Goal: Task Accomplishment & Management: Manage account settings

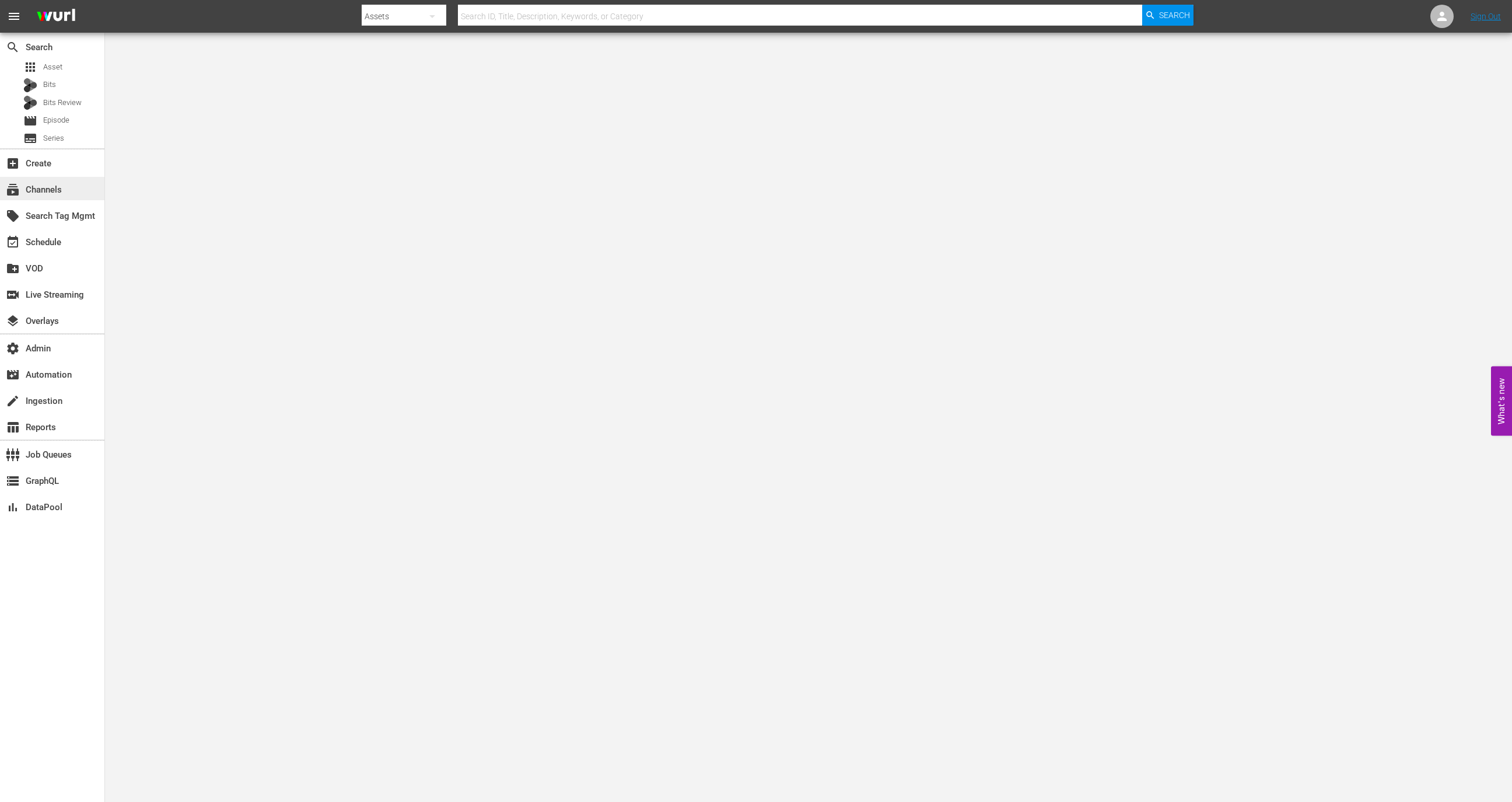
click at [83, 191] on div "subscriptions Channels" at bounding box center [52, 188] width 104 height 23
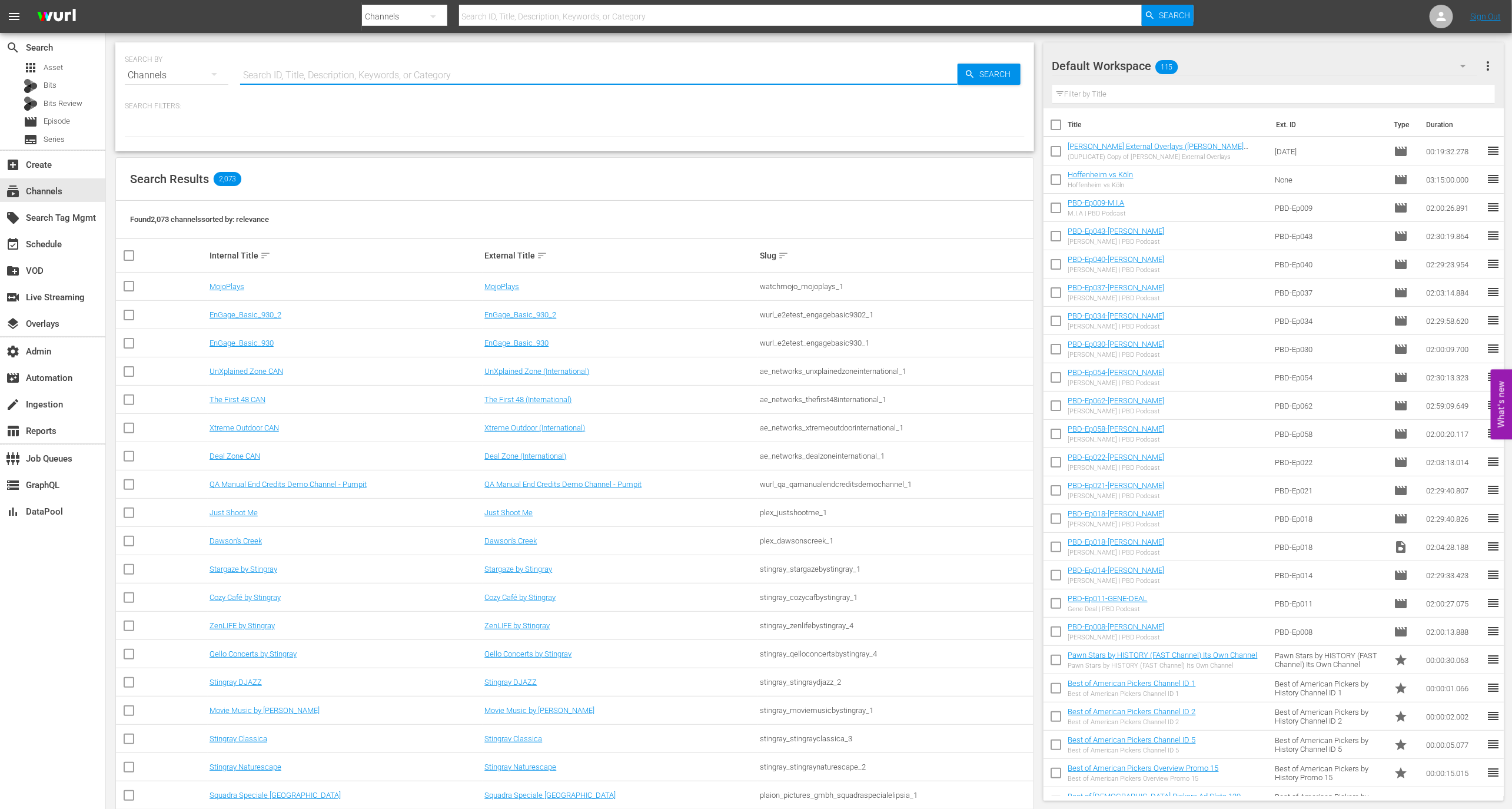
click at [298, 75] on input "text" at bounding box center [598, 75] width 717 height 28
paste input "minerva_pictures_amoilnatale_1"
type input "minerva_pictures_amoilnatale_1"
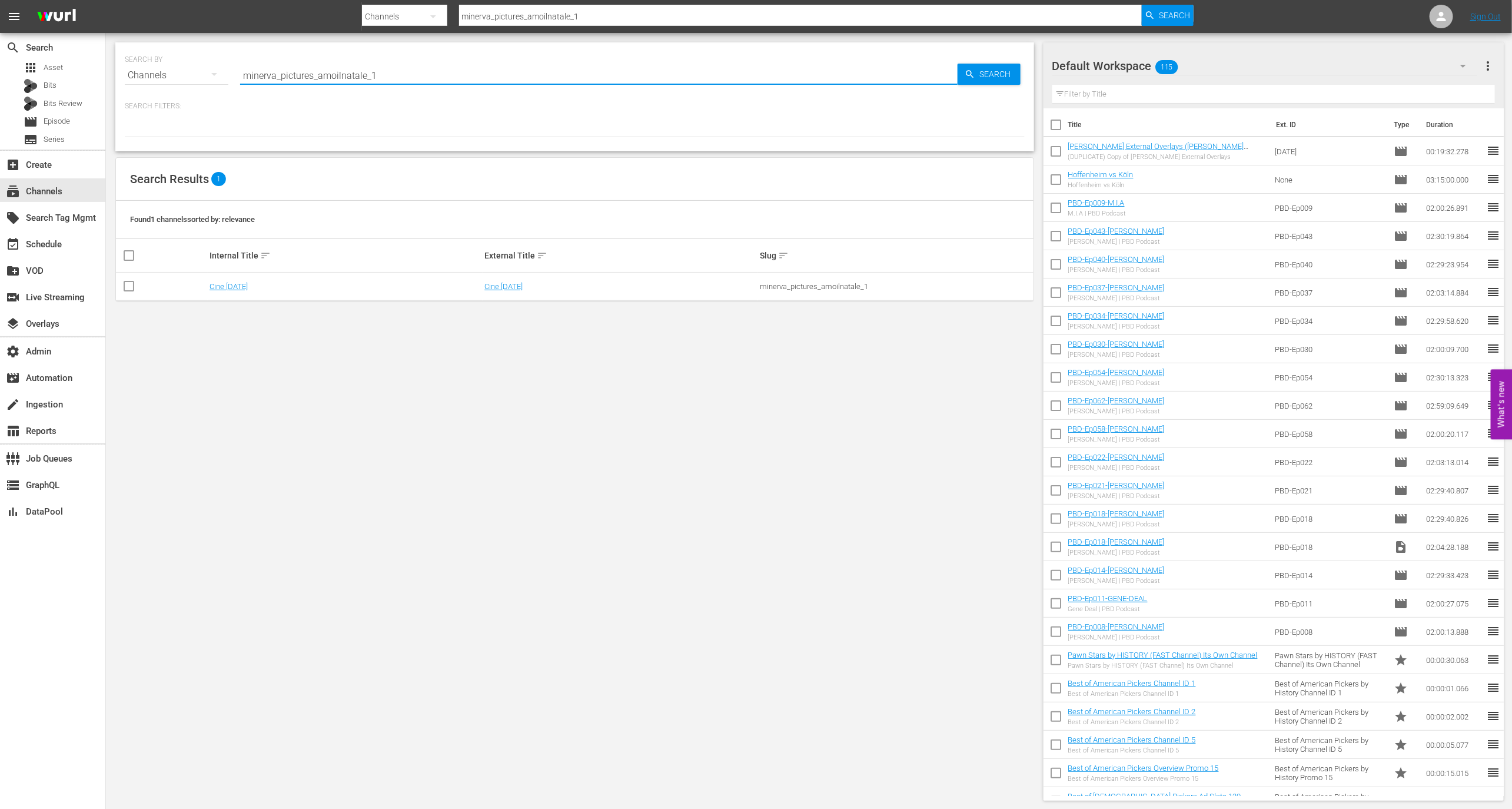
click at [307, 59] on div "SEARCH BY Search By Channels Search ID, Title, Description, Keywords, or Catego…" at bounding box center [575, 69] width 900 height 43
click at [307, 62] on input "minerva_pictures_amoilnatale_1" at bounding box center [598, 75] width 717 height 28
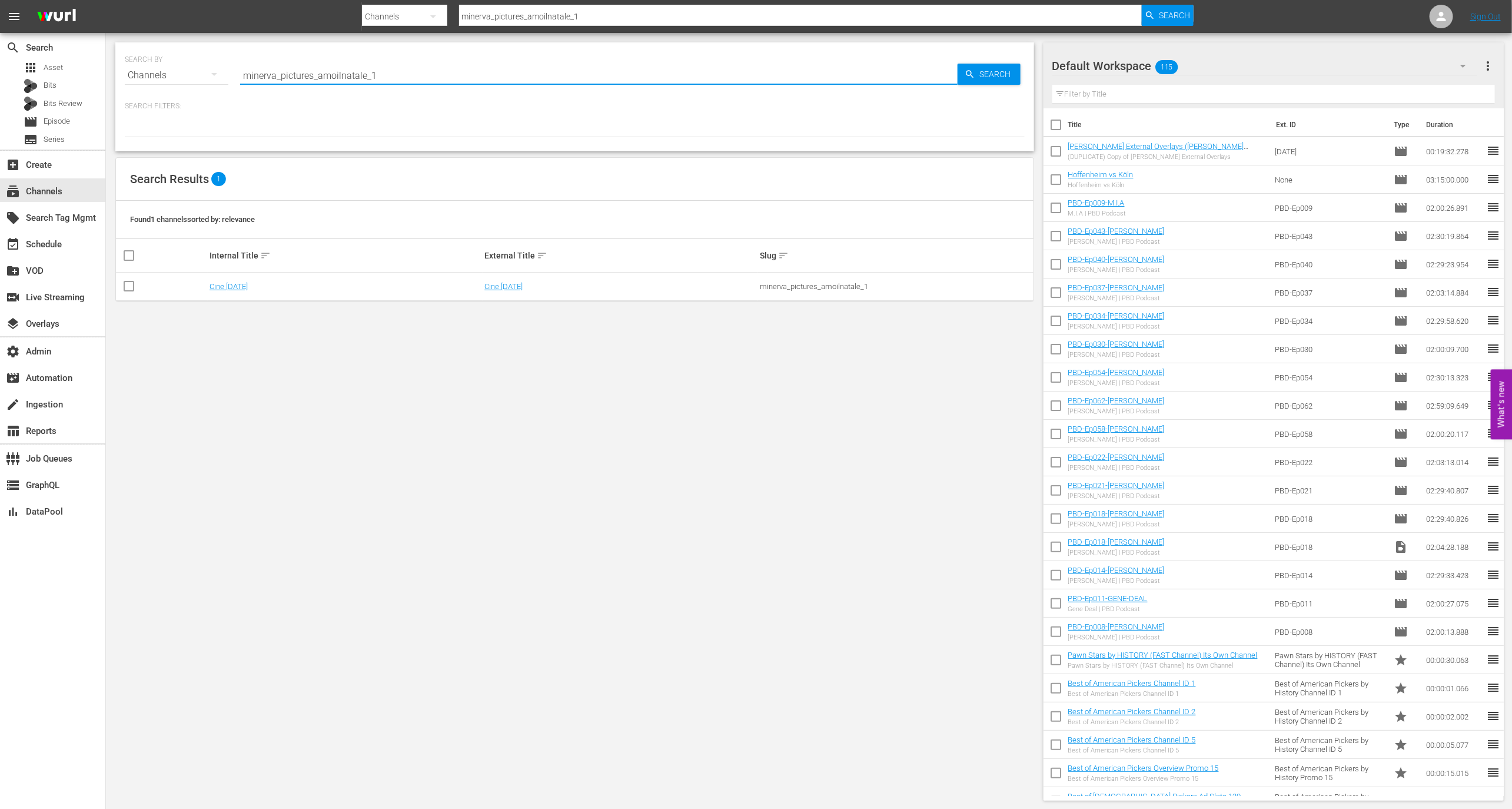
paste input "plaion_pictures_gmbh_guardiacostiera"
type input "plaion_pictures_gmbh_guardiacostiera_1"
paste input "squadraspecialelipsi"
type input "plaion_pictures_gmbh_squadraspecialelipsia_1"
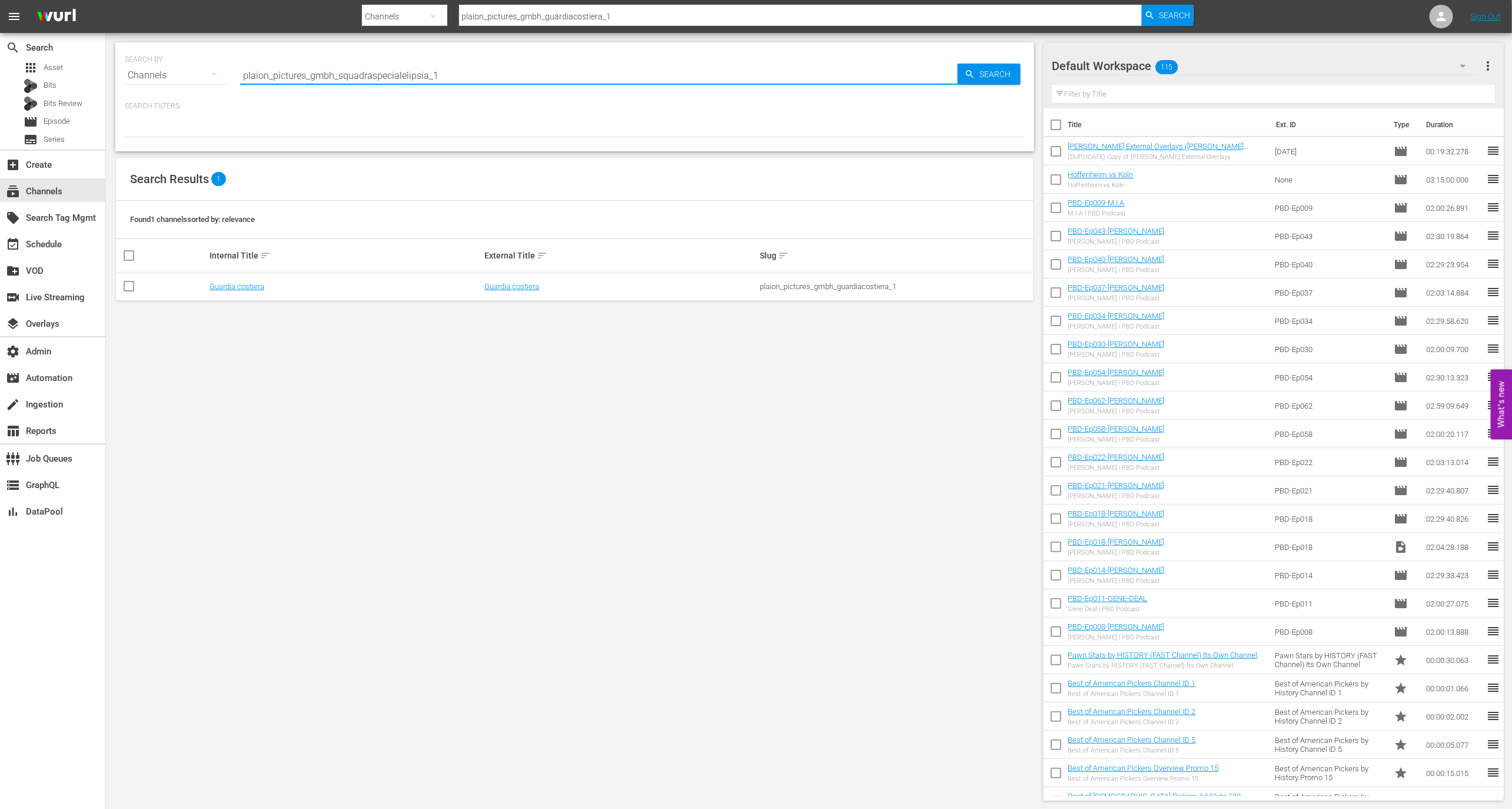
type input "plaion_pictures_gmbh_squadraspecialelipsia_1"
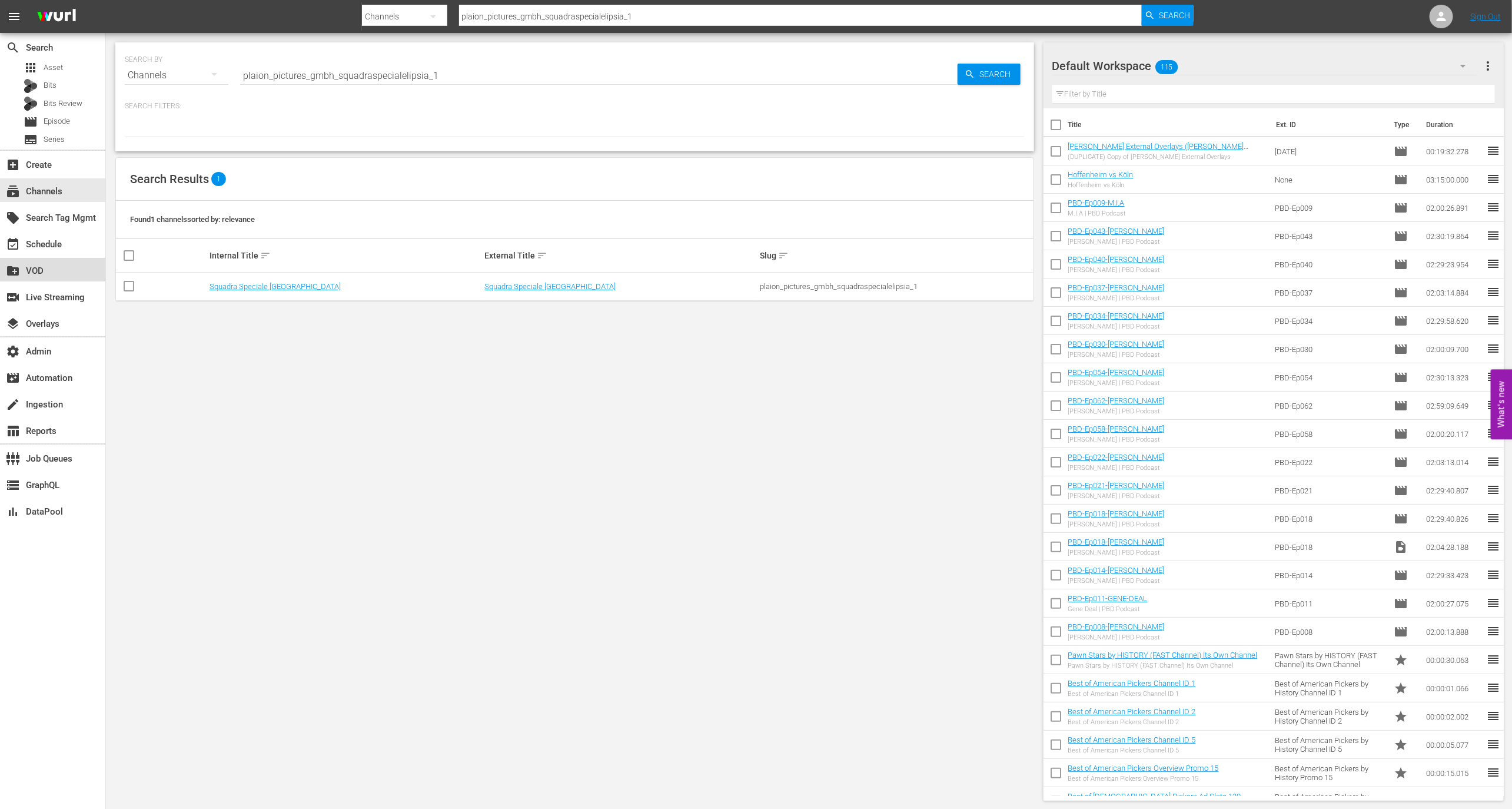
click at [53, 274] on div "create_new_folder VOD" at bounding box center [33, 269] width 66 height 11
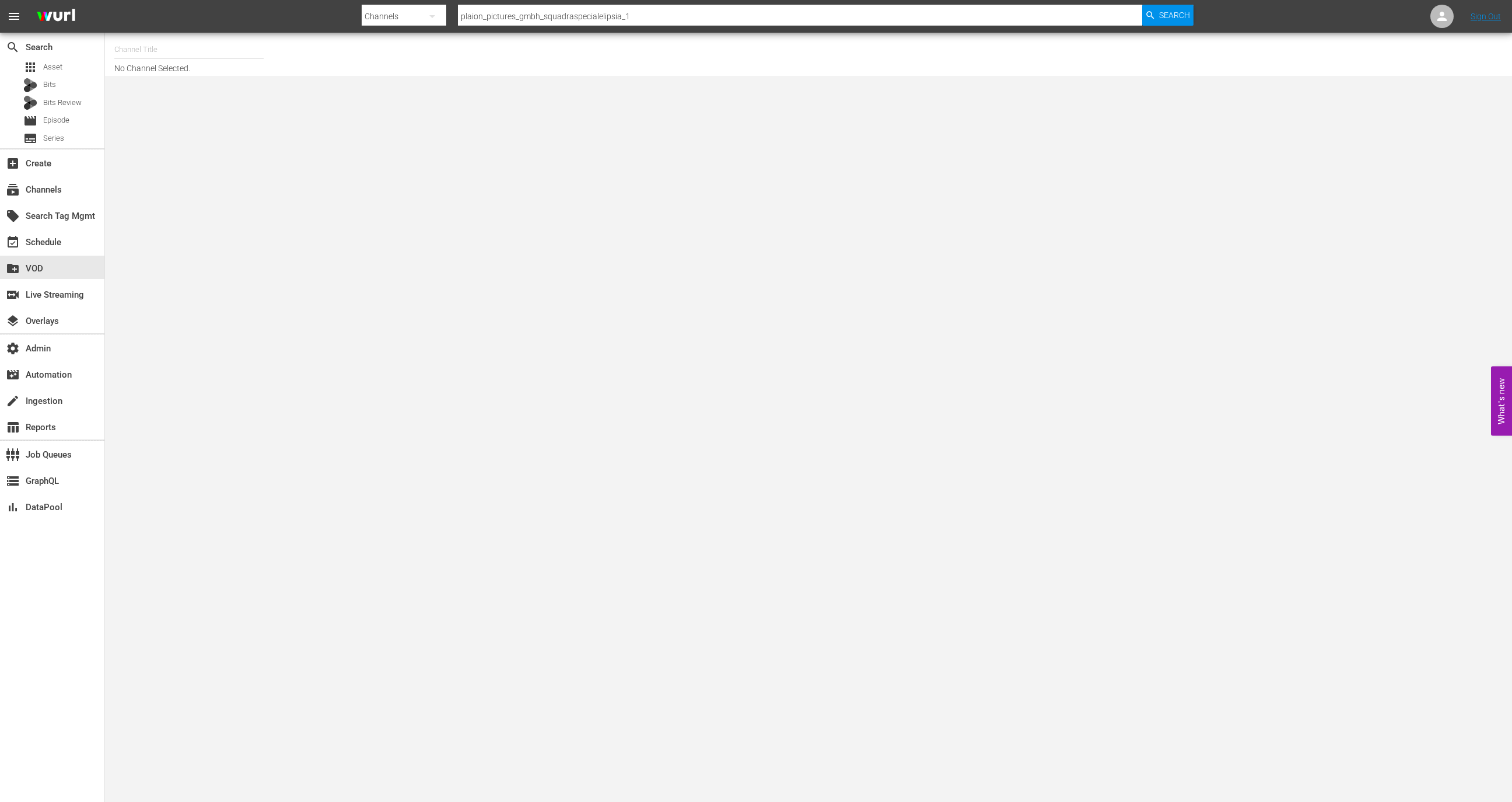
click at [184, 45] on input "text" at bounding box center [189, 50] width 149 height 28
paste input "plaion_pictures_gmbh_squadraspecialelipsia_1"
type input "plaion_pictures_gmbh_squadraspecialelipsia_1"
click at [65, 184] on div "subscriptions Channels" at bounding box center [32, 188] width 65 height 11
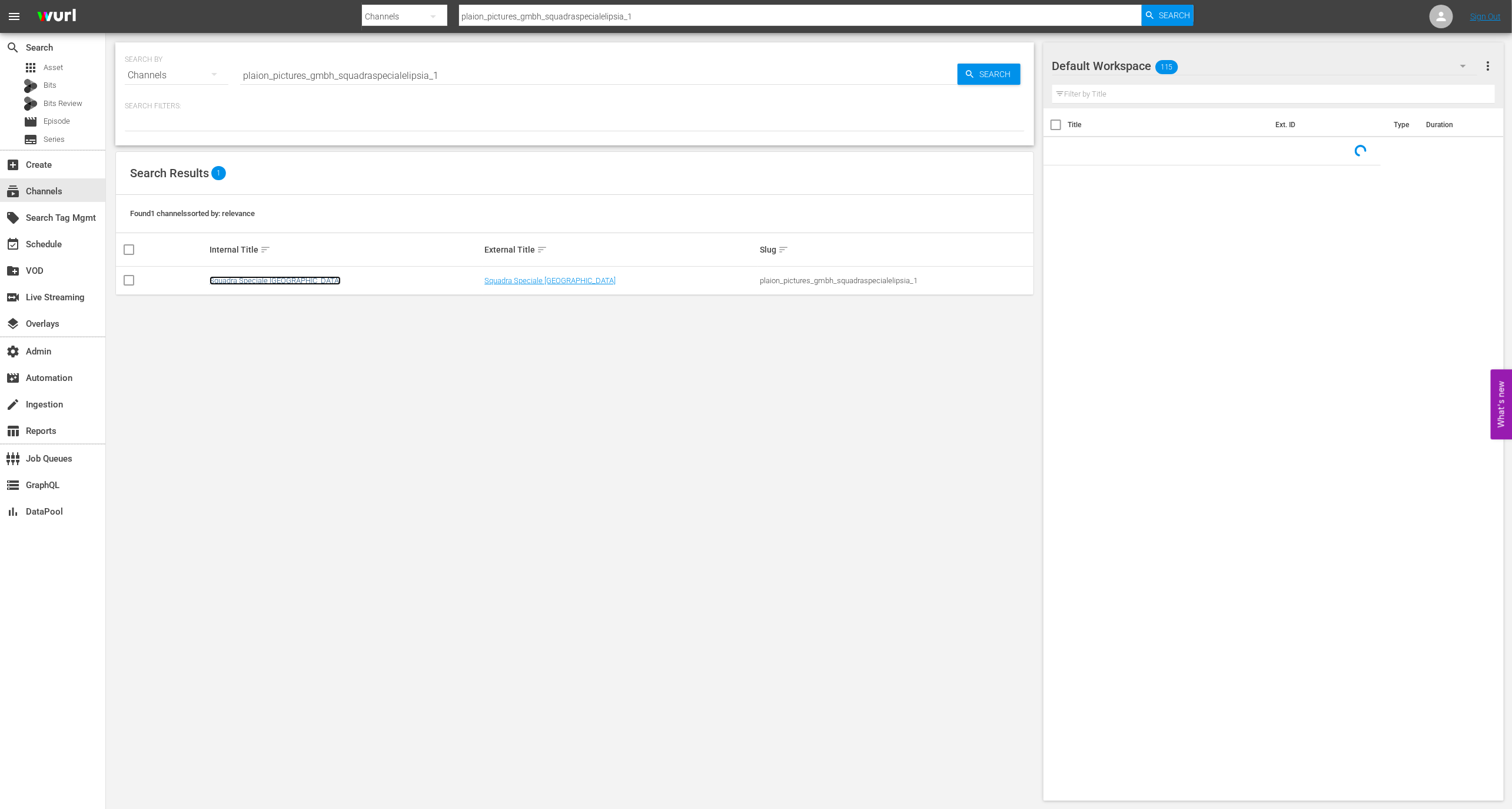
click at [255, 278] on link "Squadra Speciale [GEOGRAPHIC_DATA]" at bounding box center [275, 280] width 131 height 9
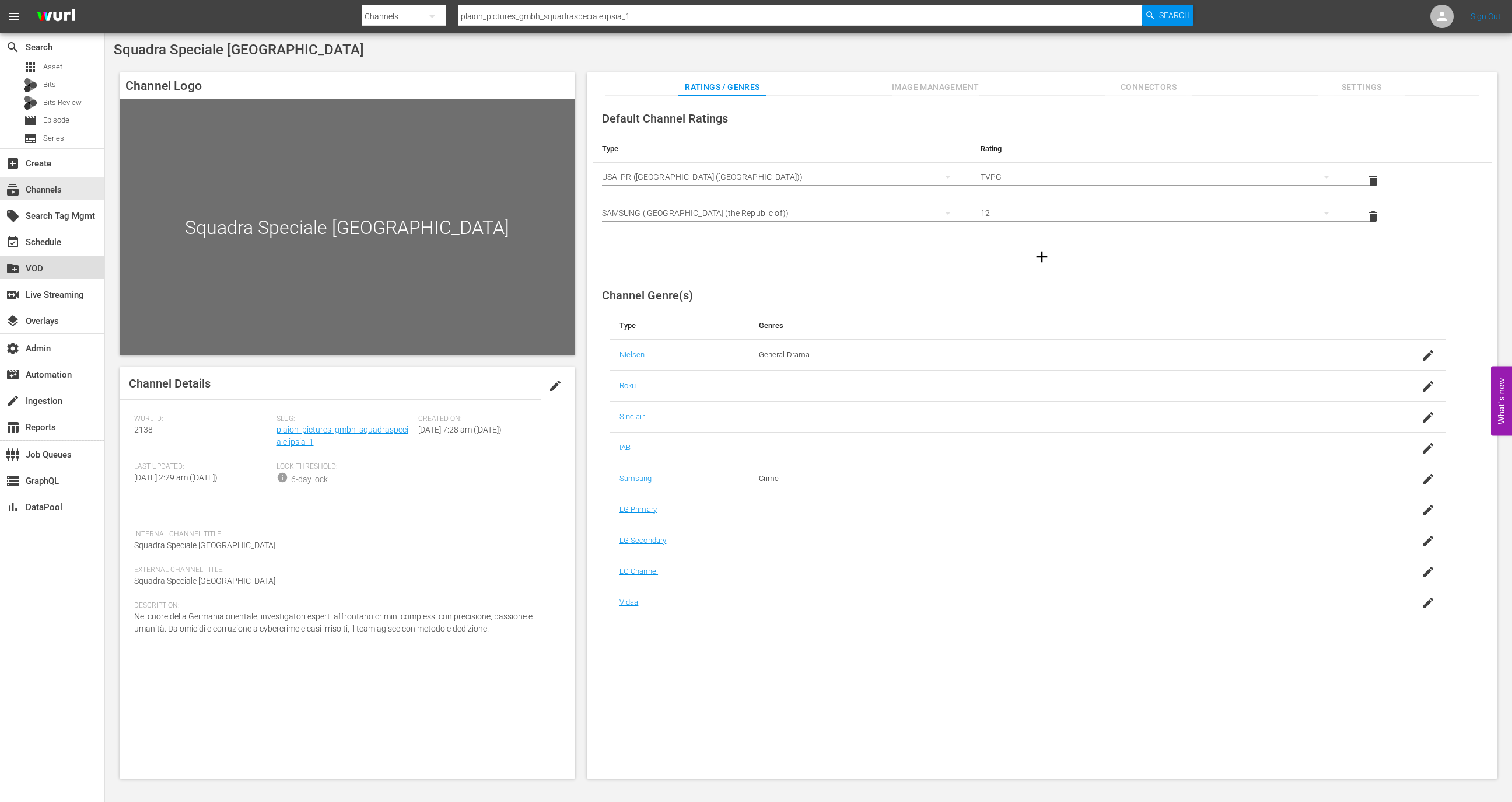
click at [58, 274] on div "create_new_folder VOD" at bounding box center [52, 267] width 104 height 23
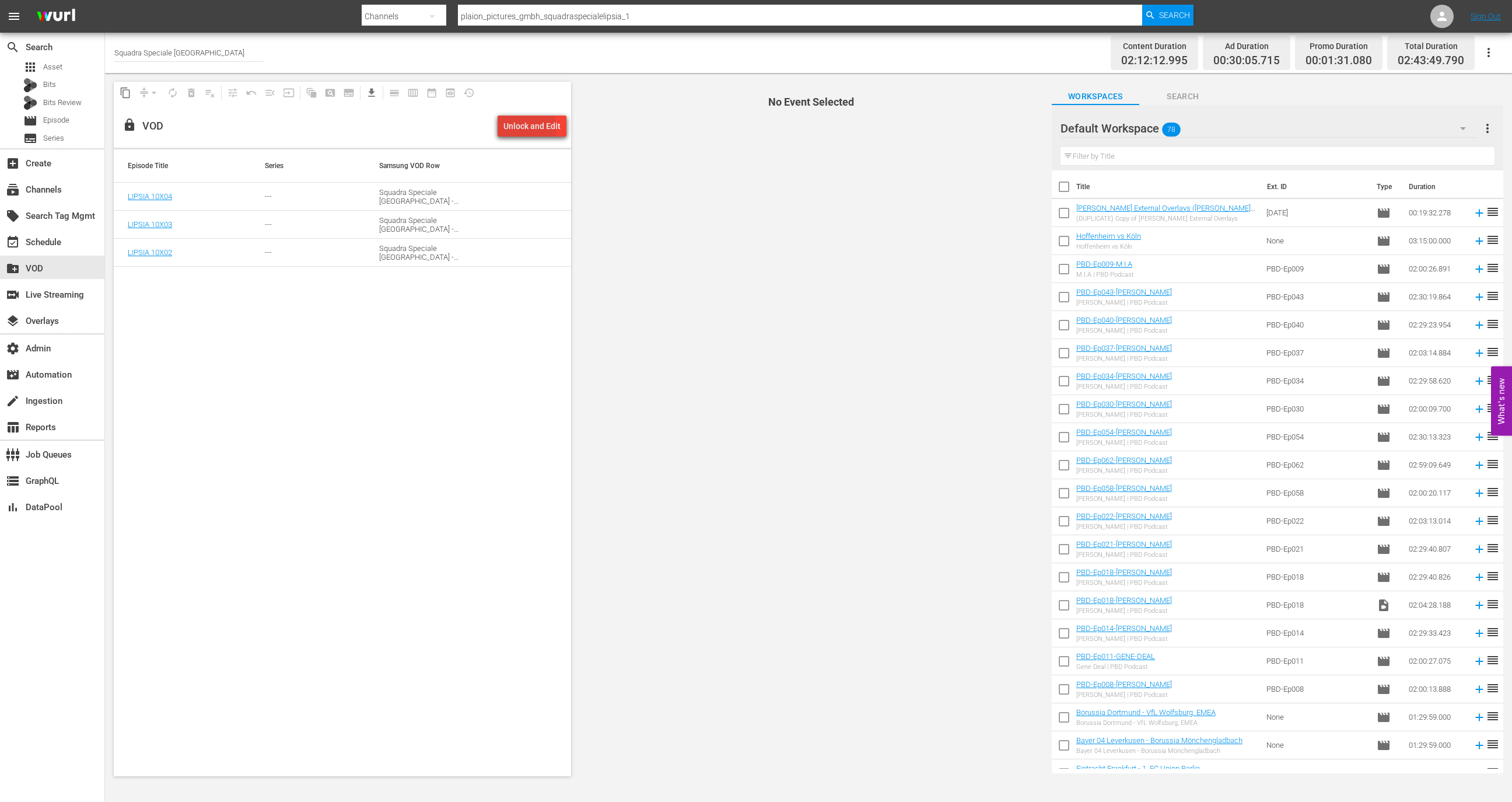
click at [522, 129] on div "Unlock and Edit" at bounding box center [532, 126] width 57 height 21
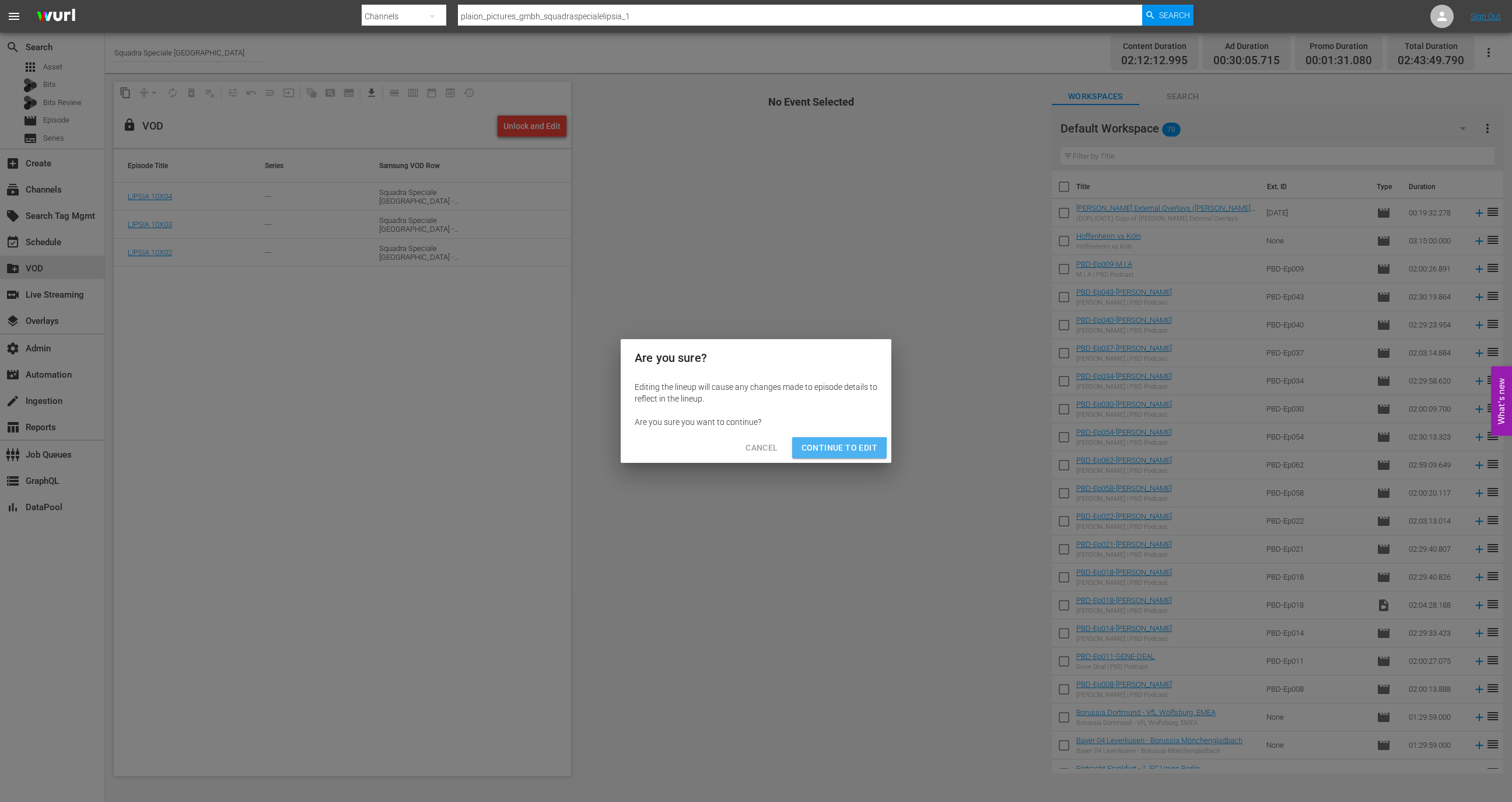
click at [837, 449] on span "Continue to Edit" at bounding box center [839, 447] width 76 height 15
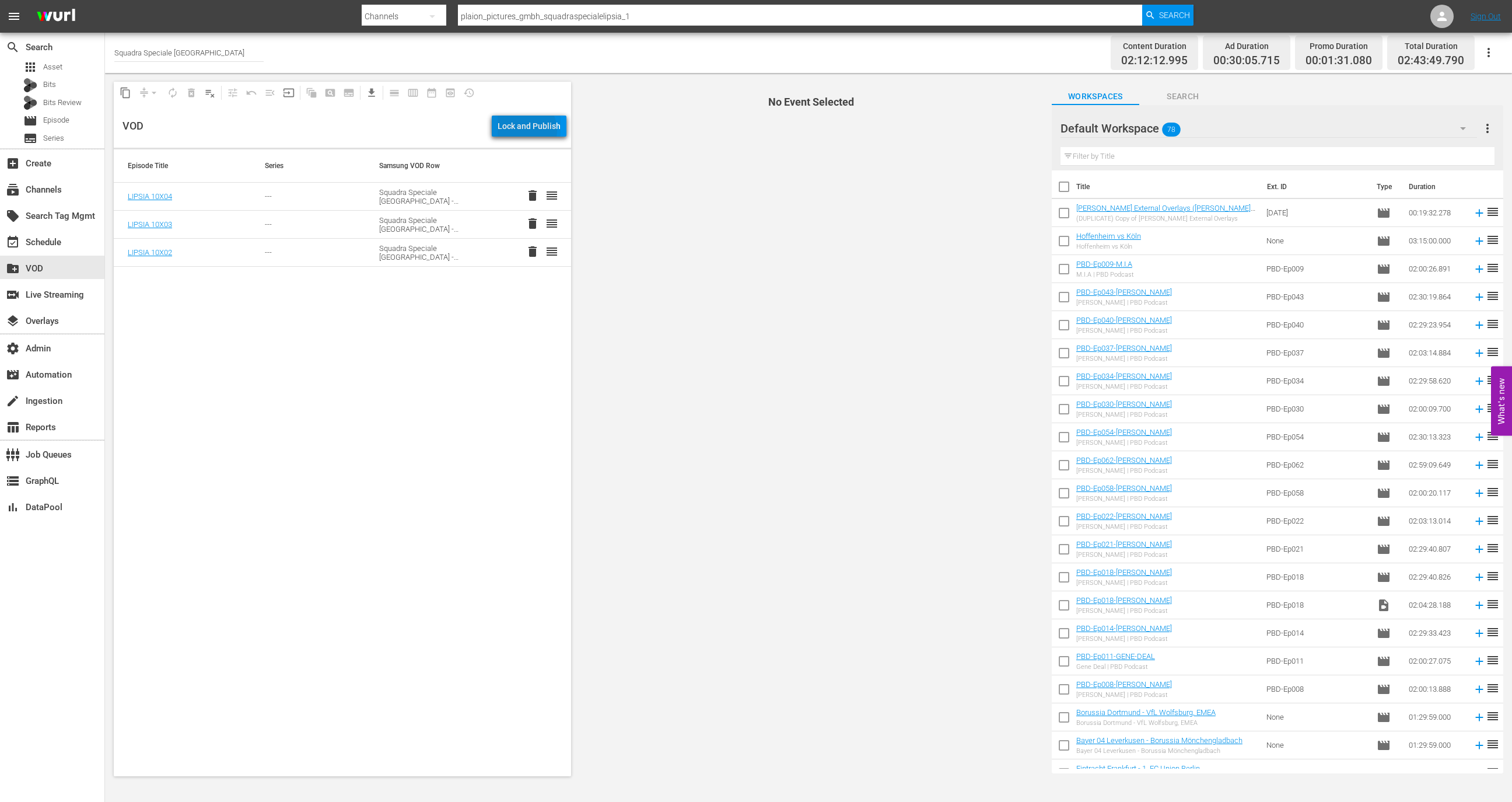
click at [528, 130] on div "Lock and Publish" at bounding box center [529, 126] width 63 height 21
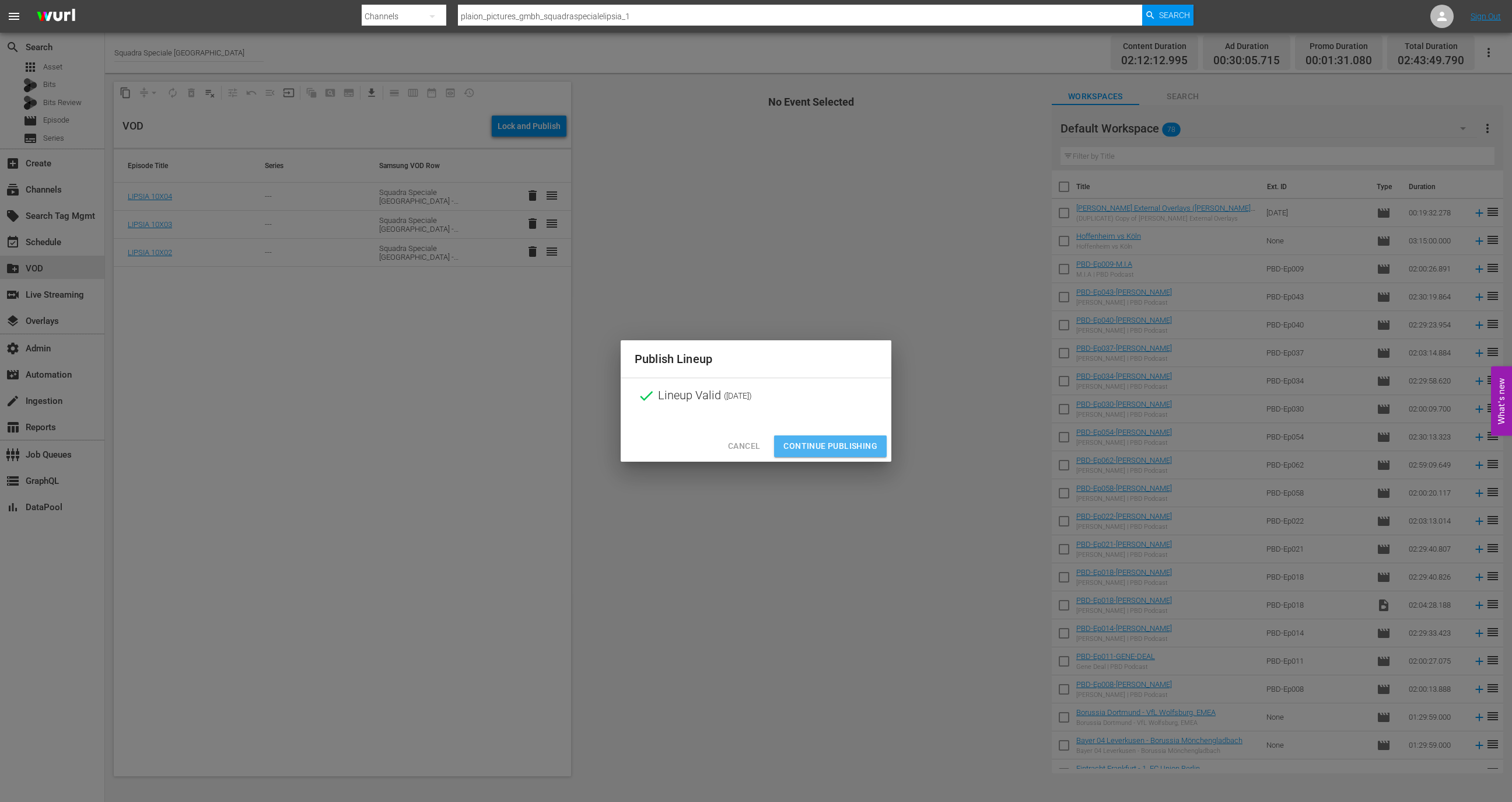
click at [852, 442] on span "Continue Publishing" at bounding box center [831, 446] width 94 height 15
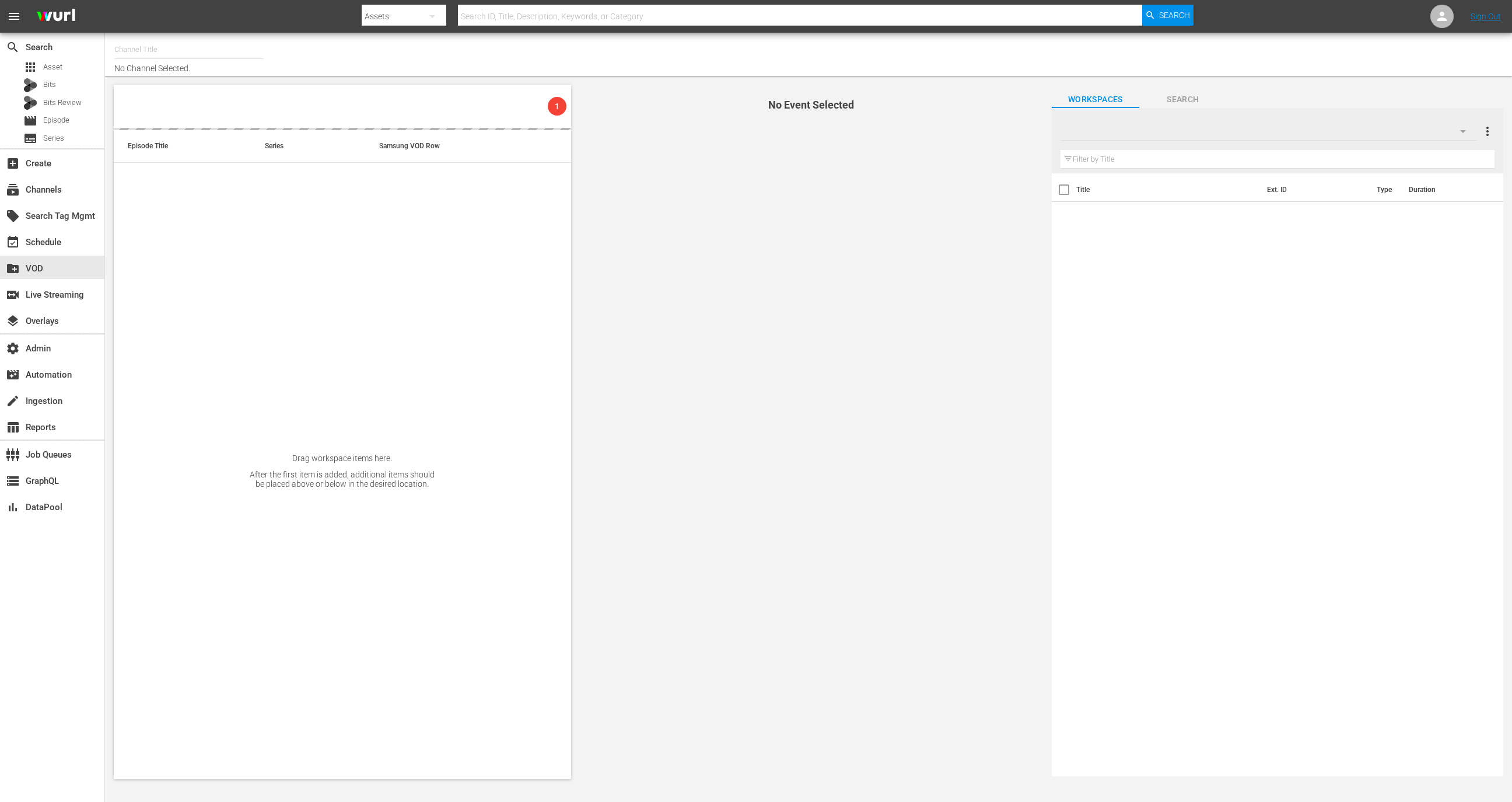
type input "Guardia costiera (2137)"
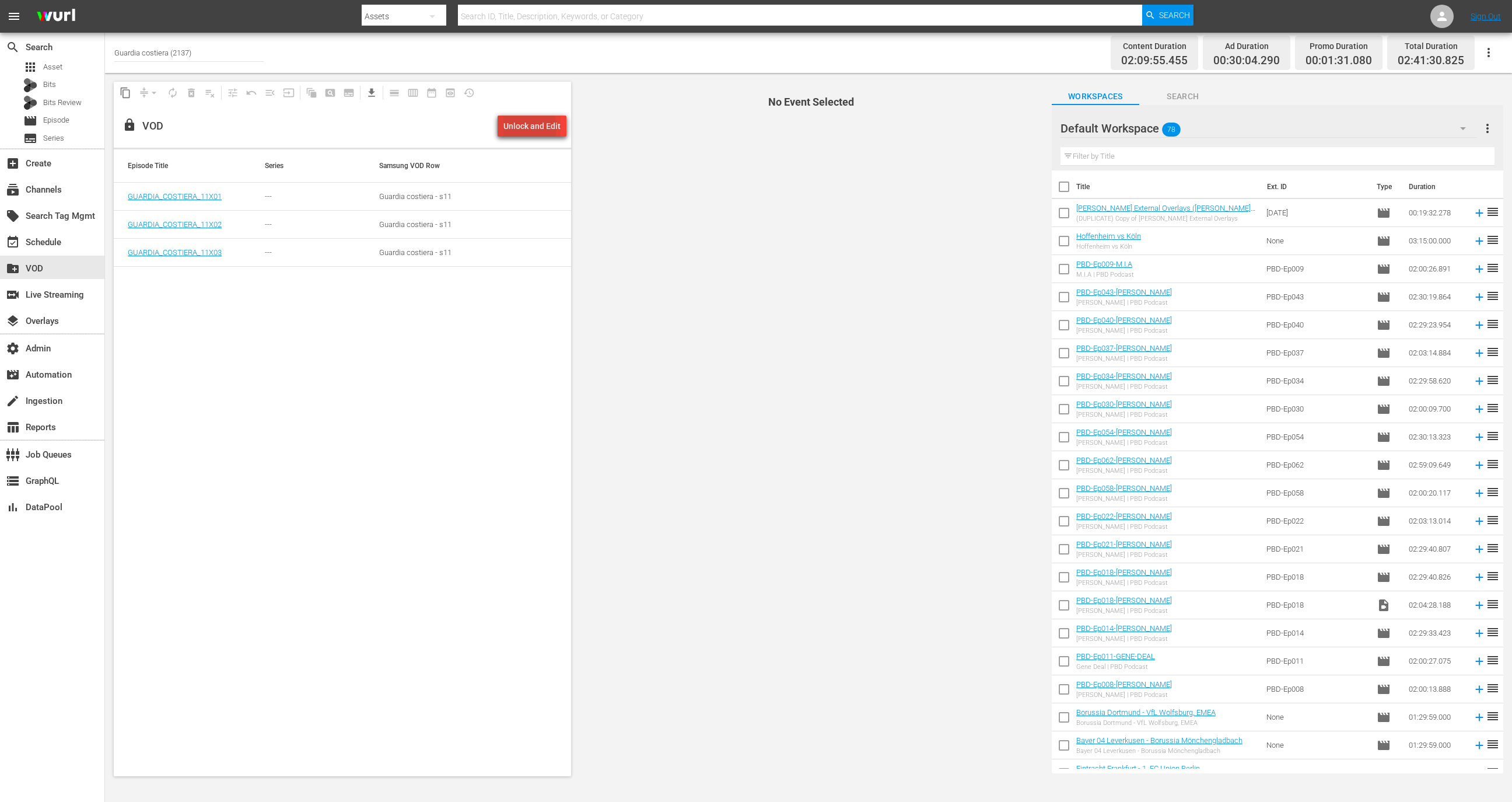
click at [525, 128] on div "Unlock and Edit" at bounding box center [532, 126] width 57 height 21
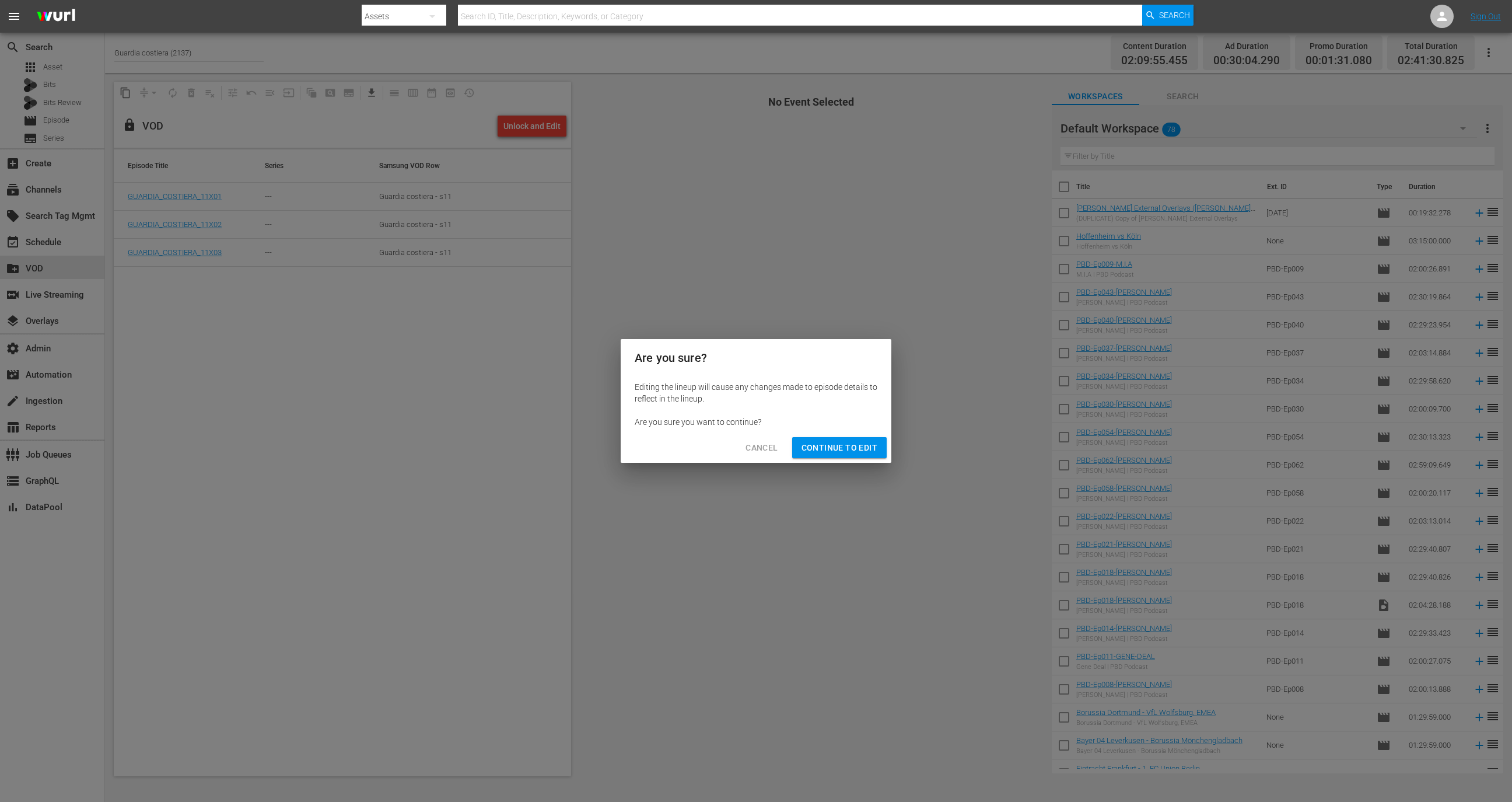
click at [842, 441] on span "Continue to Edit" at bounding box center [839, 447] width 76 height 15
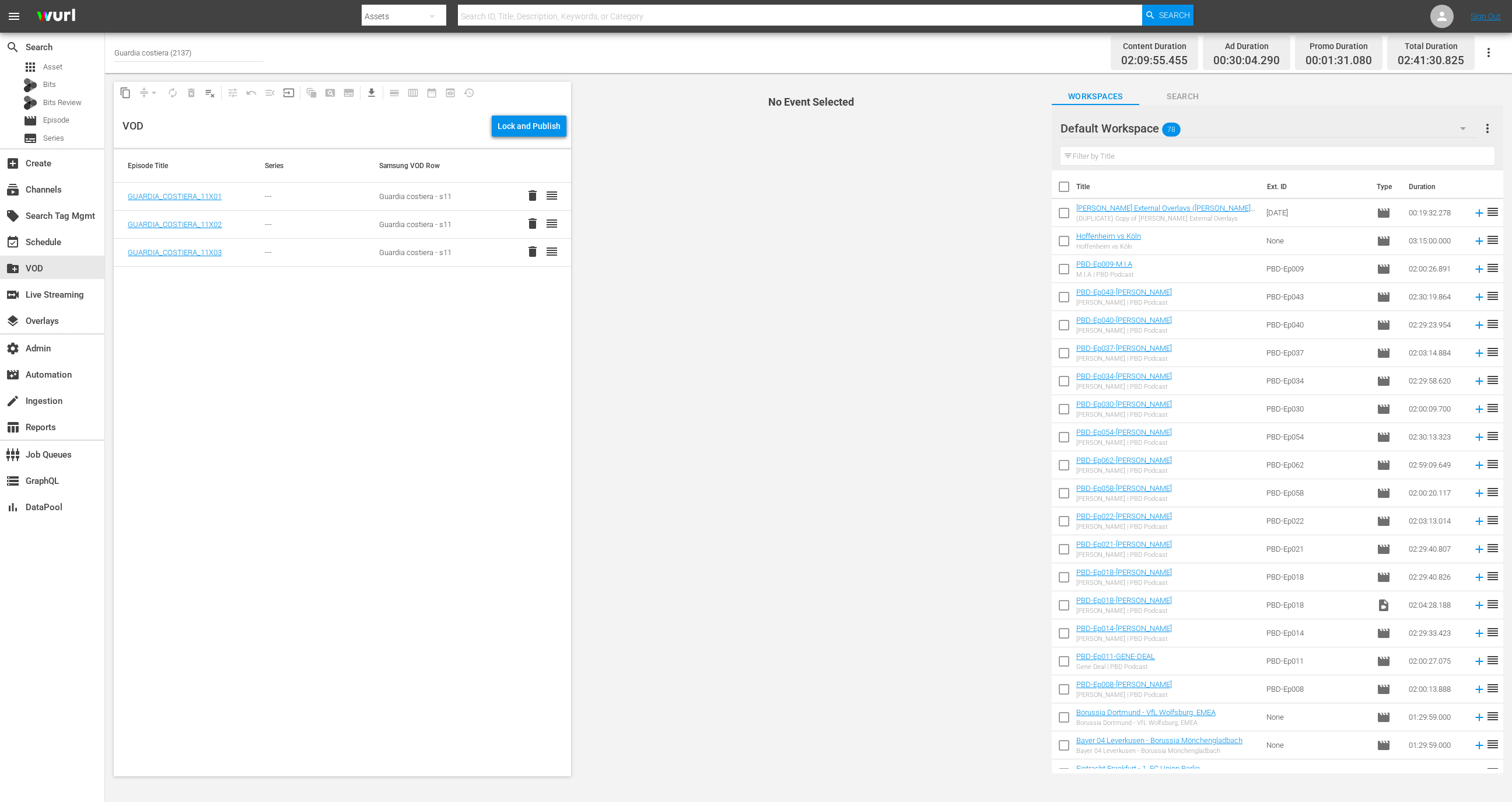
click at [540, 126] on div "Lock and Publish" at bounding box center [529, 126] width 63 height 21
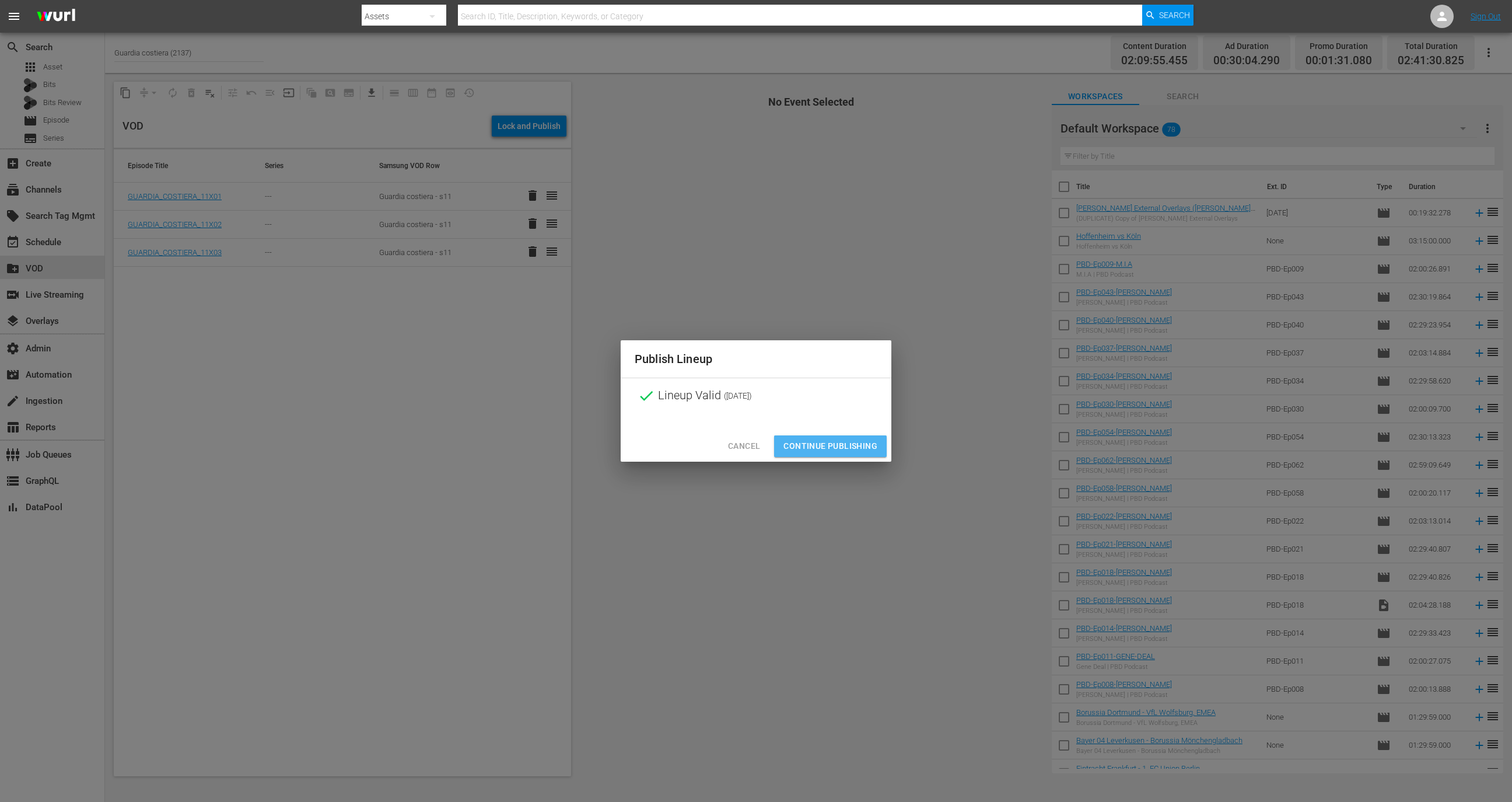
click at [862, 446] on span "Continue Publishing" at bounding box center [831, 446] width 94 height 15
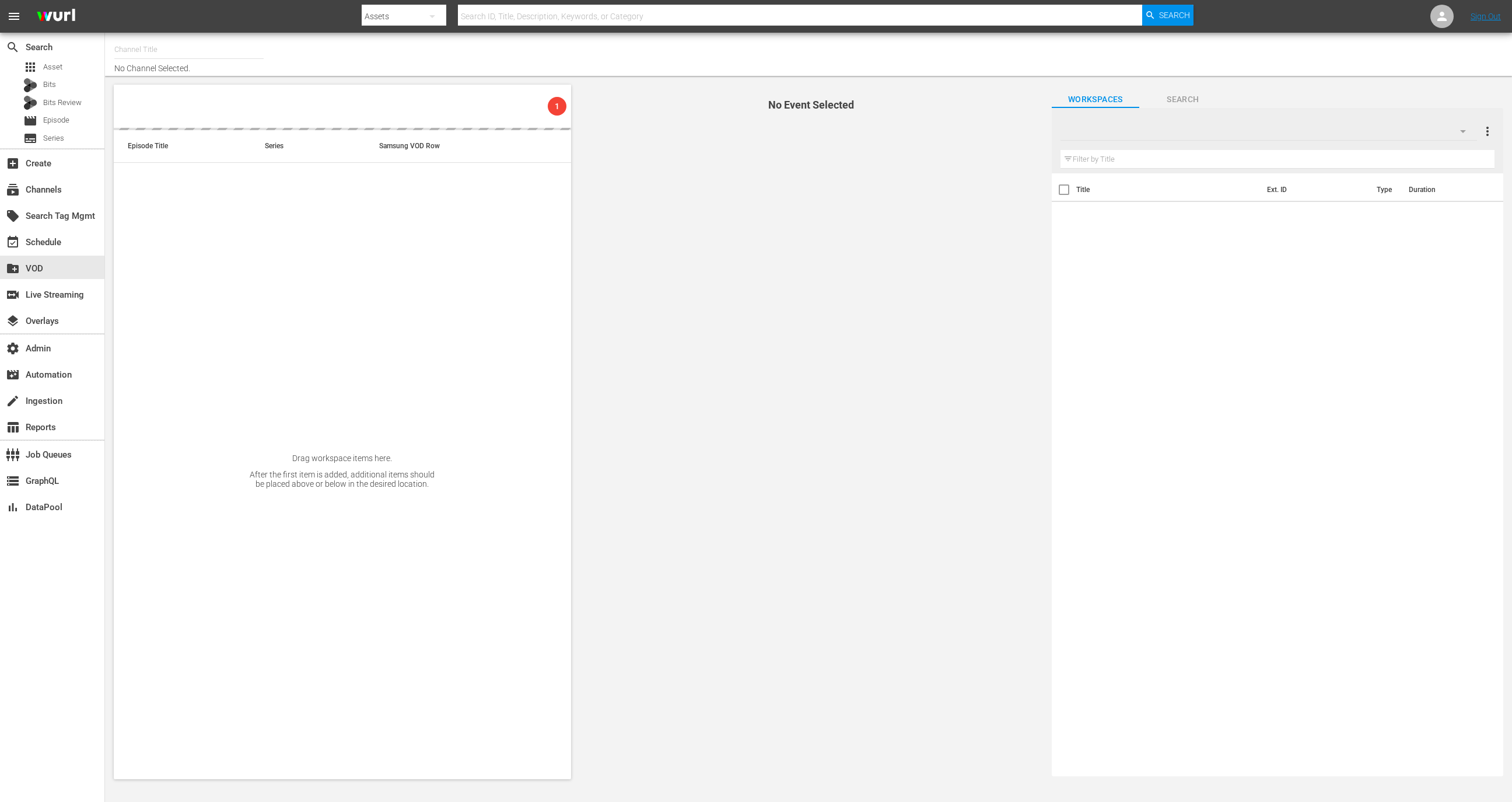
type input "Cine Natale (2130)"
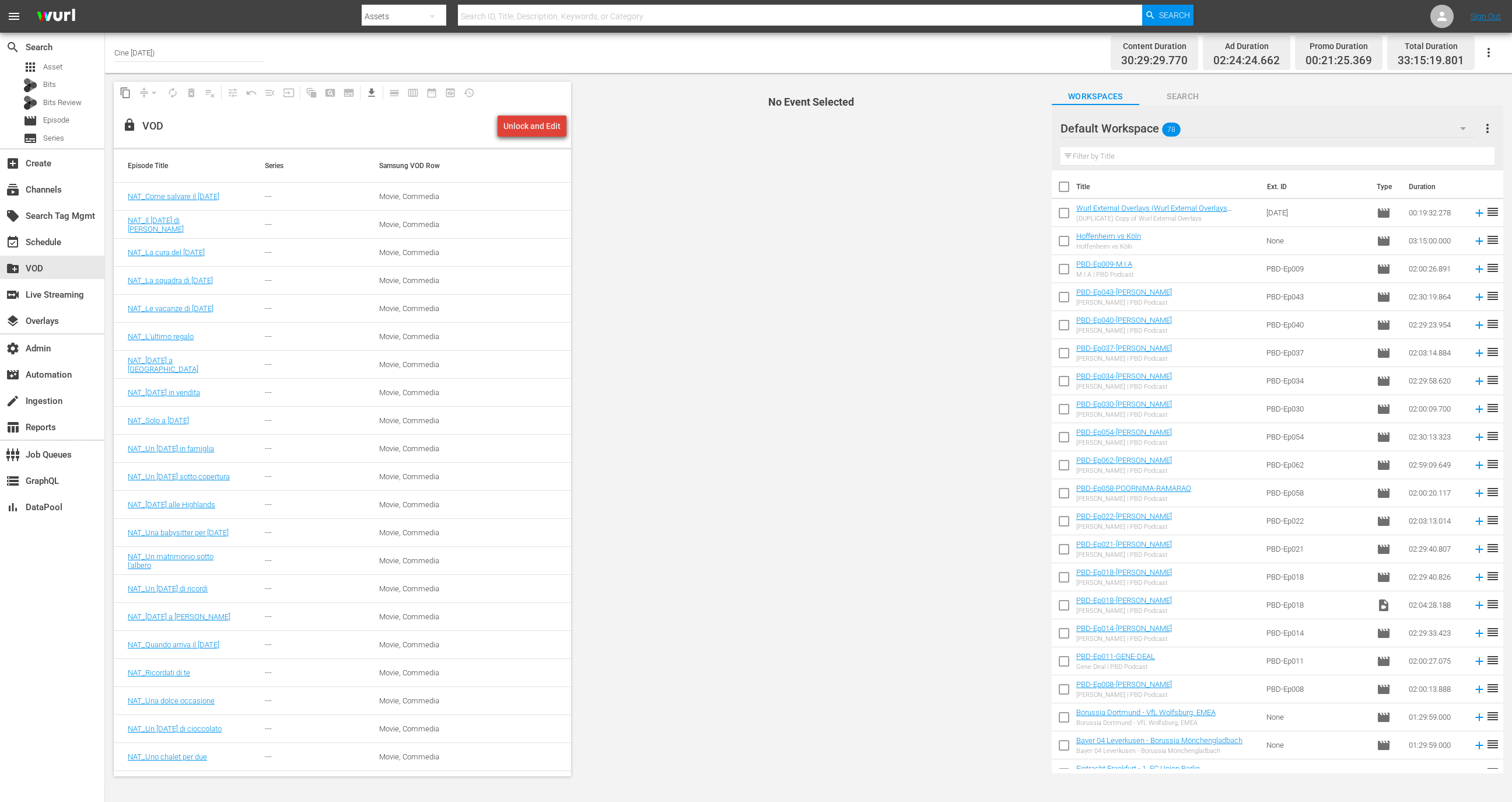
click at [541, 124] on div "Unlock and Edit" at bounding box center [532, 126] width 57 height 21
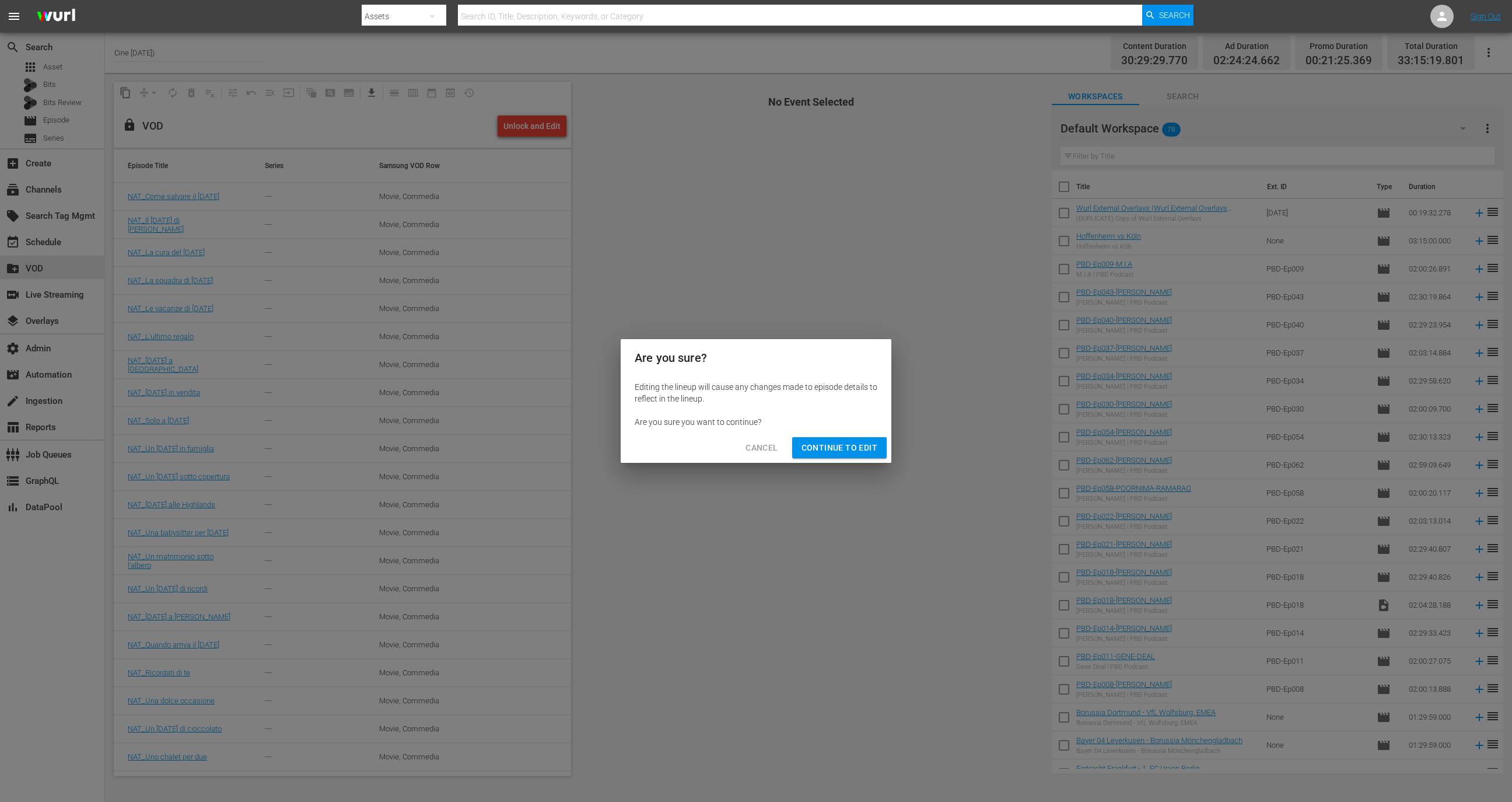
click at [874, 445] on span "Continue to Edit" at bounding box center [839, 447] width 76 height 15
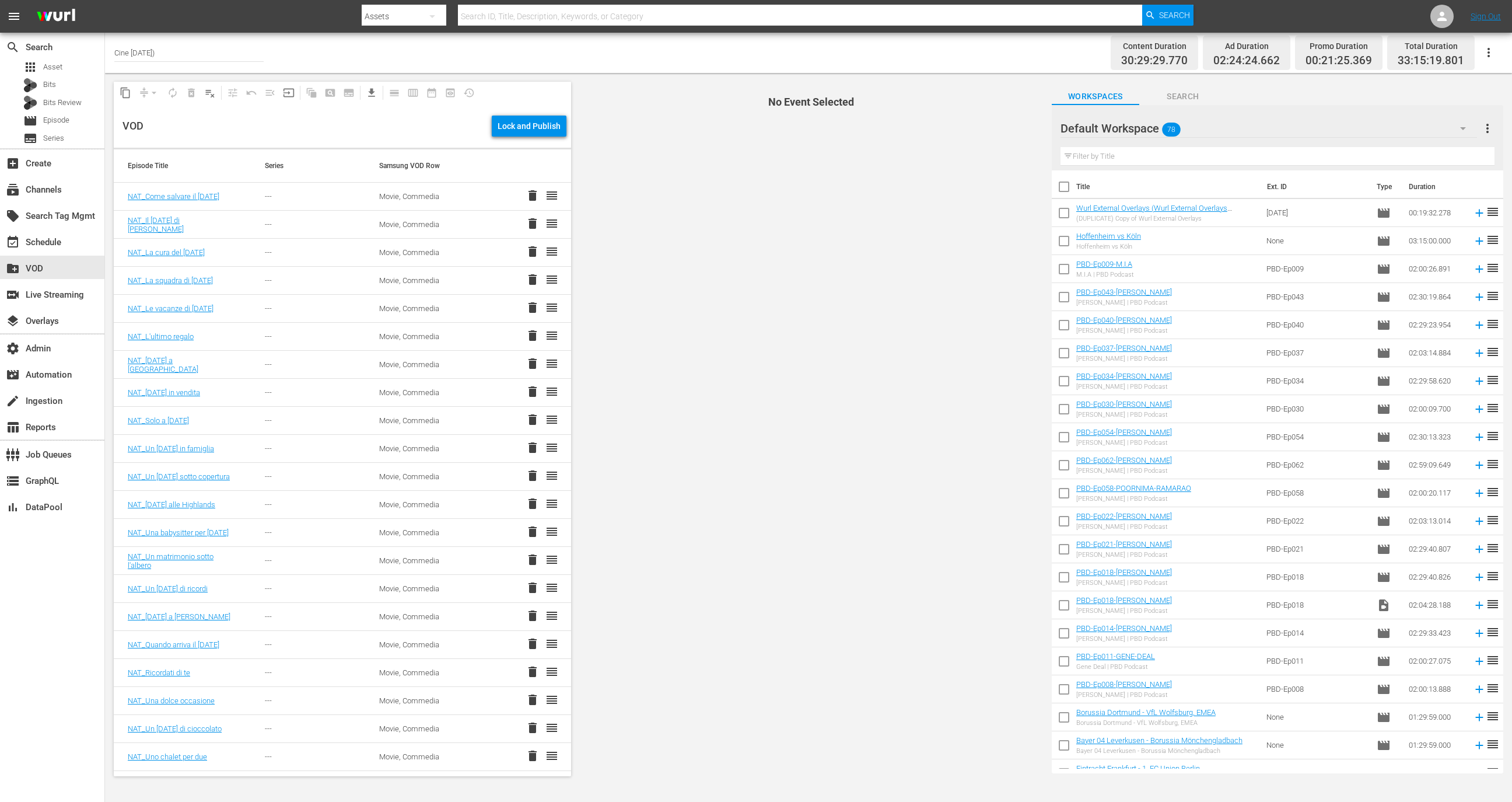
click at [532, 120] on div "Lock and Publish" at bounding box center [529, 126] width 63 height 21
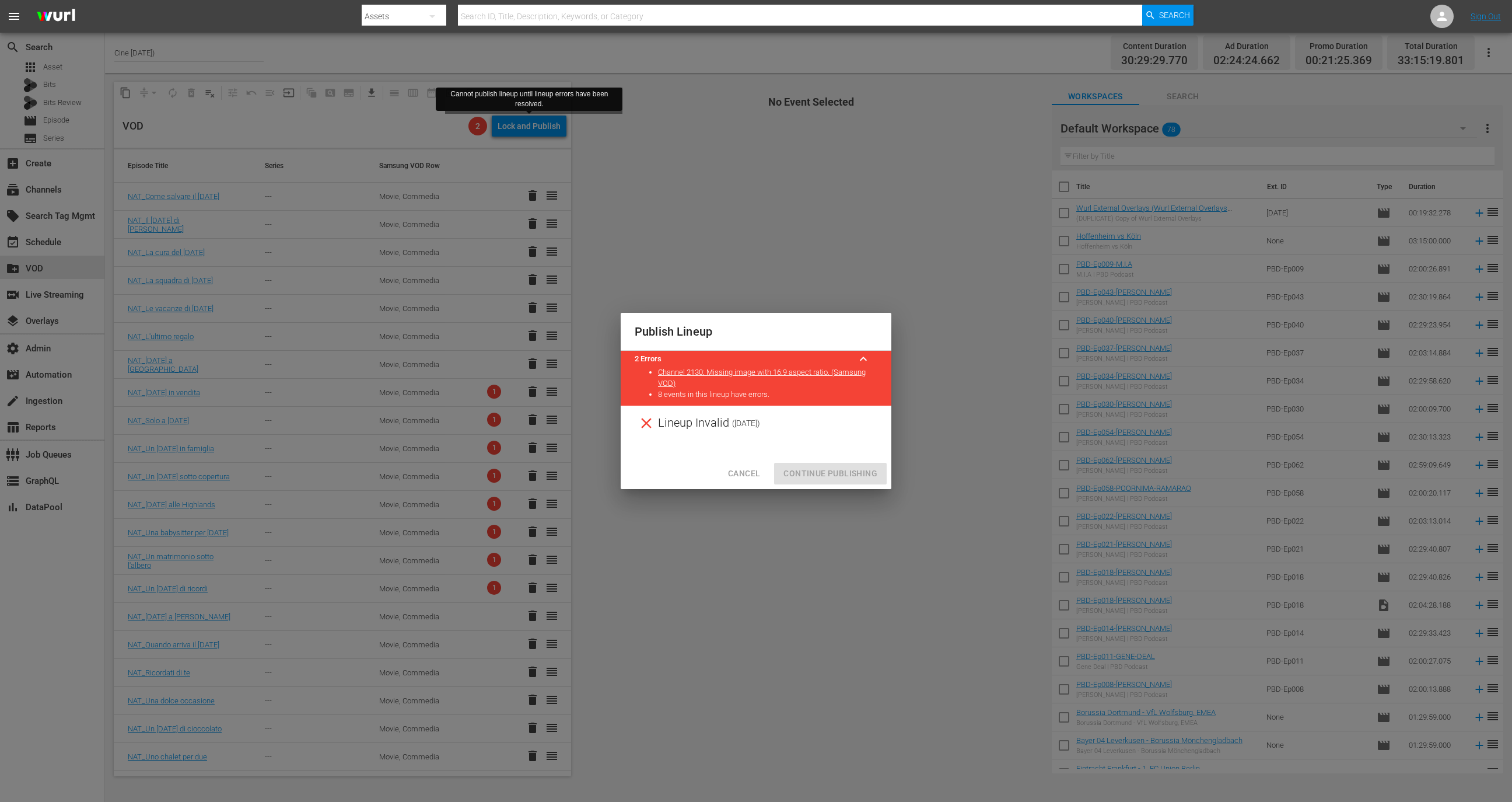
click at [747, 477] on span "Cancel" at bounding box center [744, 473] width 32 height 15
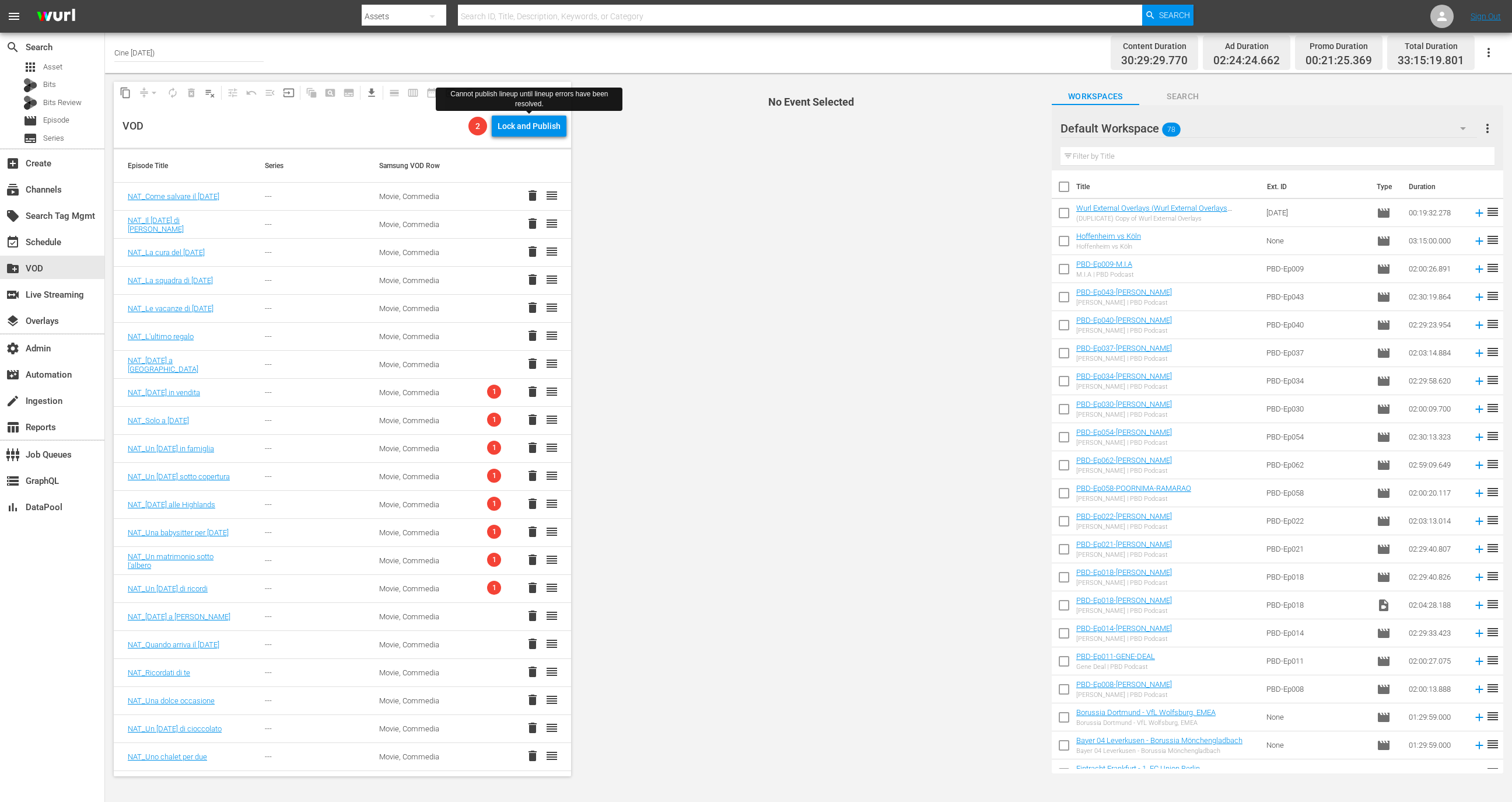
click at [460, 389] on td "Movie, Commedia" at bounding box center [422, 393] width 114 height 28
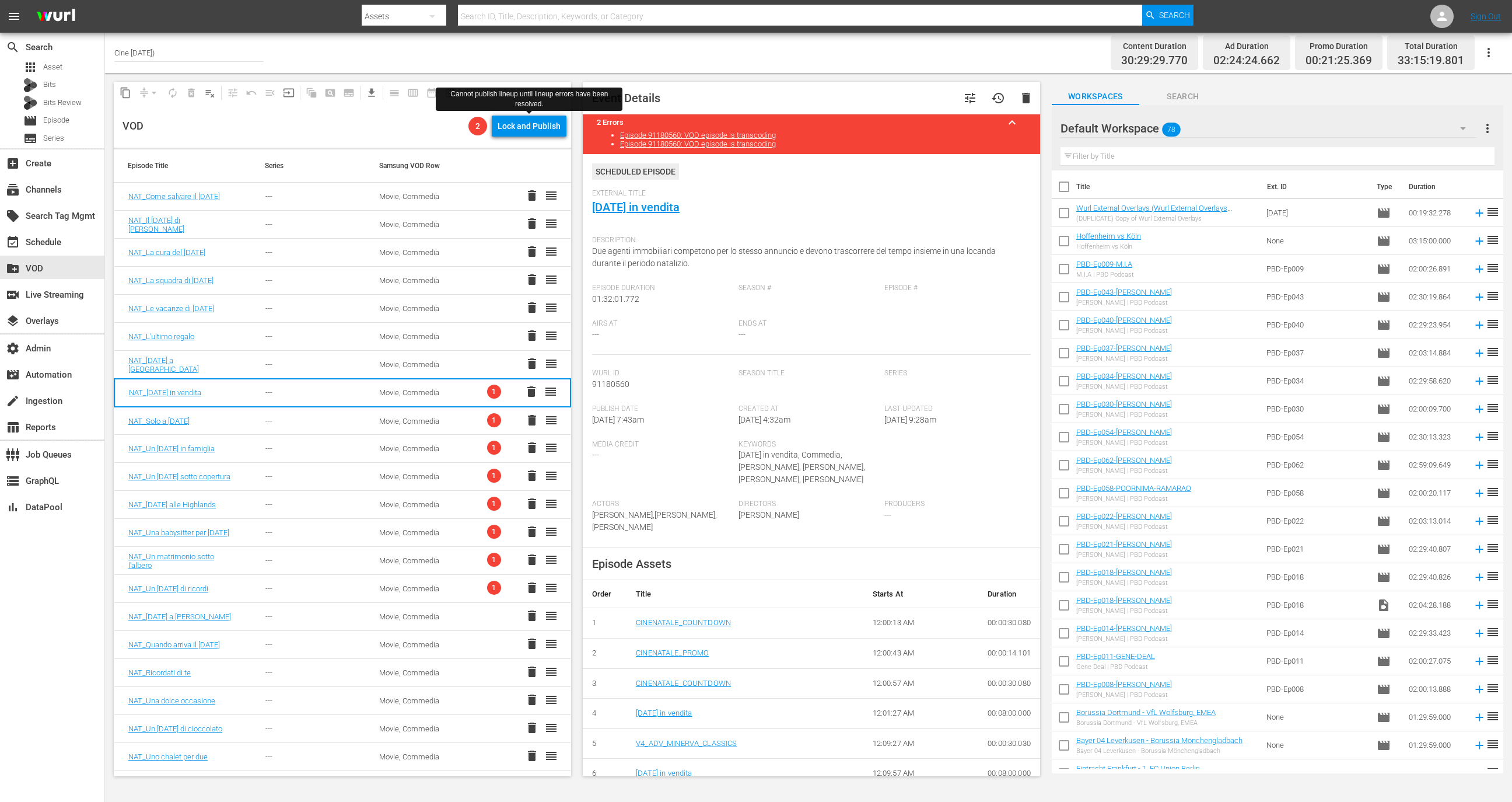
click at [460, 420] on td "Movie, Commedia" at bounding box center [422, 421] width 114 height 28
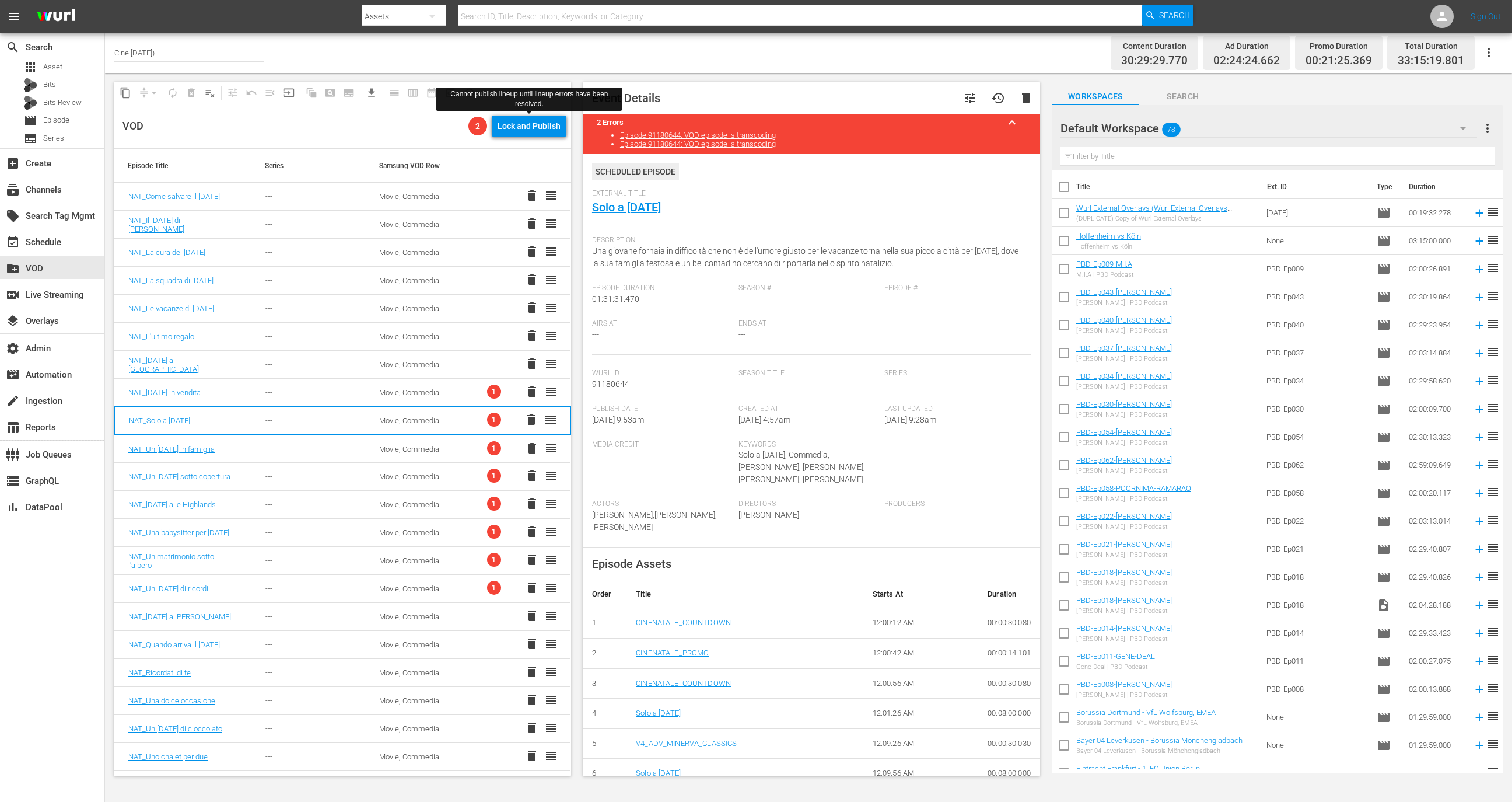
click at [455, 447] on td "Movie, Commedia" at bounding box center [422, 449] width 114 height 28
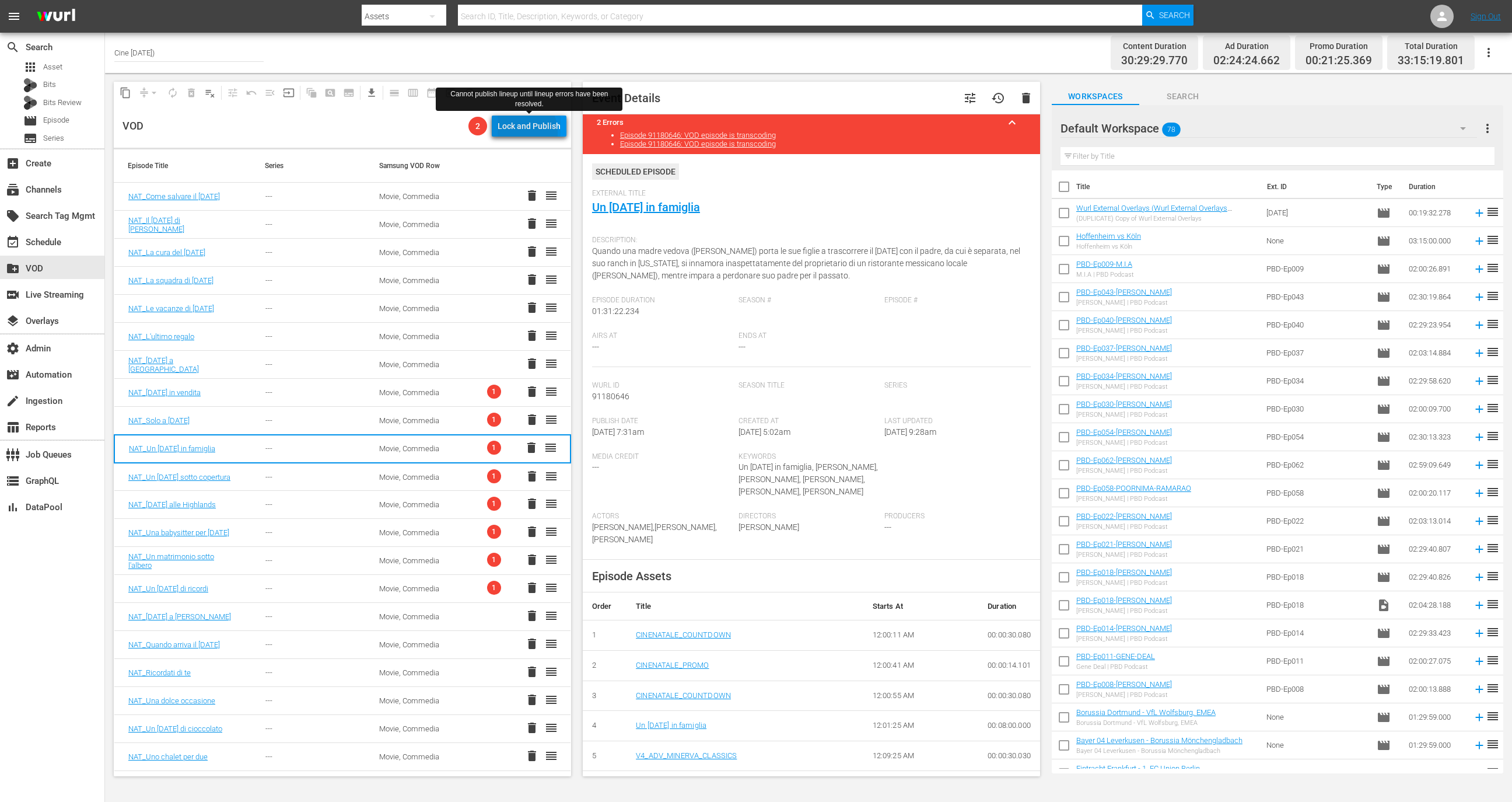
click at [515, 133] on div "Lock and Publish" at bounding box center [529, 126] width 63 height 21
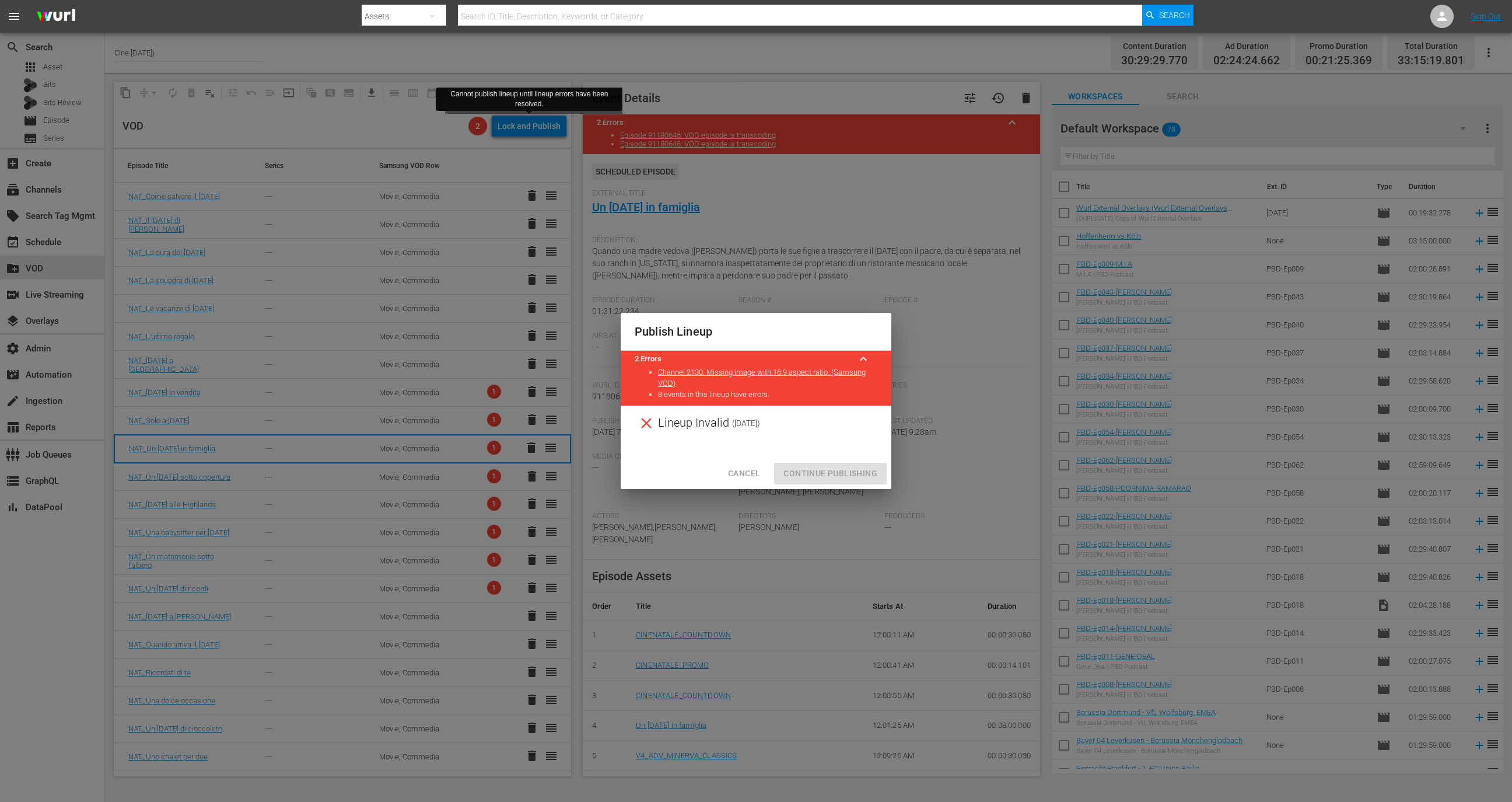
click at [757, 465] on button "Cancel" at bounding box center [744, 473] width 50 height 22
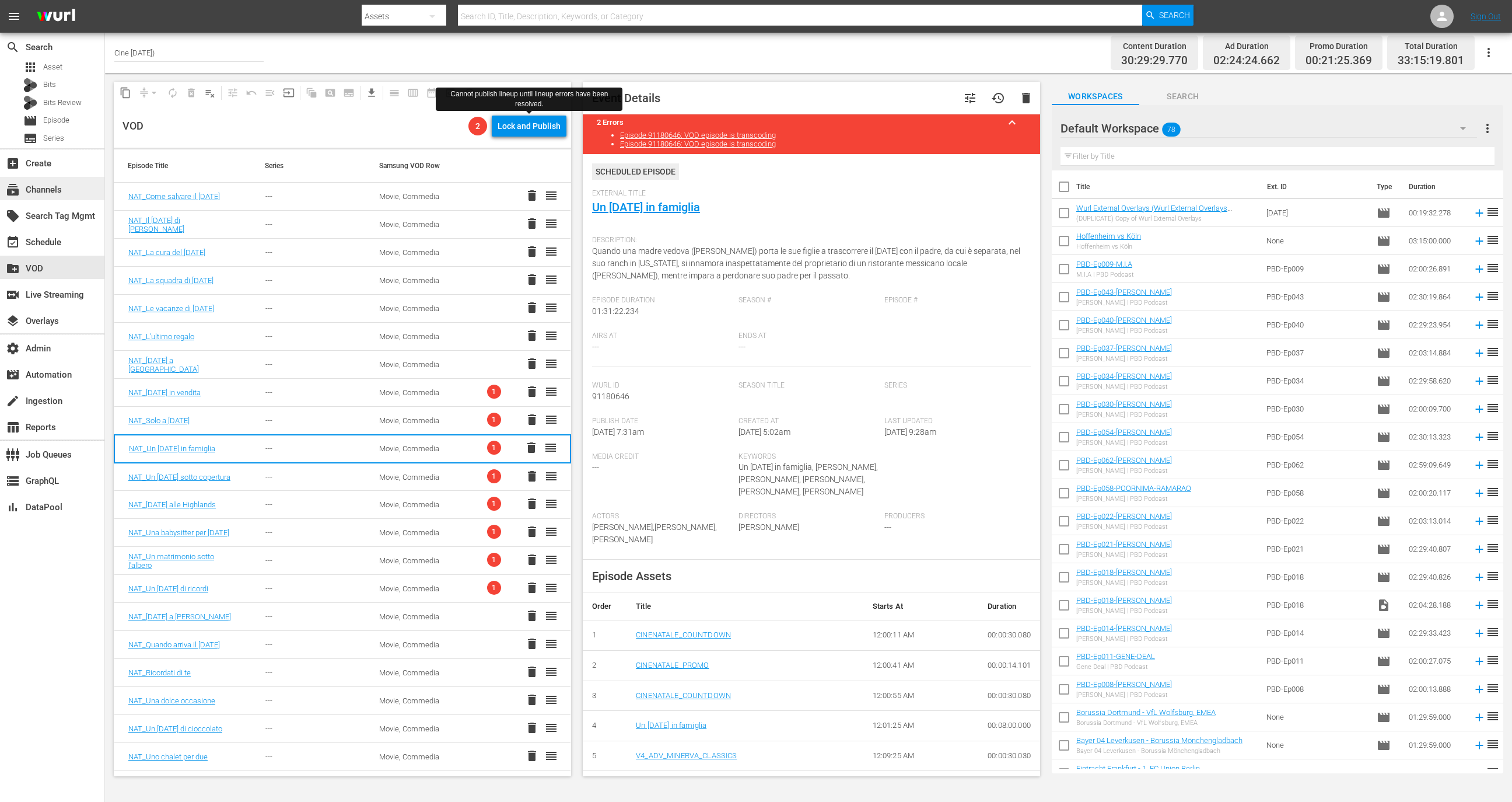
click at [56, 186] on div "subscriptions Channels" at bounding box center [32, 188] width 65 height 11
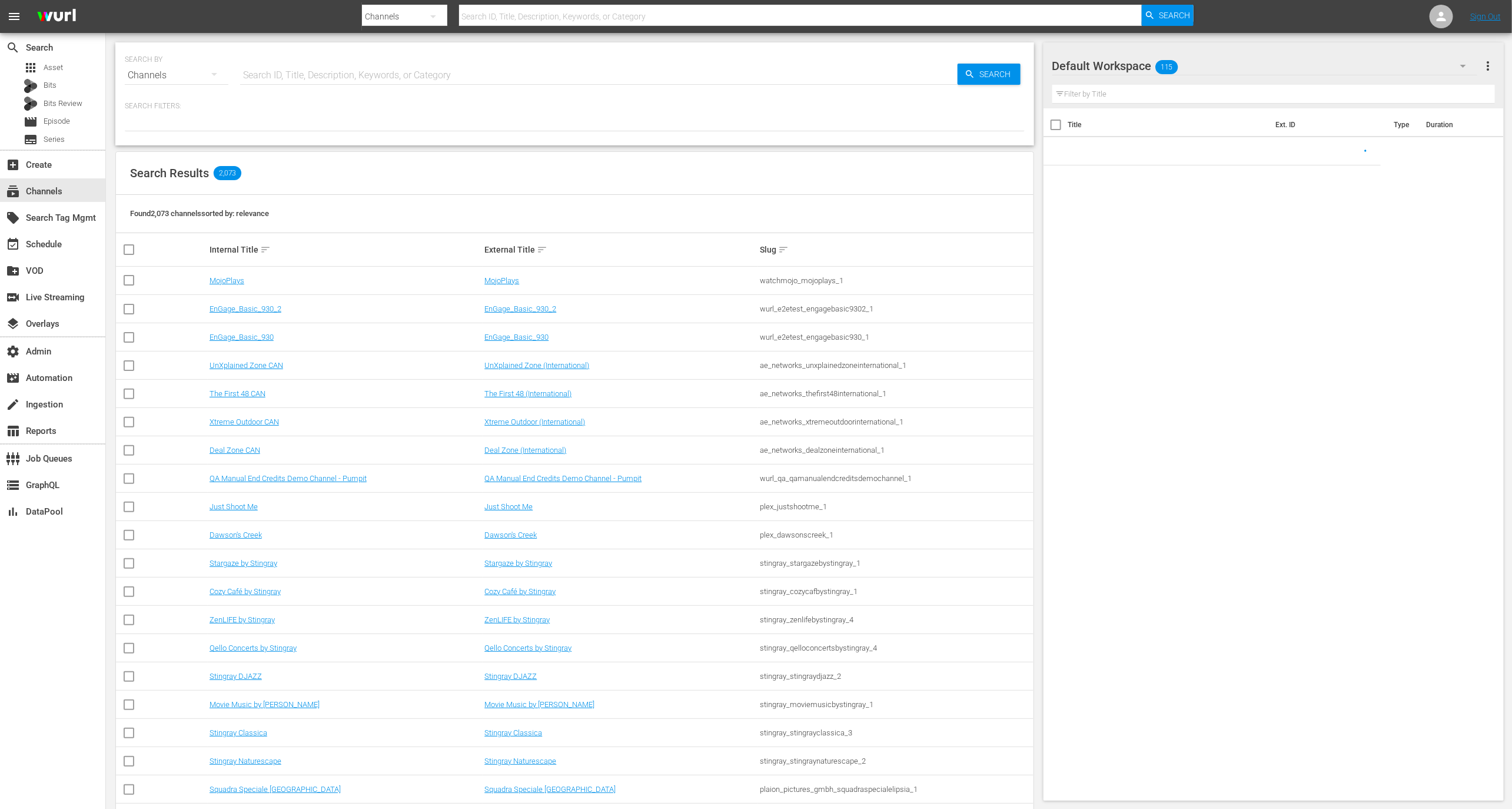
click at [351, 76] on input "text" at bounding box center [598, 75] width 717 height 28
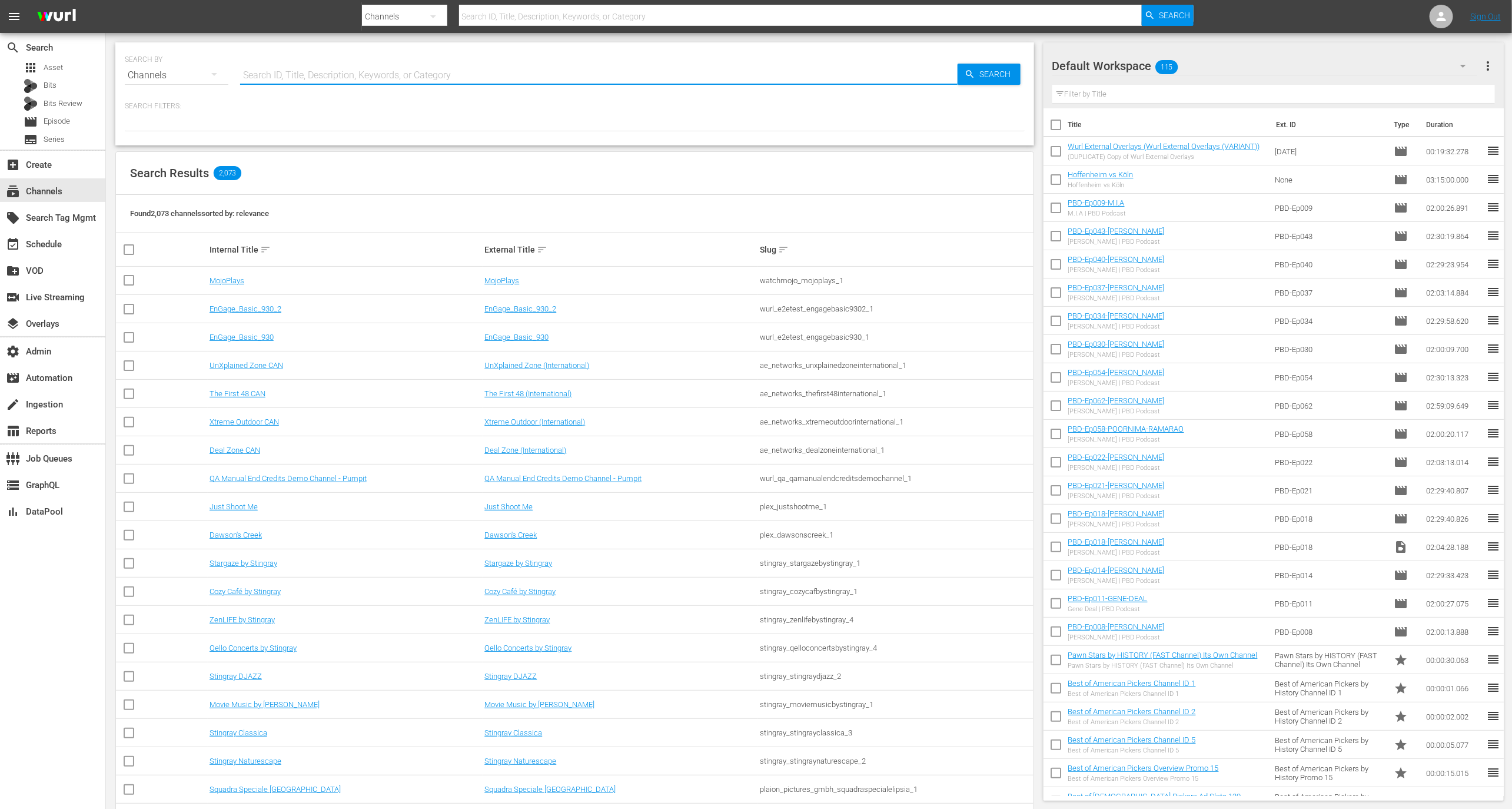
paste input "minerva_pictures_amoilnatale_1"
type input "minerva_pictures_amoilnatale_1"
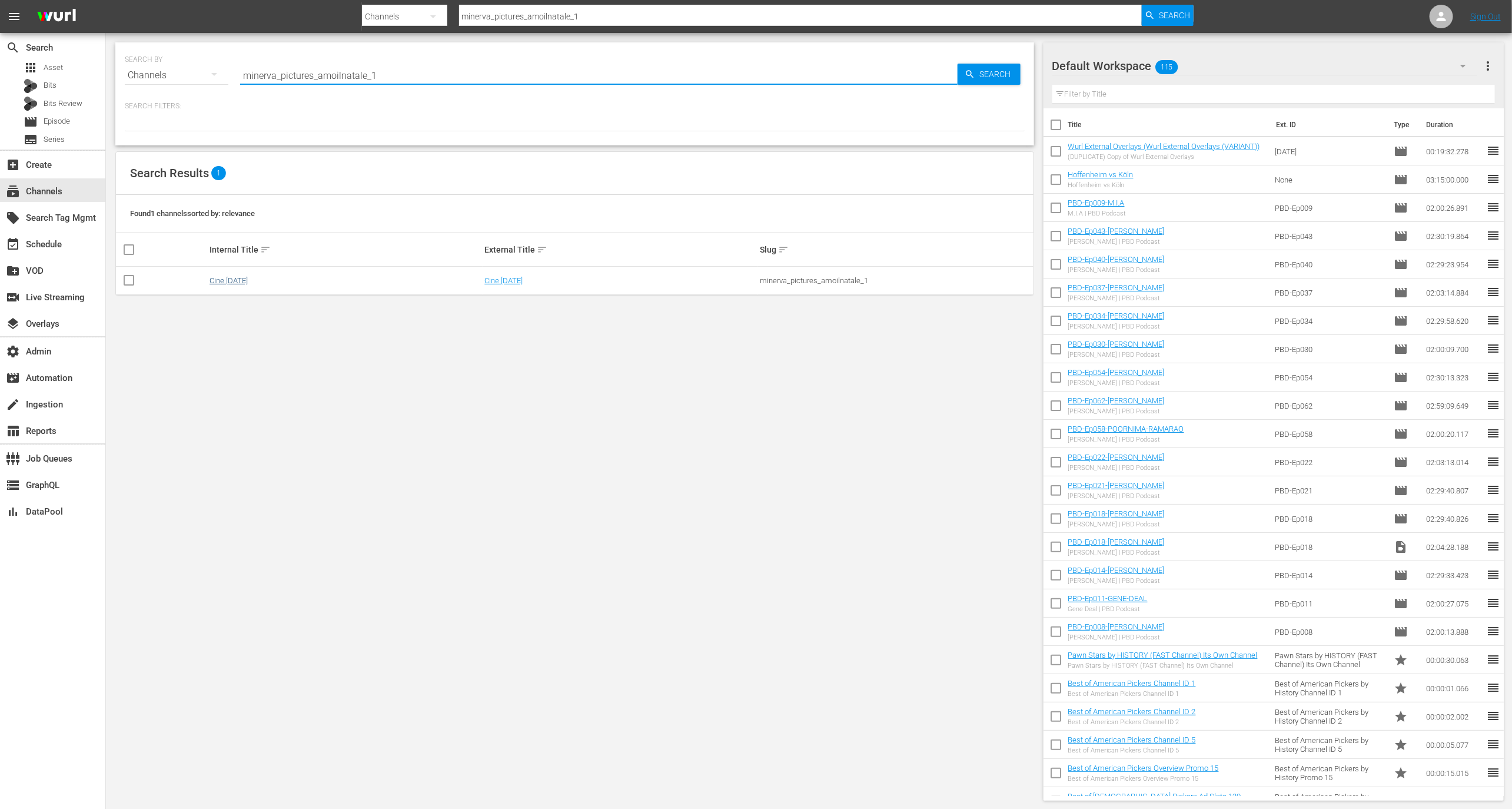
type input "minerva_pictures_amoilnatale_1"
click at [241, 282] on link "Cine Natale" at bounding box center [229, 280] width 38 height 9
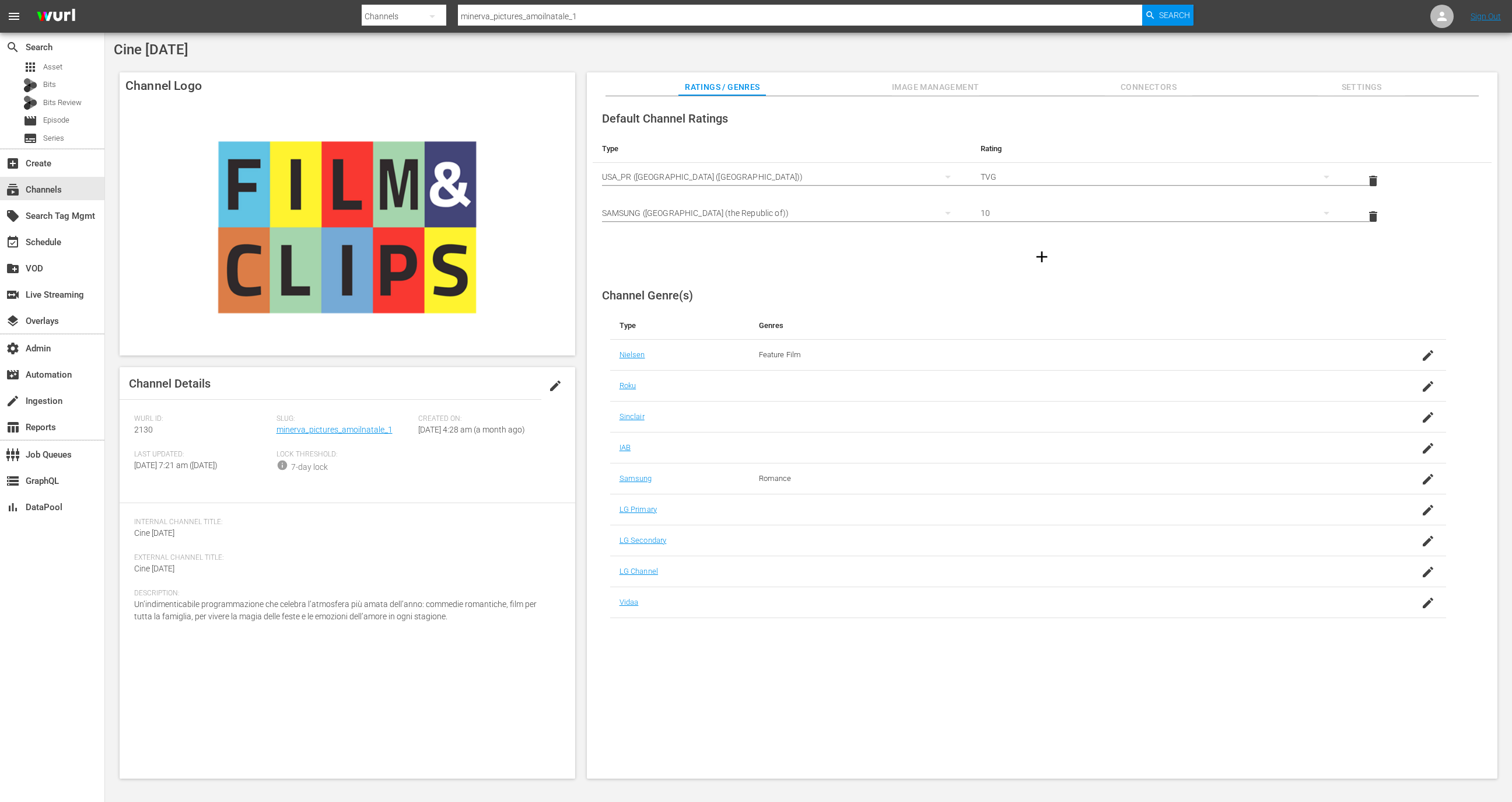
click at [961, 80] on span "Image Management" at bounding box center [936, 87] width 87 height 15
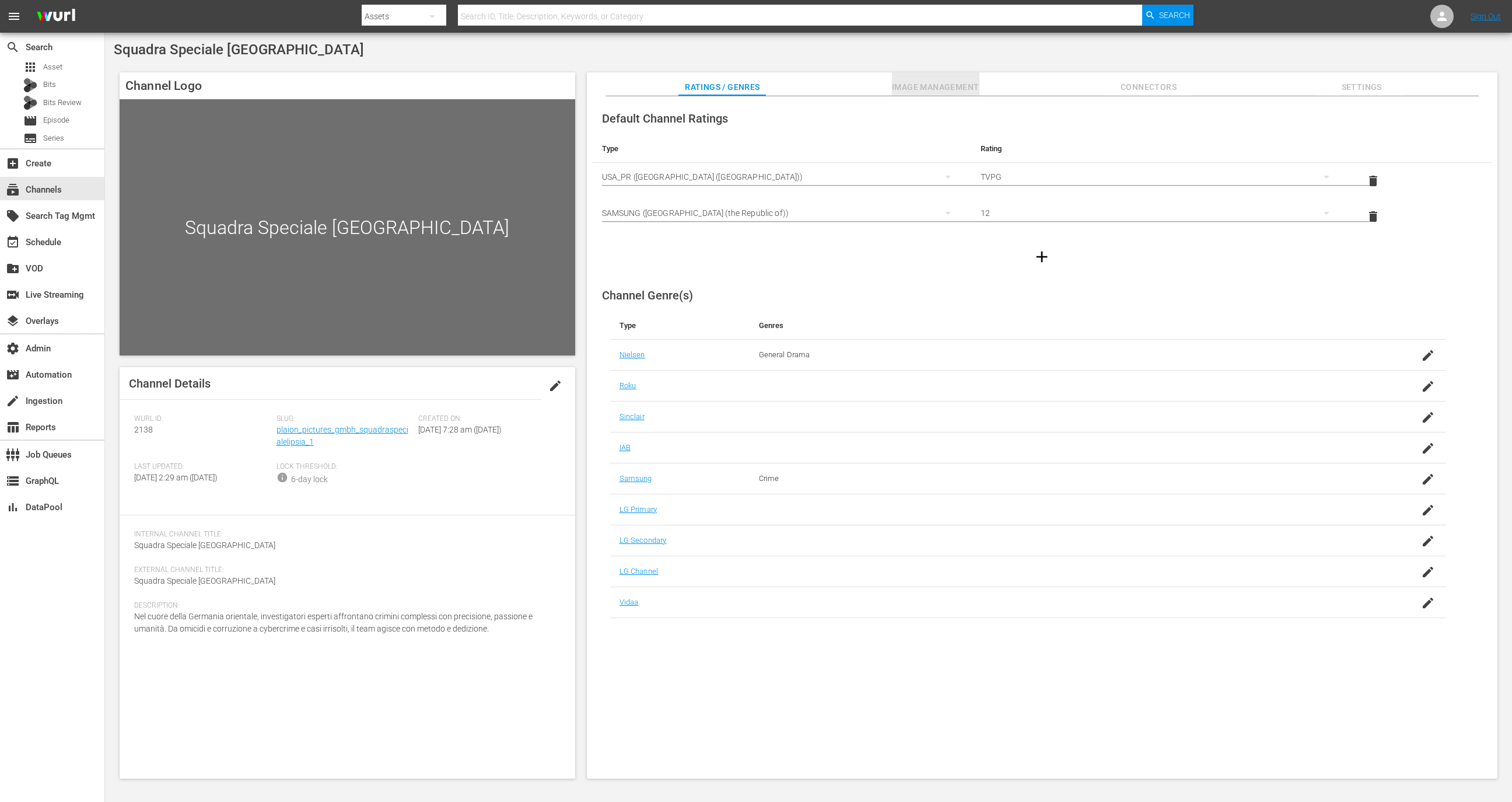
click at [948, 88] on span "Image Management" at bounding box center [936, 87] width 87 height 15
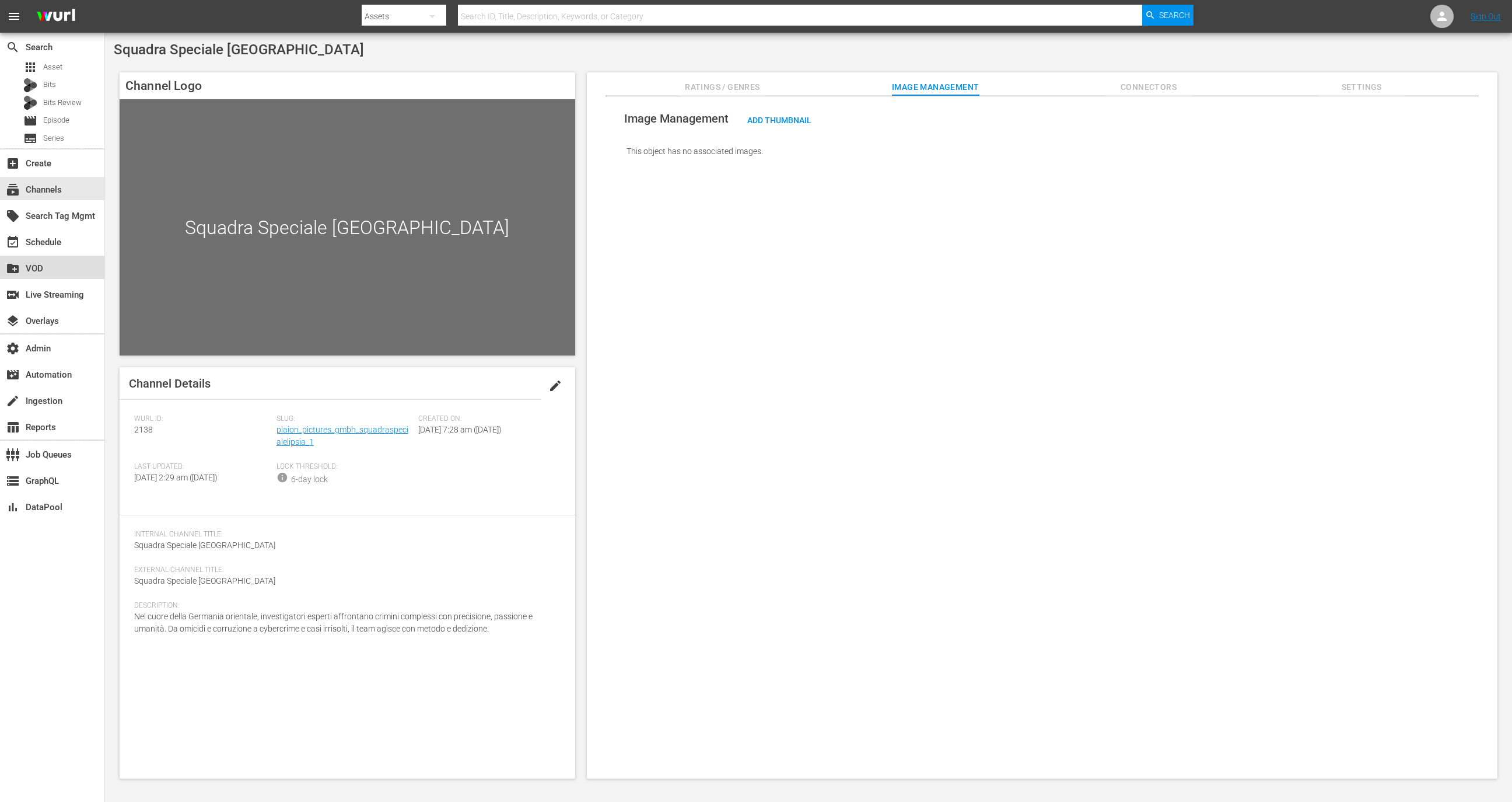
click at [55, 271] on div "create_new_folder VOD" at bounding box center [32, 267] width 65 height 11
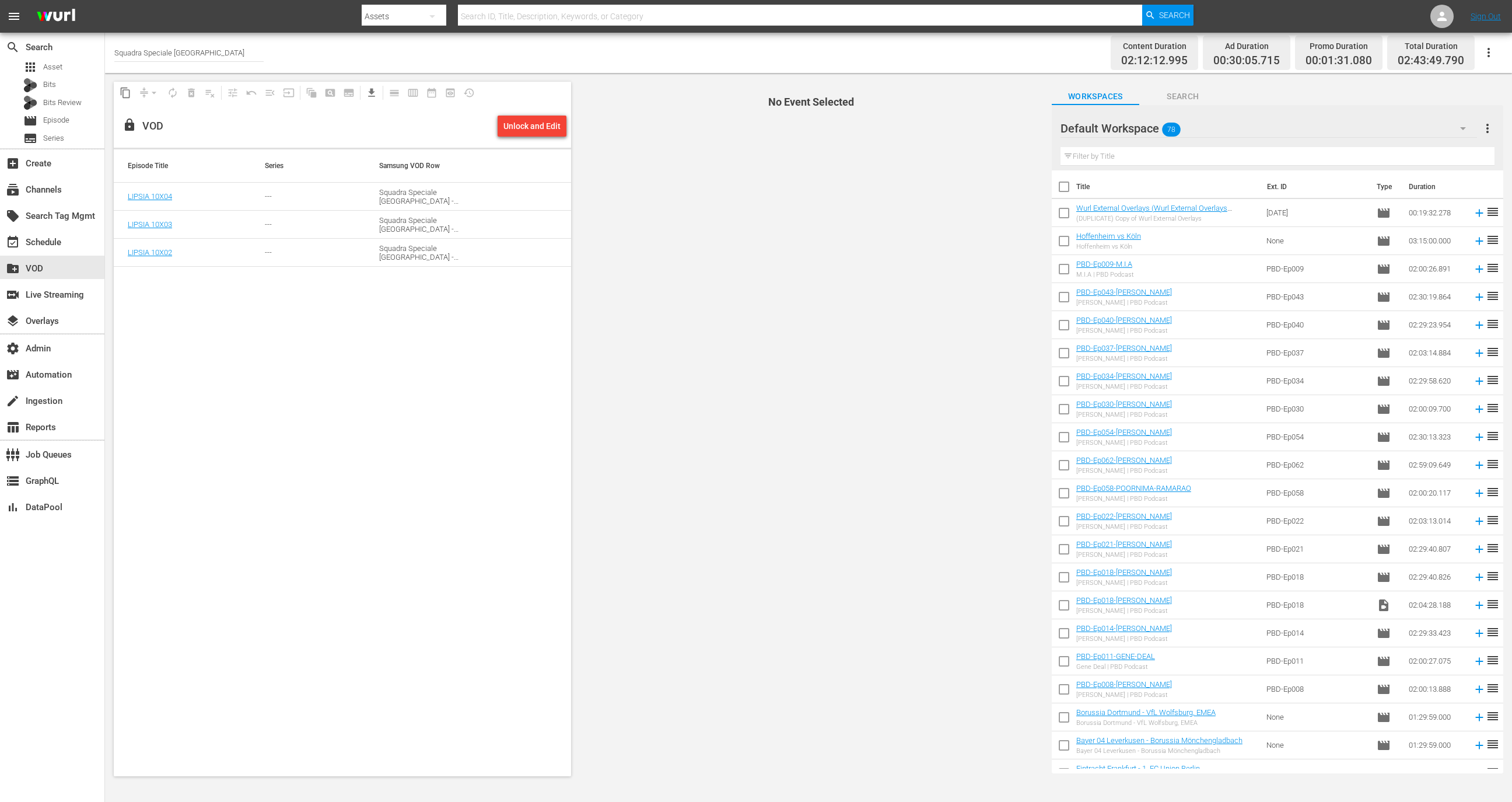
click at [1487, 55] on icon "button" at bounding box center [1489, 53] width 14 height 14
click at [869, 382] on span "No Event Selected" at bounding box center [808, 429] width 469 height 712
click at [335, 402] on div "Episode Title Series Samsung VOD Row LIPSIA 10X04 --- Squadra Speciale Lipsia -…" at bounding box center [342, 462] width 457 height 626
click at [78, 191] on div "subscriptions Channels" at bounding box center [52, 188] width 104 height 23
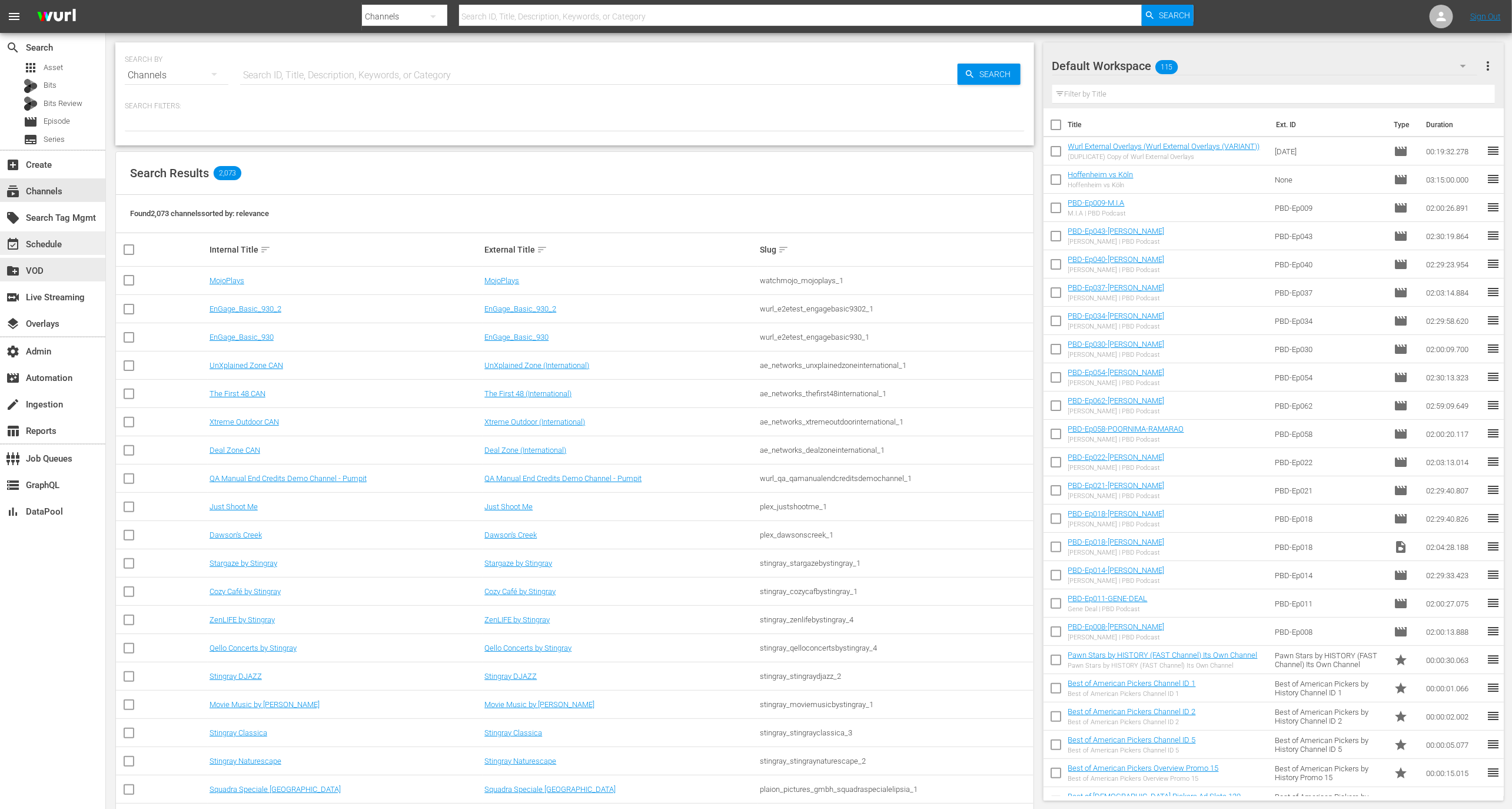
click at [79, 252] on div "event_available Schedule" at bounding box center [53, 243] width 105 height 24
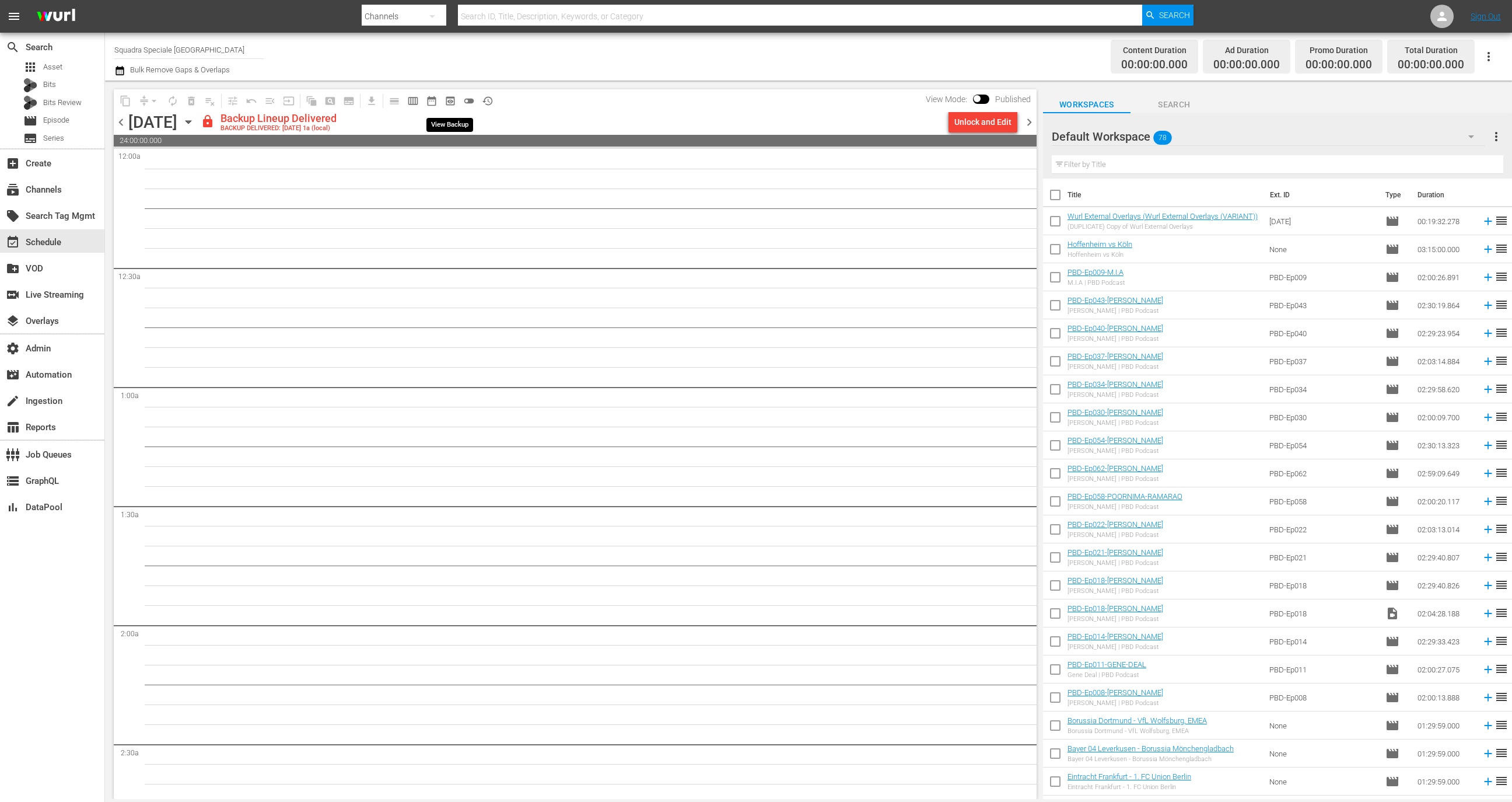
click at [451, 100] on span "preview_outlined" at bounding box center [450, 101] width 12 height 12
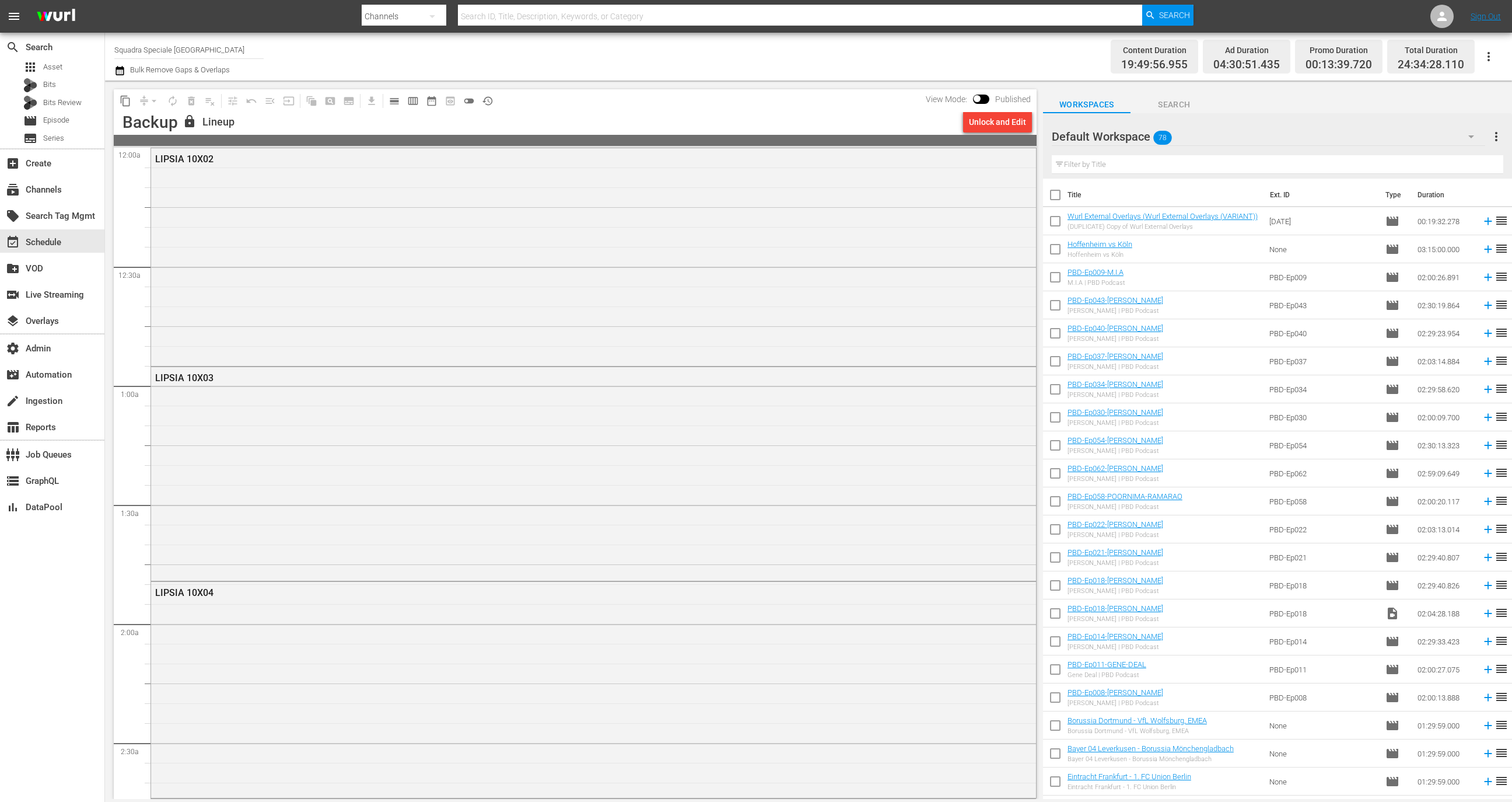
click at [1487, 50] on icon "button" at bounding box center [1489, 56] width 14 height 14
click at [730, 321] on div "LIPSIA 10X02" at bounding box center [593, 255] width 885 height 215
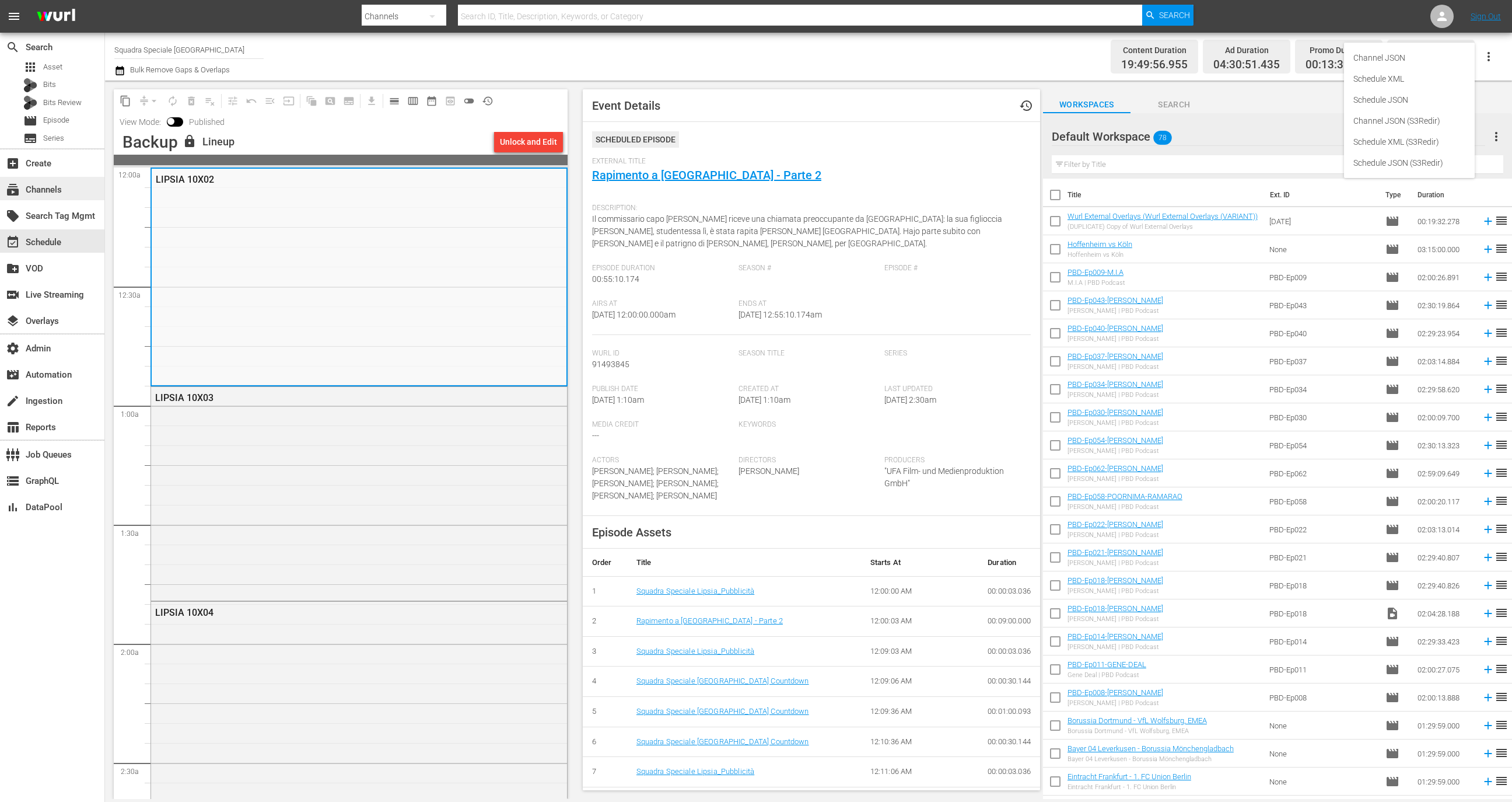
click at [64, 196] on div "subscriptions Channels" at bounding box center [52, 188] width 104 height 23
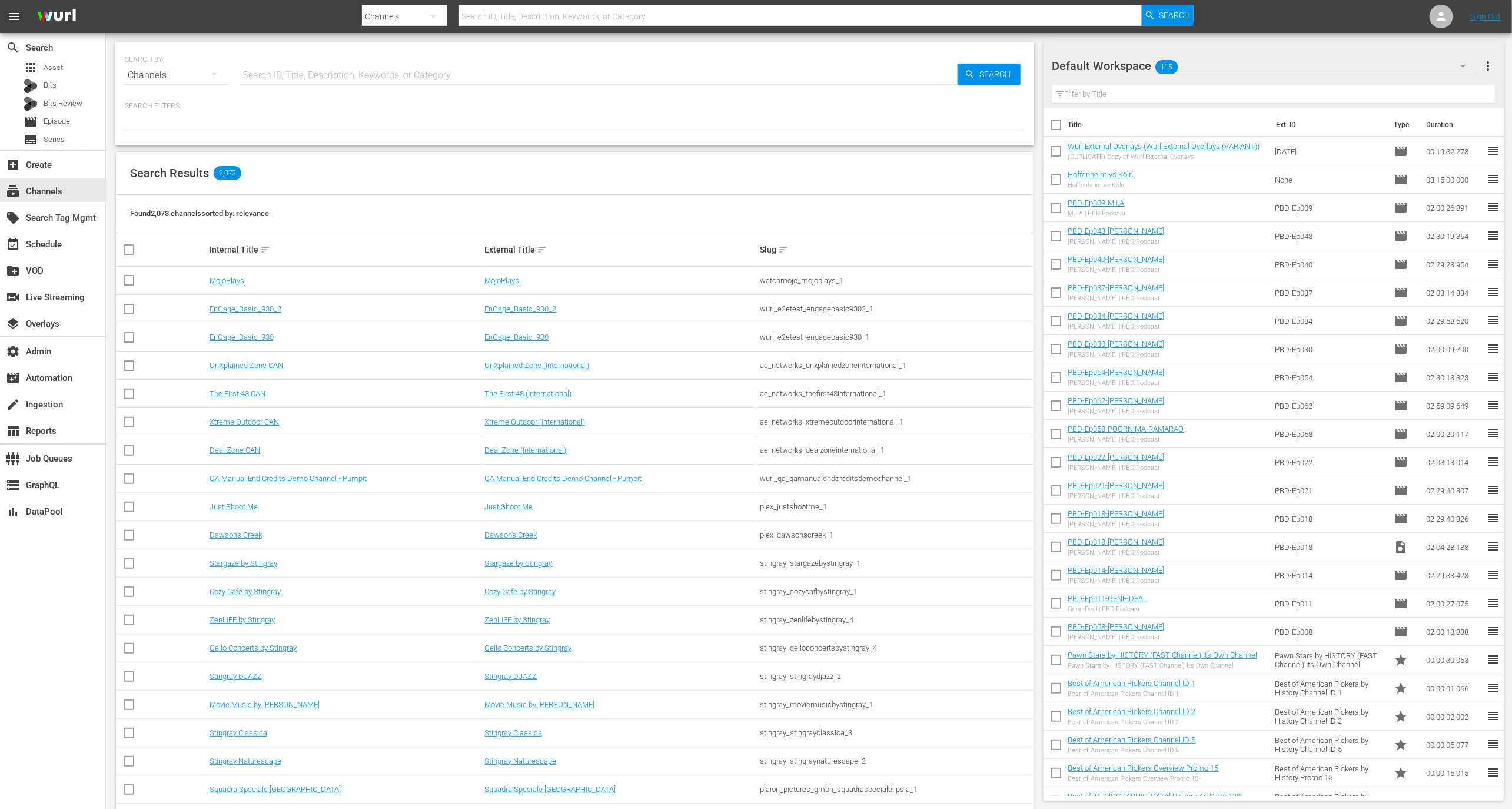
click at [238, 273] on td "MojoPlays" at bounding box center [345, 281] width 275 height 28
click at [231, 280] on link "MojoPlays" at bounding box center [227, 280] width 35 height 9
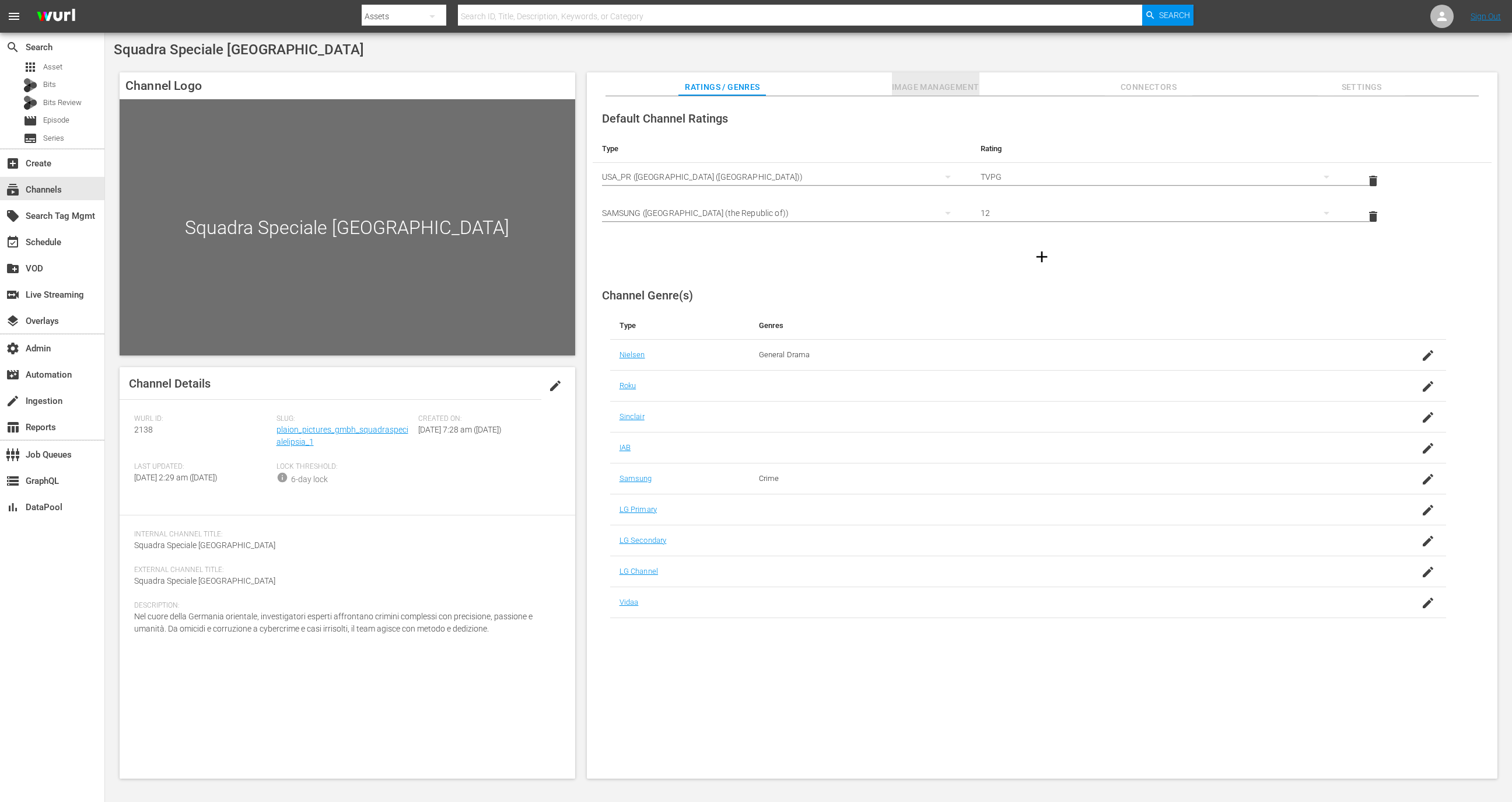
click at [961, 85] on span "Image Management" at bounding box center [936, 87] width 87 height 15
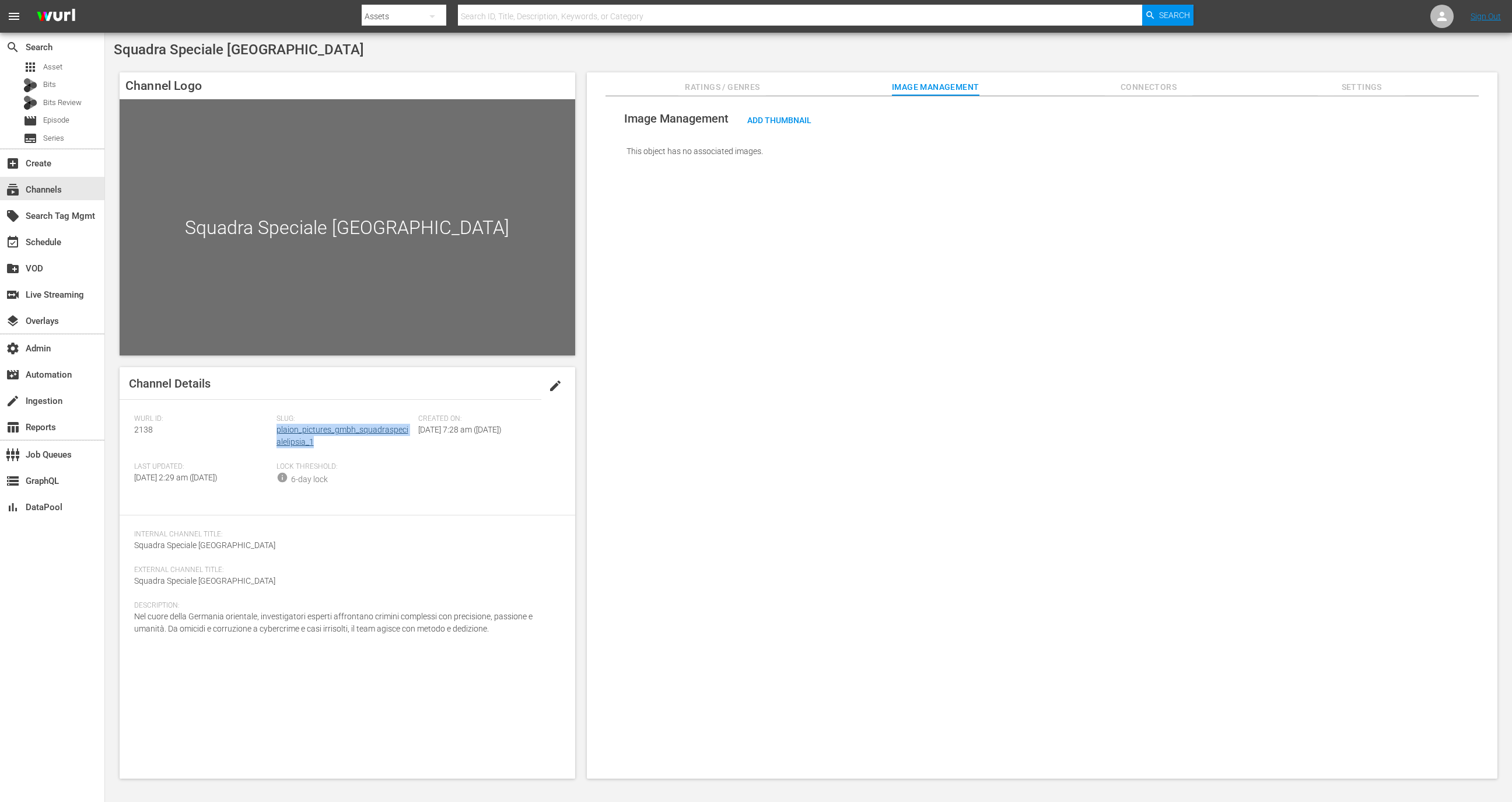
drag, startPoint x: 326, startPoint y: 447, endPoint x: 277, endPoint y: 432, distance: 51.2
click at [277, 431] on div "Slug: plaion_pictures_gmbh_squadraspecialelipsia_1" at bounding box center [347, 438] width 142 height 48
copy link "plaion_pictures_gmbh_squadraspecialelipsia_1"
click at [795, 114] on div "Add Thumbnail" at bounding box center [779, 120] width 83 height 22
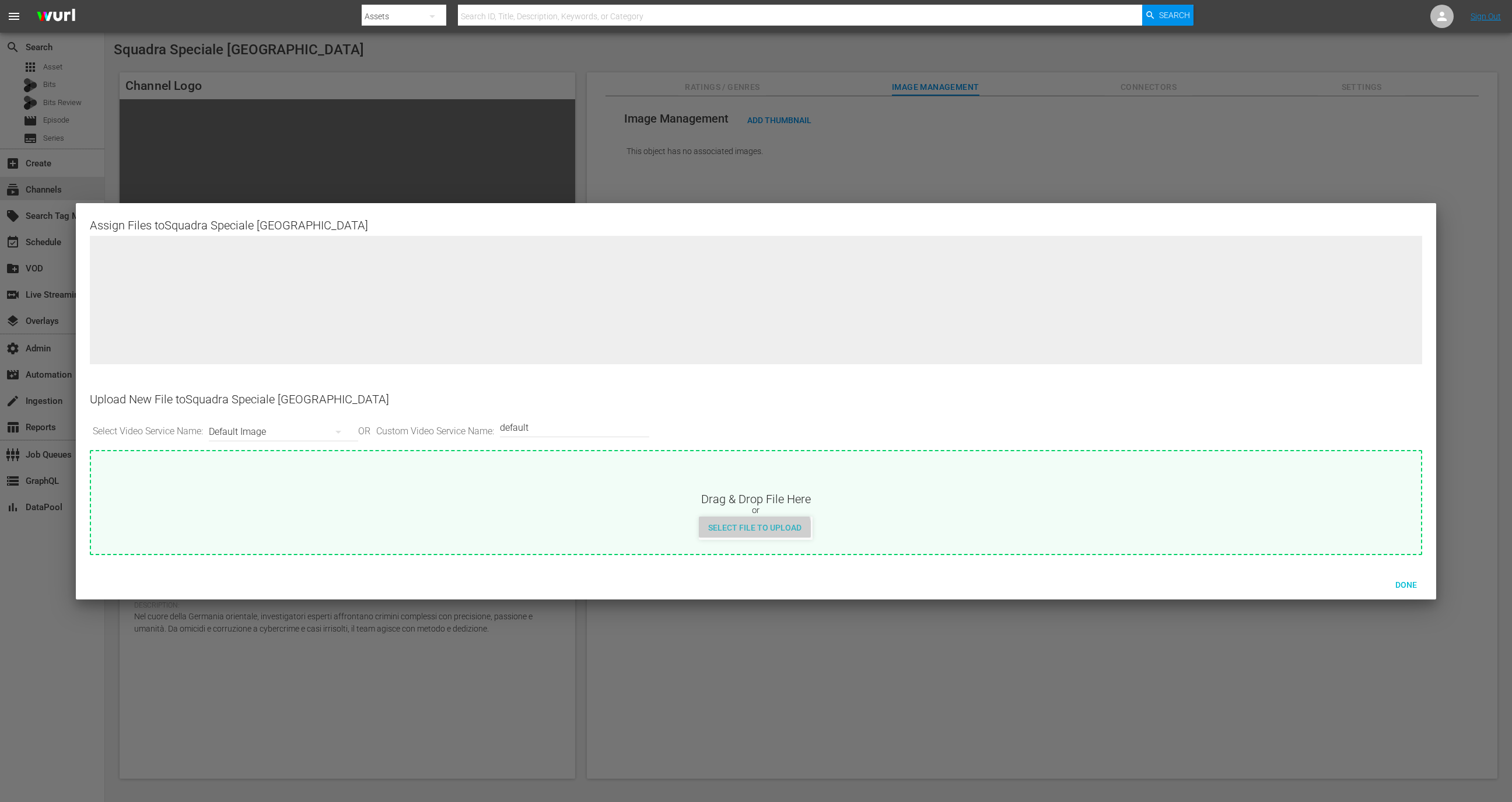
click at [747, 536] on div "Select File to Upload" at bounding box center [755, 527] width 112 height 22
type input "C:\fakepath\default_v1 (7).jpg"
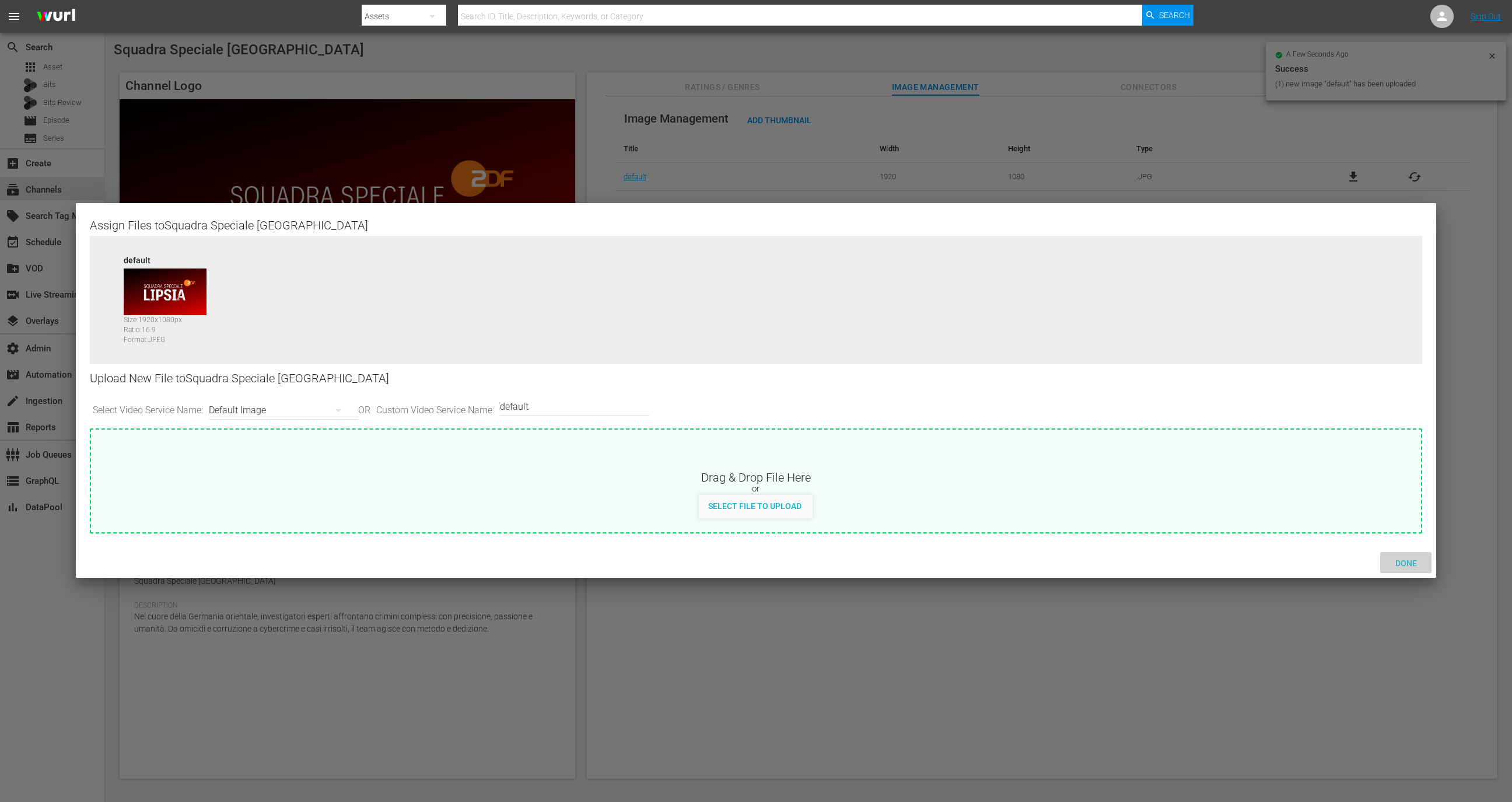
click at [1399, 561] on span "Done" at bounding box center [1406, 563] width 41 height 9
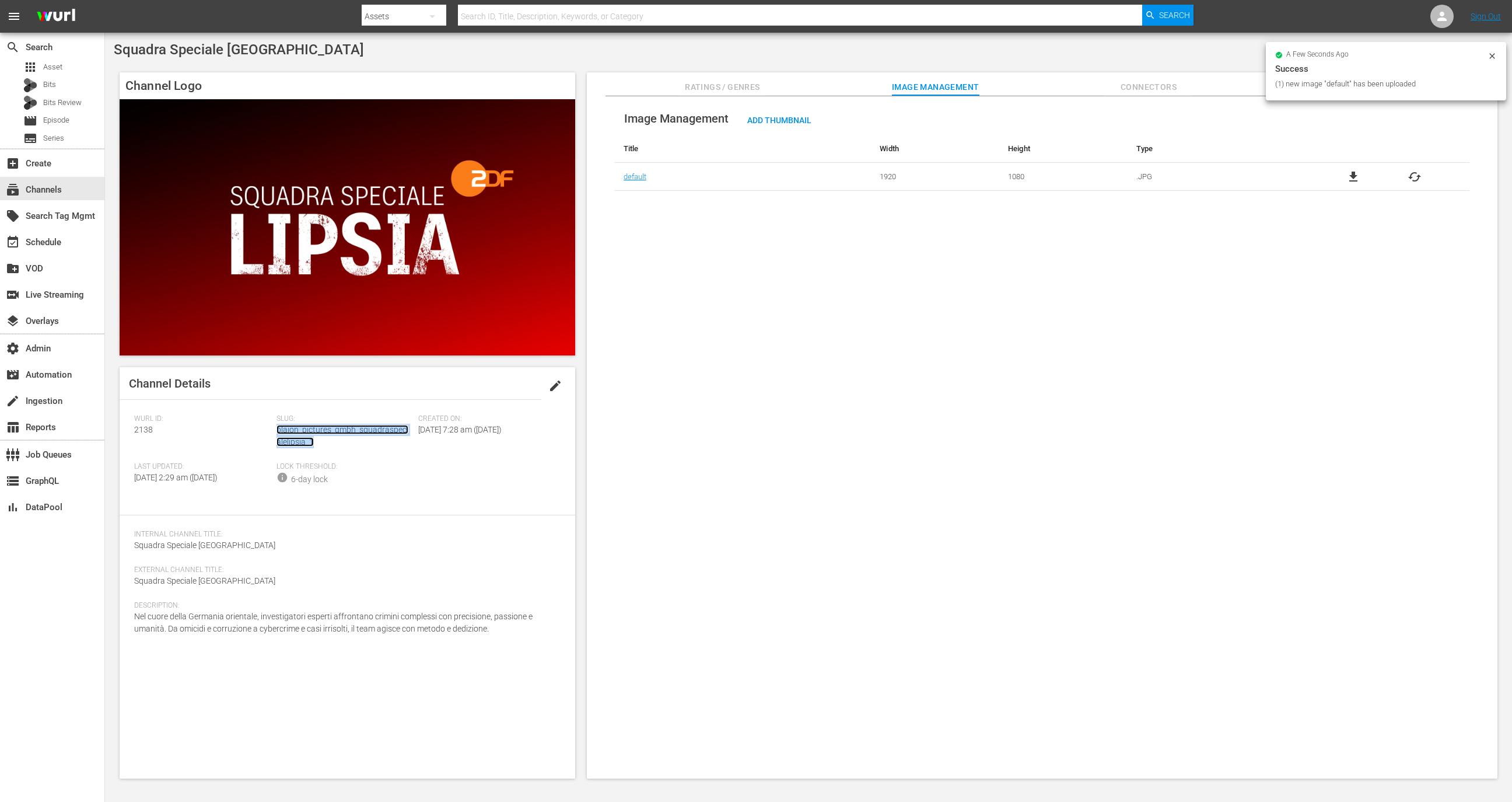
click at [326, 432] on link "plaion_pictures_gmbh_squadraspecialelipsia_1" at bounding box center [342, 436] width 132 height 22
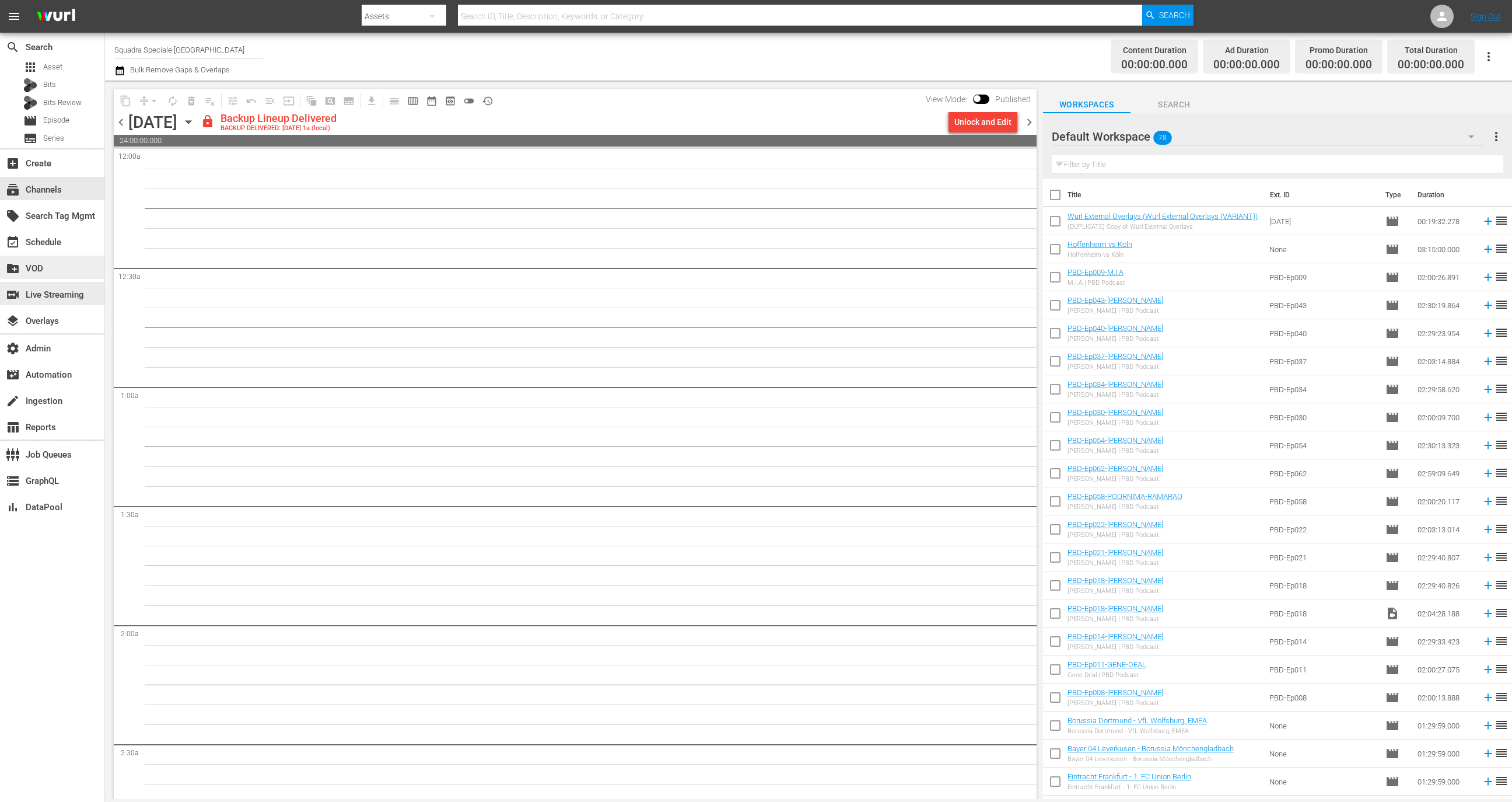
click at [75, 272] on div "create_new_folder VOD" at bounding box center [52, 267] width 104 height 23
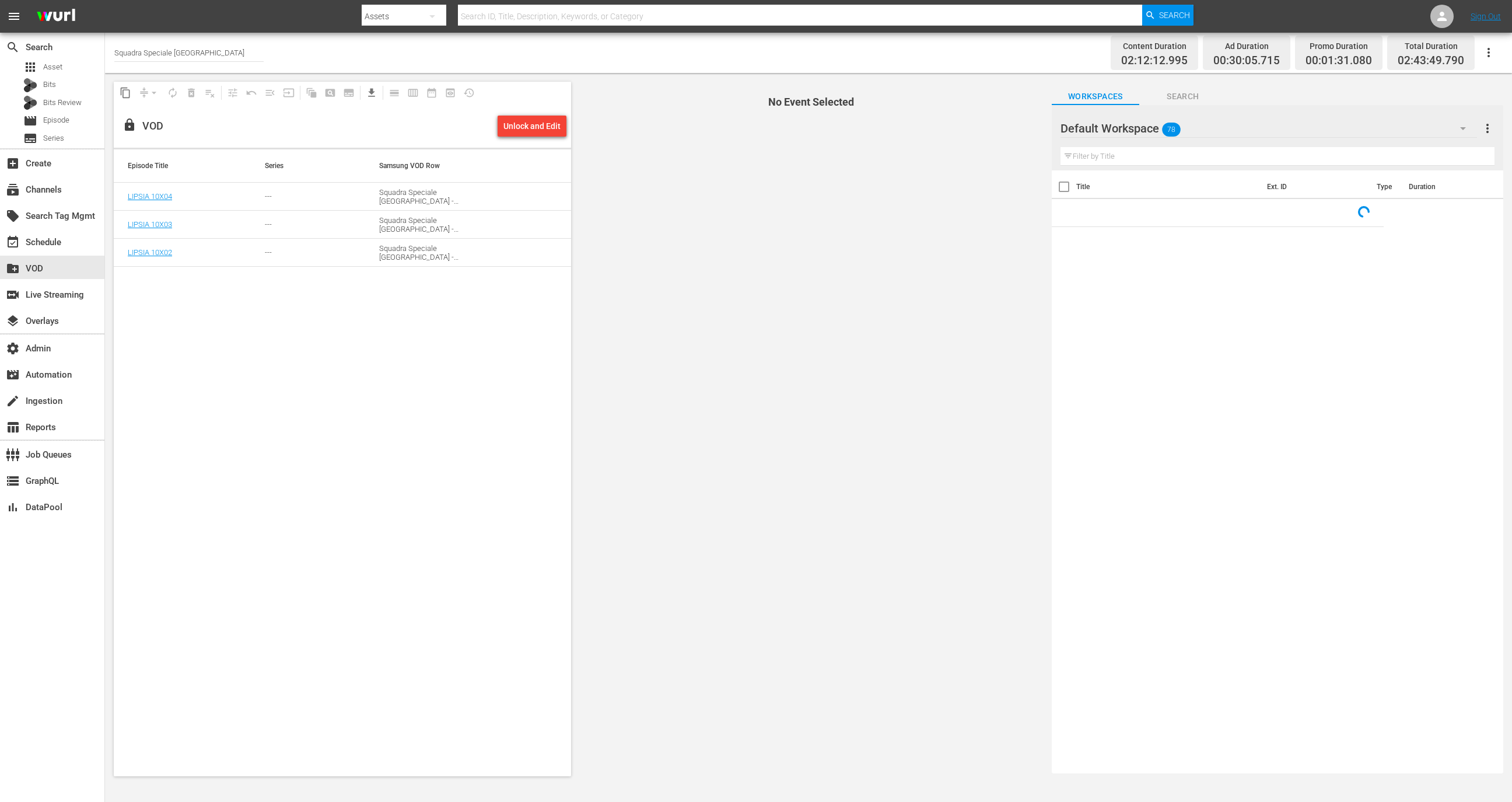
click at [526, 116] on div "Unlock and Edit" at bounding box center [532, 126] width 57 height 21
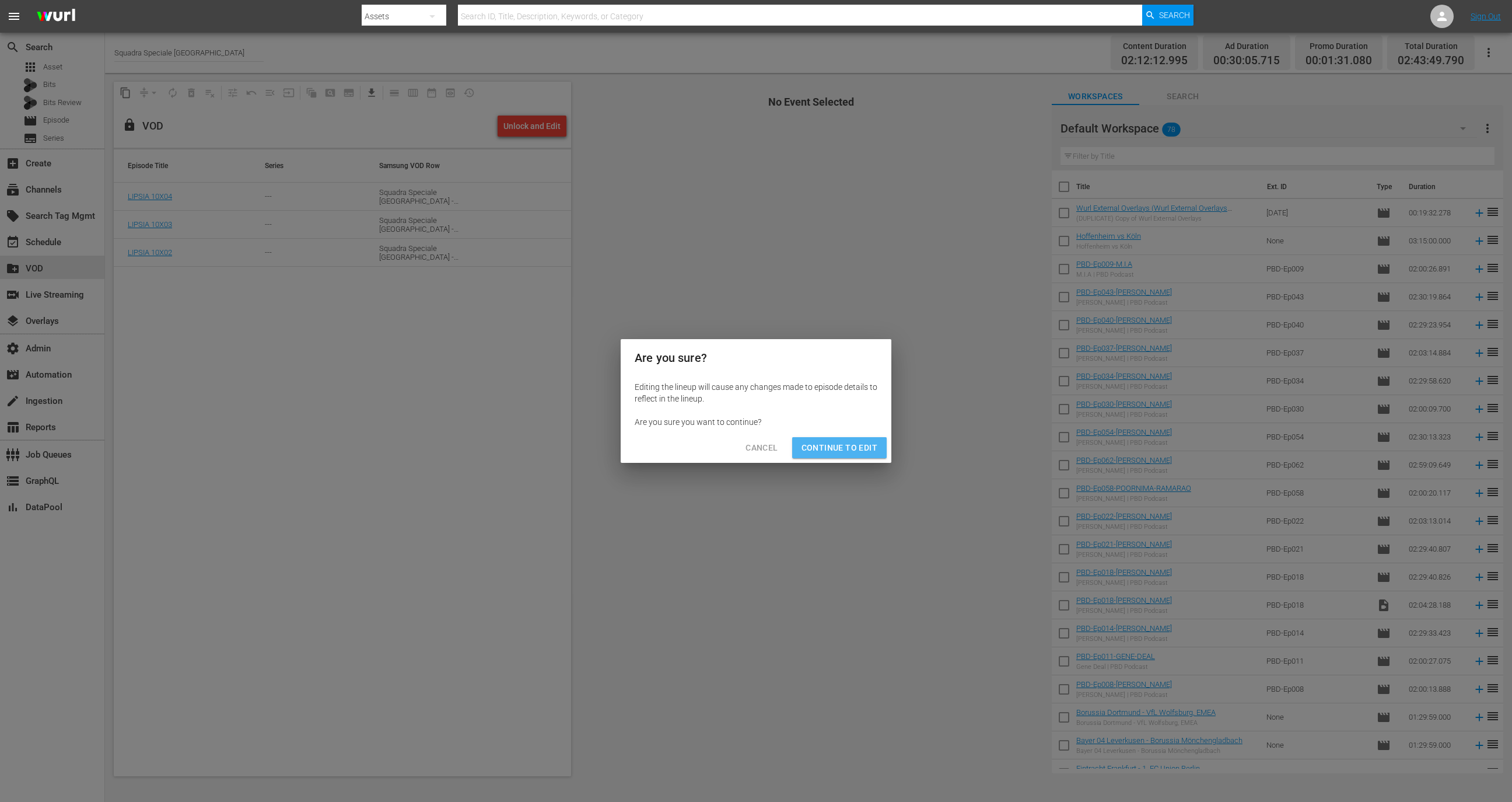
click at [868, 441] on span "Continue to Edit" at bounding box center [839, 447] width 76 height 15
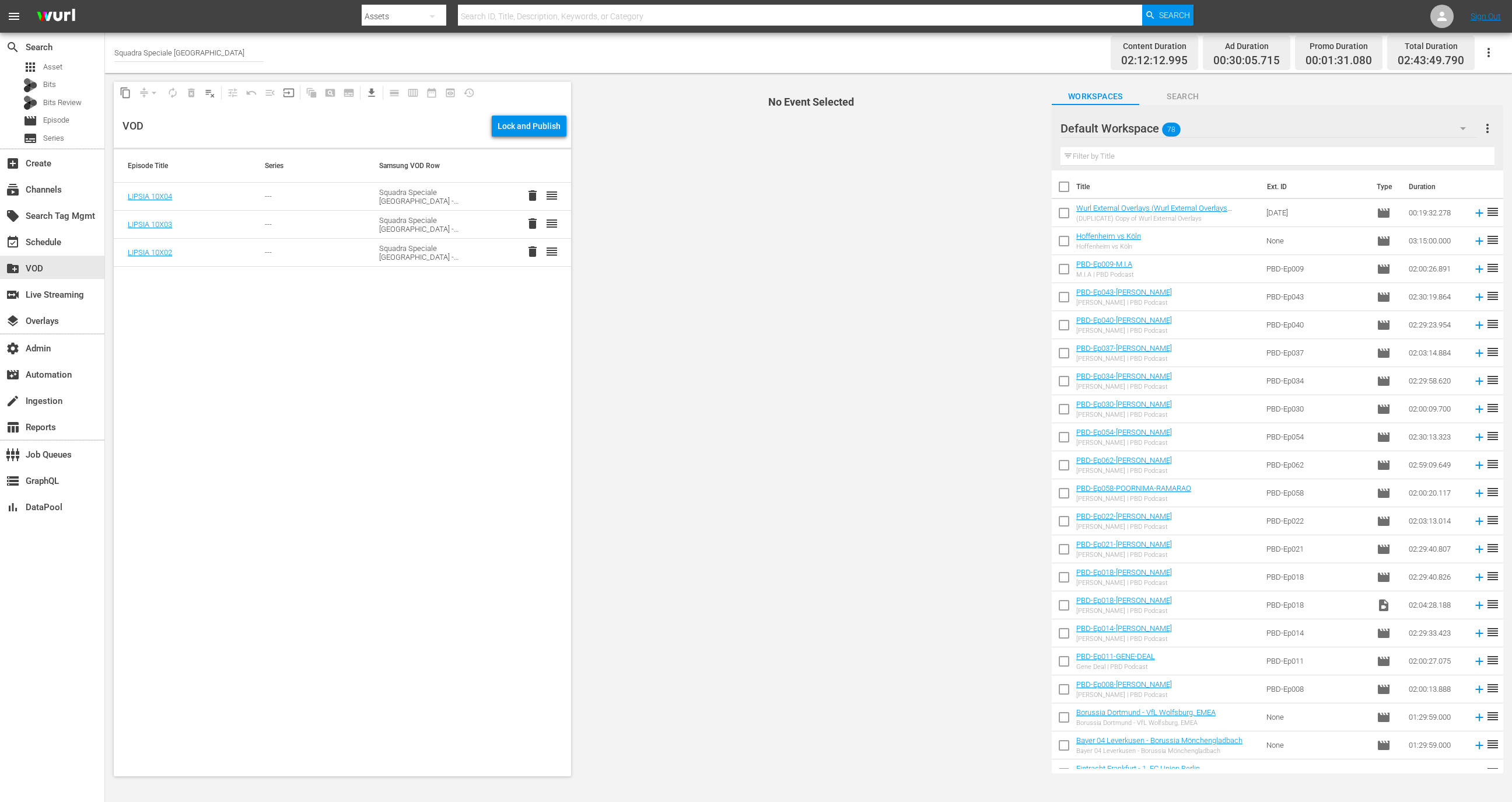
click at [519, 140] on div "VOD Lock and Publish" at bounding box center [342, 126] width 457 height 43
click at [521, 134] on div "Lock and Publish" at bounding box center [529, 126] width 63 height 21
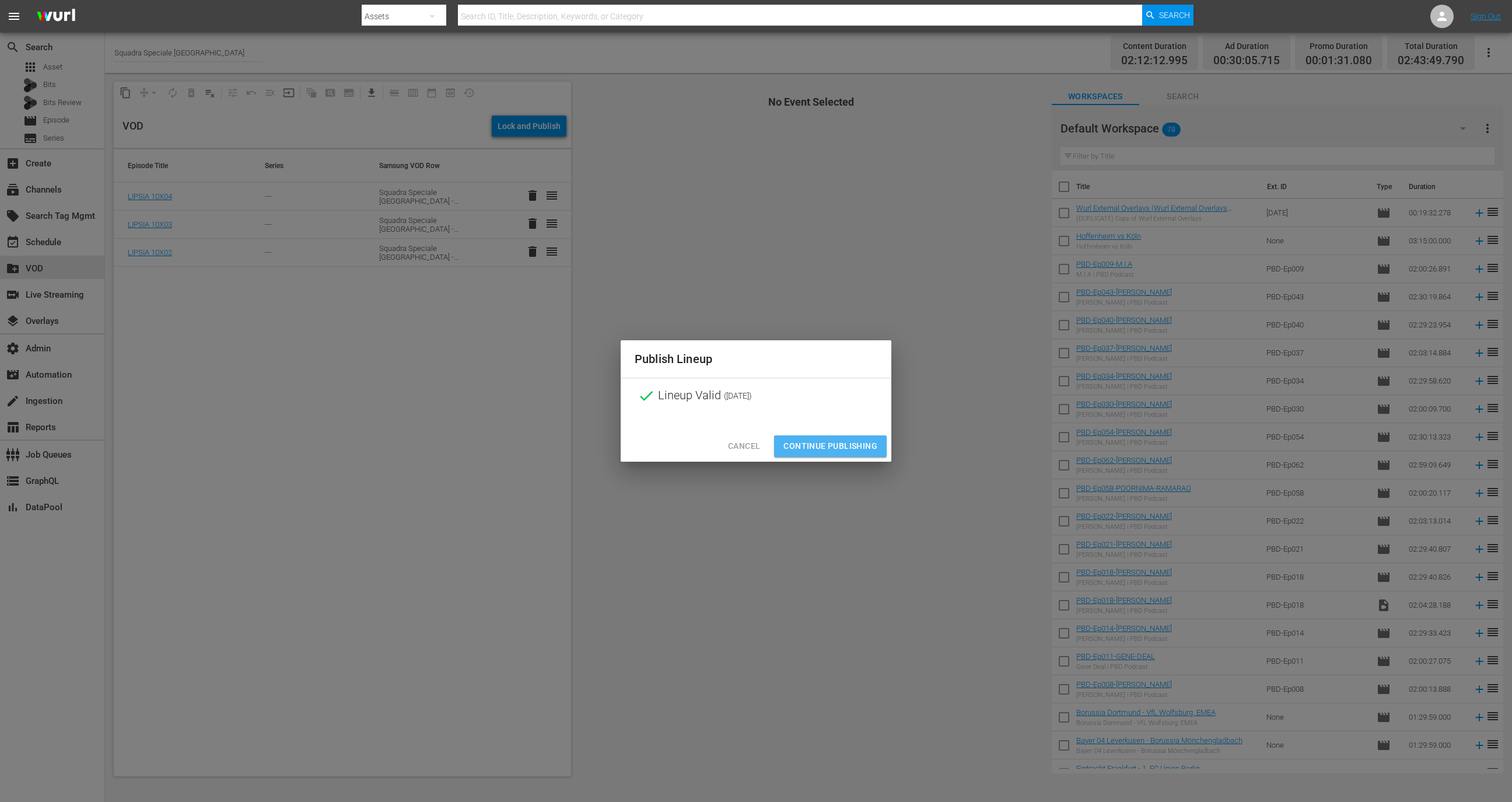
click at [832, 440] on span "Continue Publishing" at bounding box center [831, 446] width 94 height 15
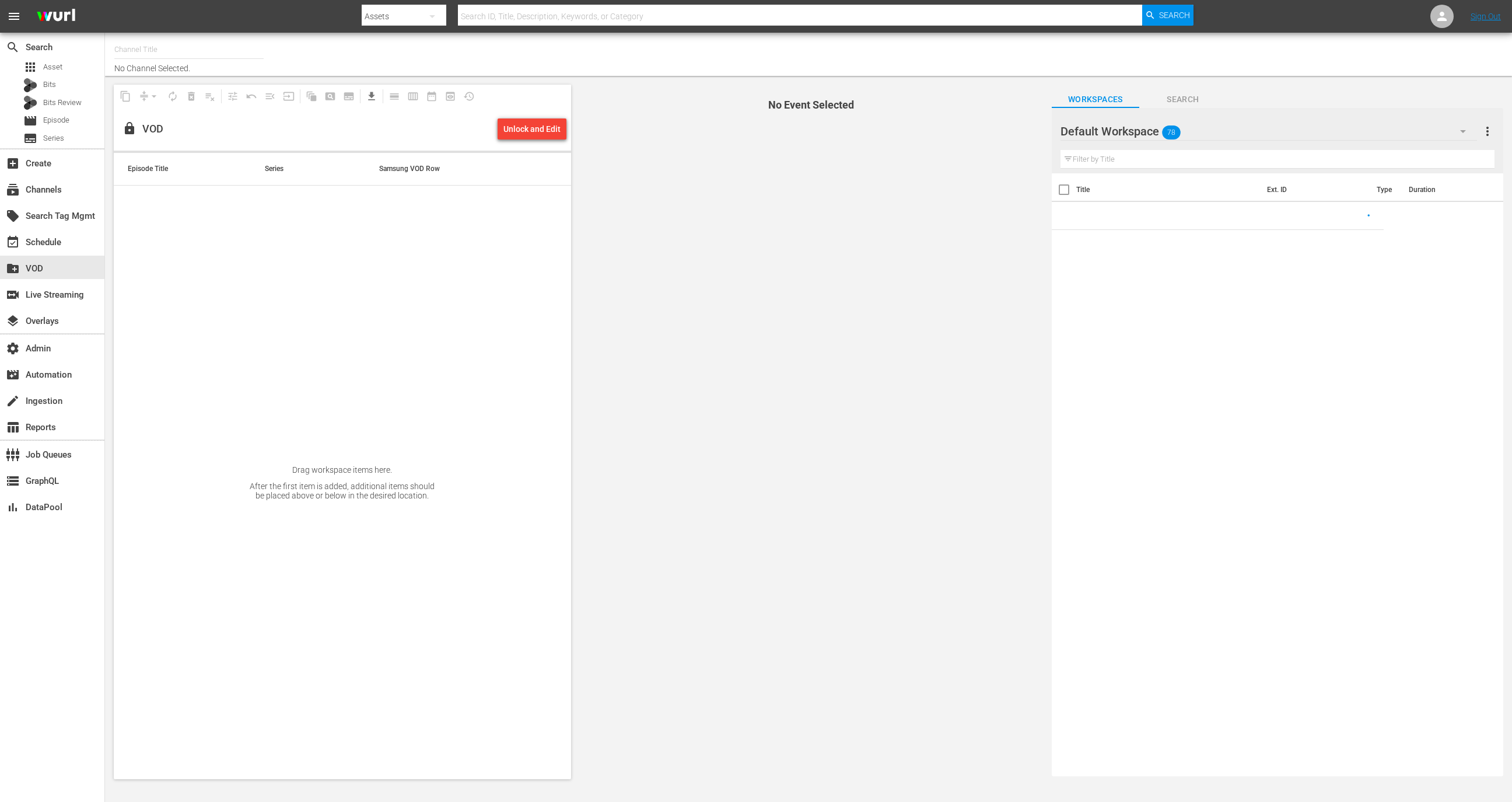
type input "Guardia costiera (2137)"
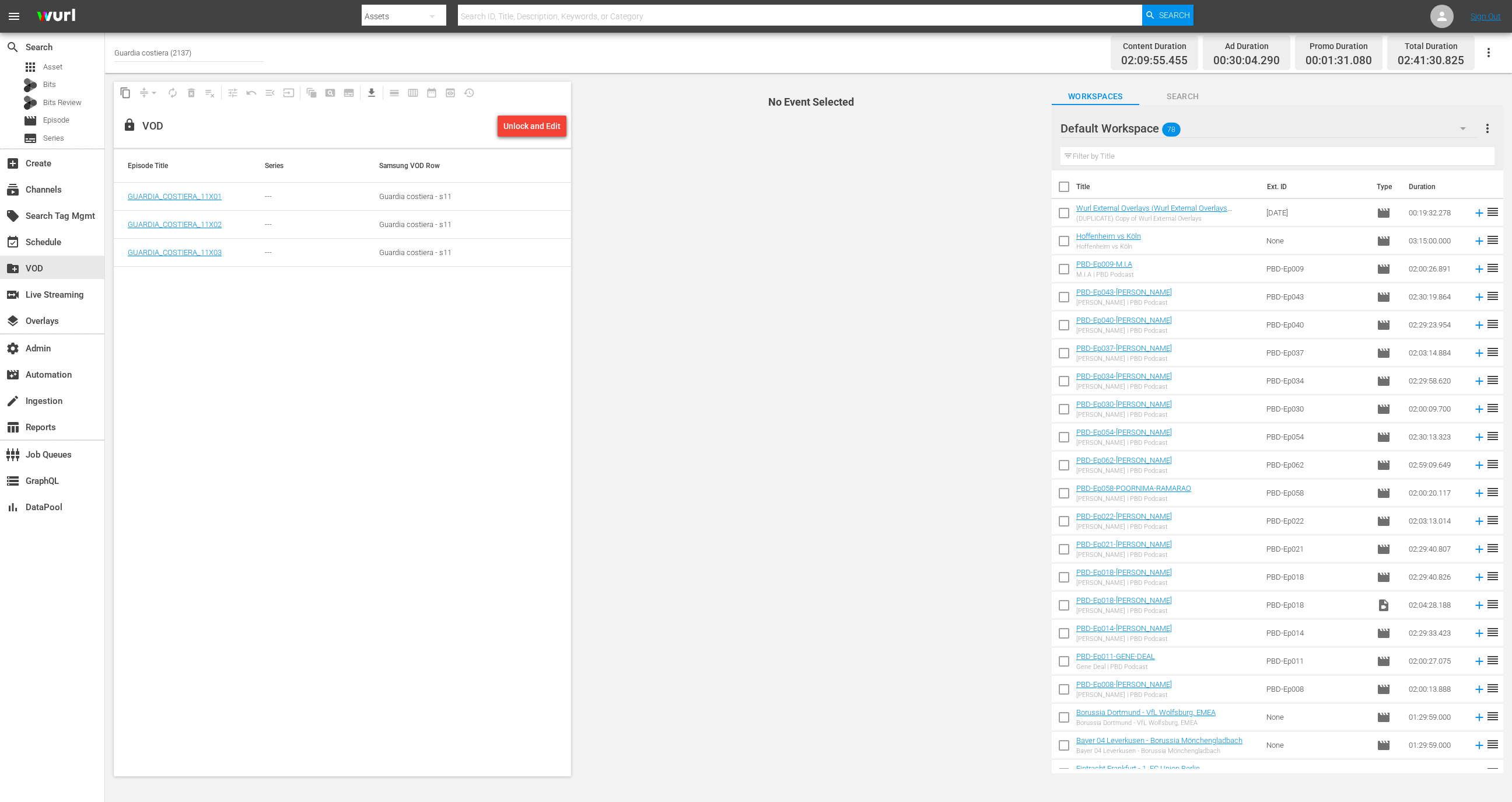
click at [521, 120] on div "Unlock and Edit" at bounding box center [532, 126] width 57 height 21
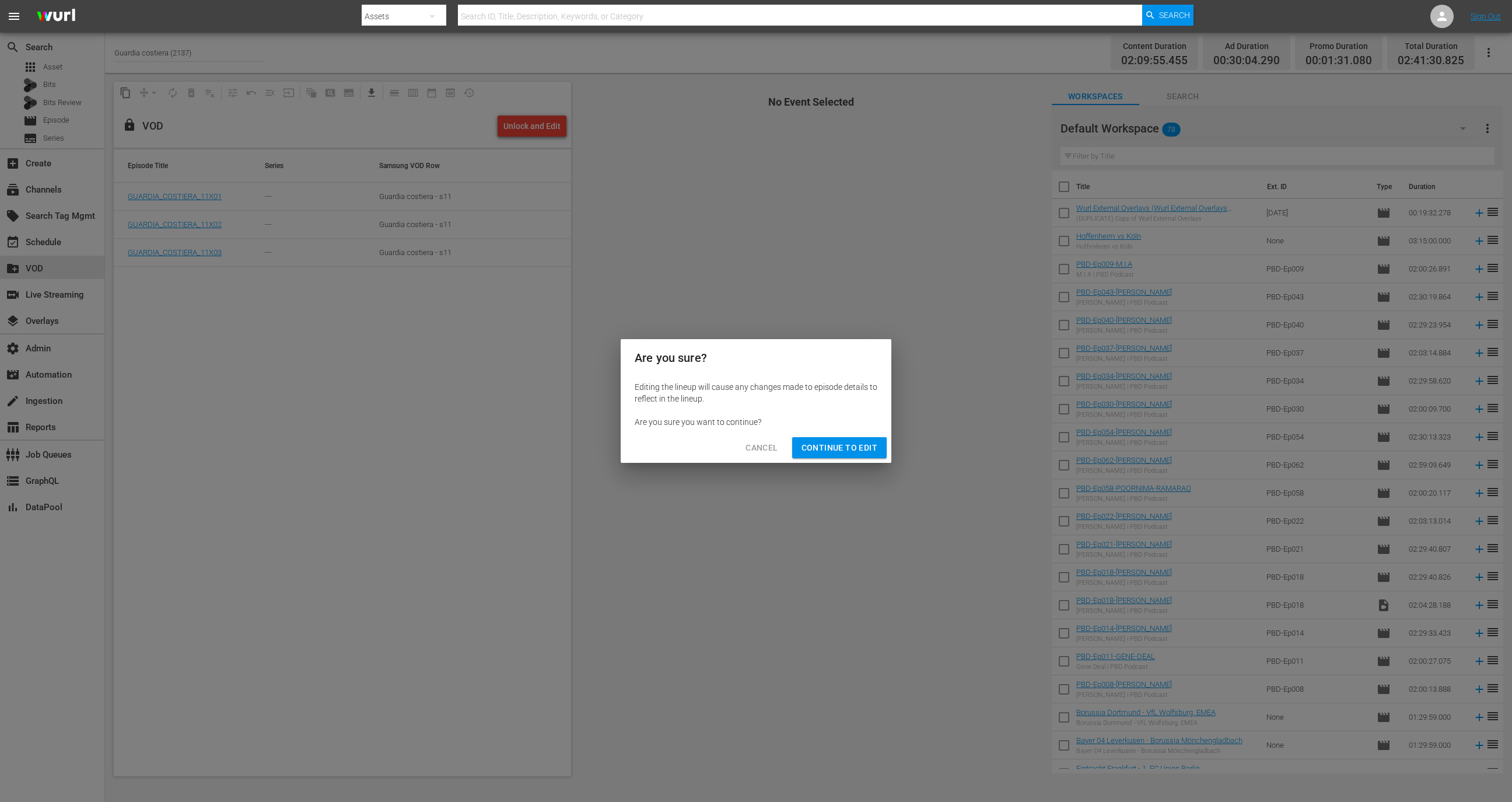
click at [818, 445] on span "Continue to Edit" at bounding box center [839, 447] width 76 height 15
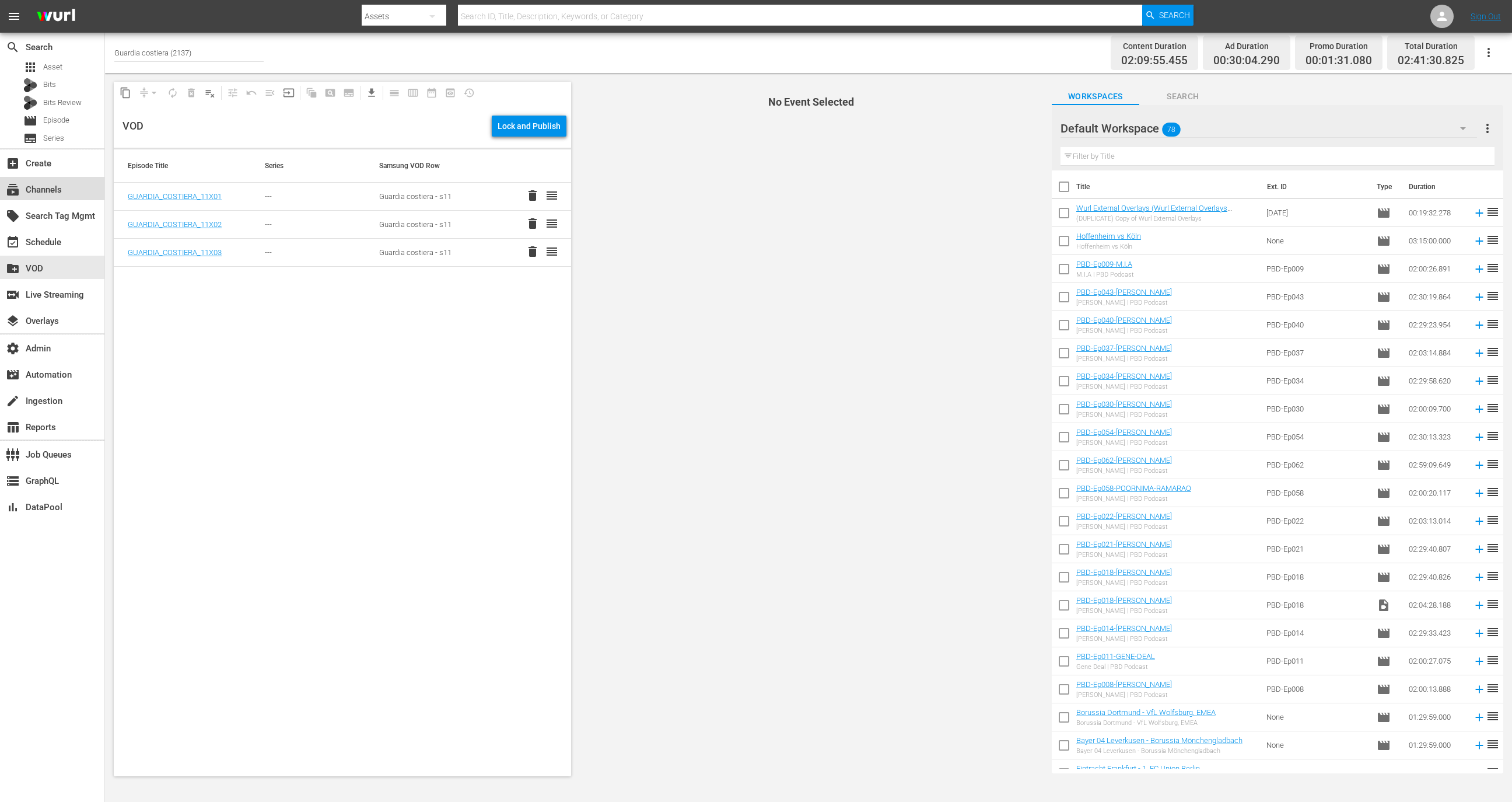
click at [87, 192] on div "subscriptions Channels" at bounding box center [52, 188] width 104 height 23
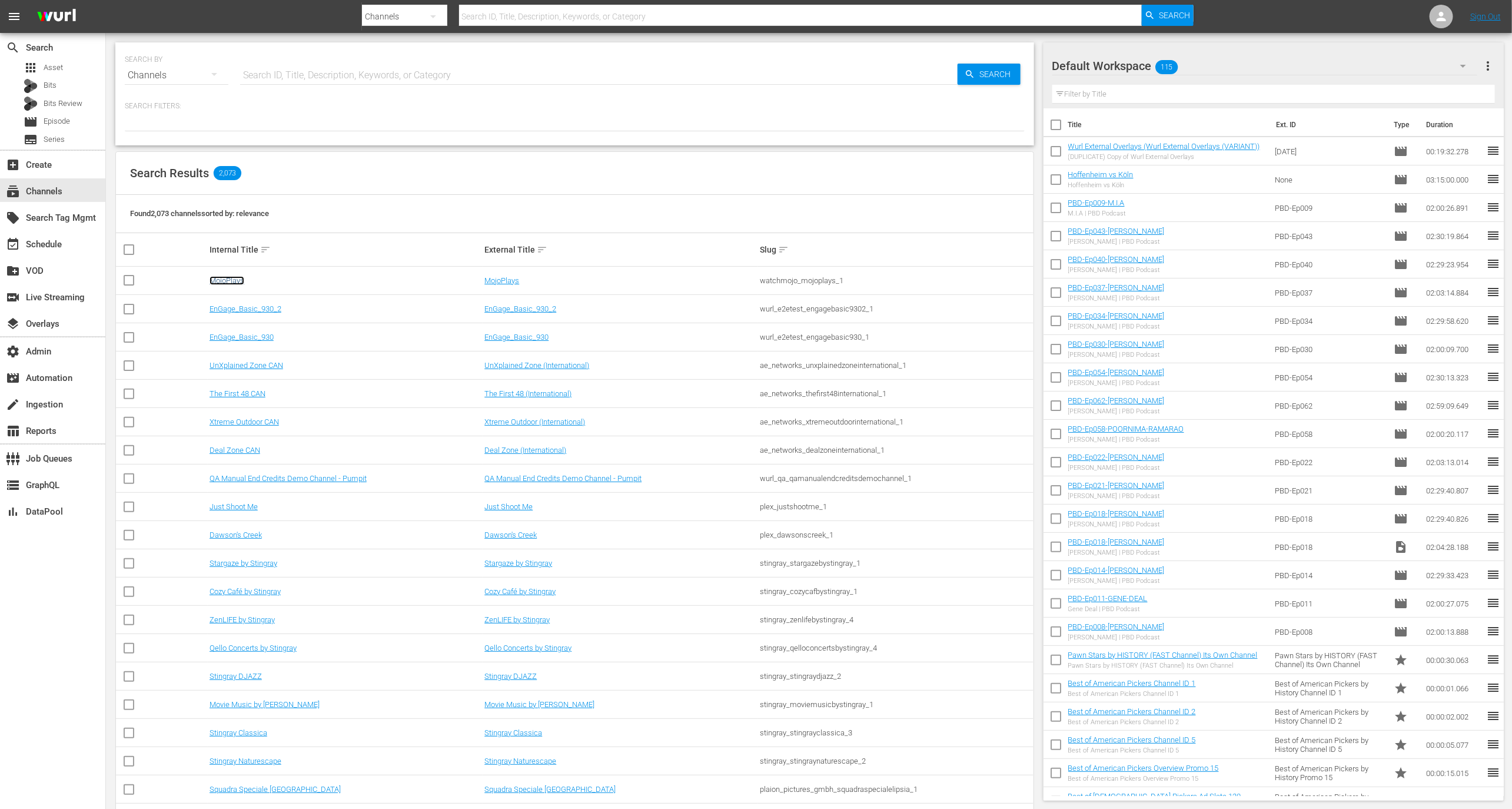
click at [238, 278] on link "MojoPlays" at bounding box center [227, 280] width 35 height 9
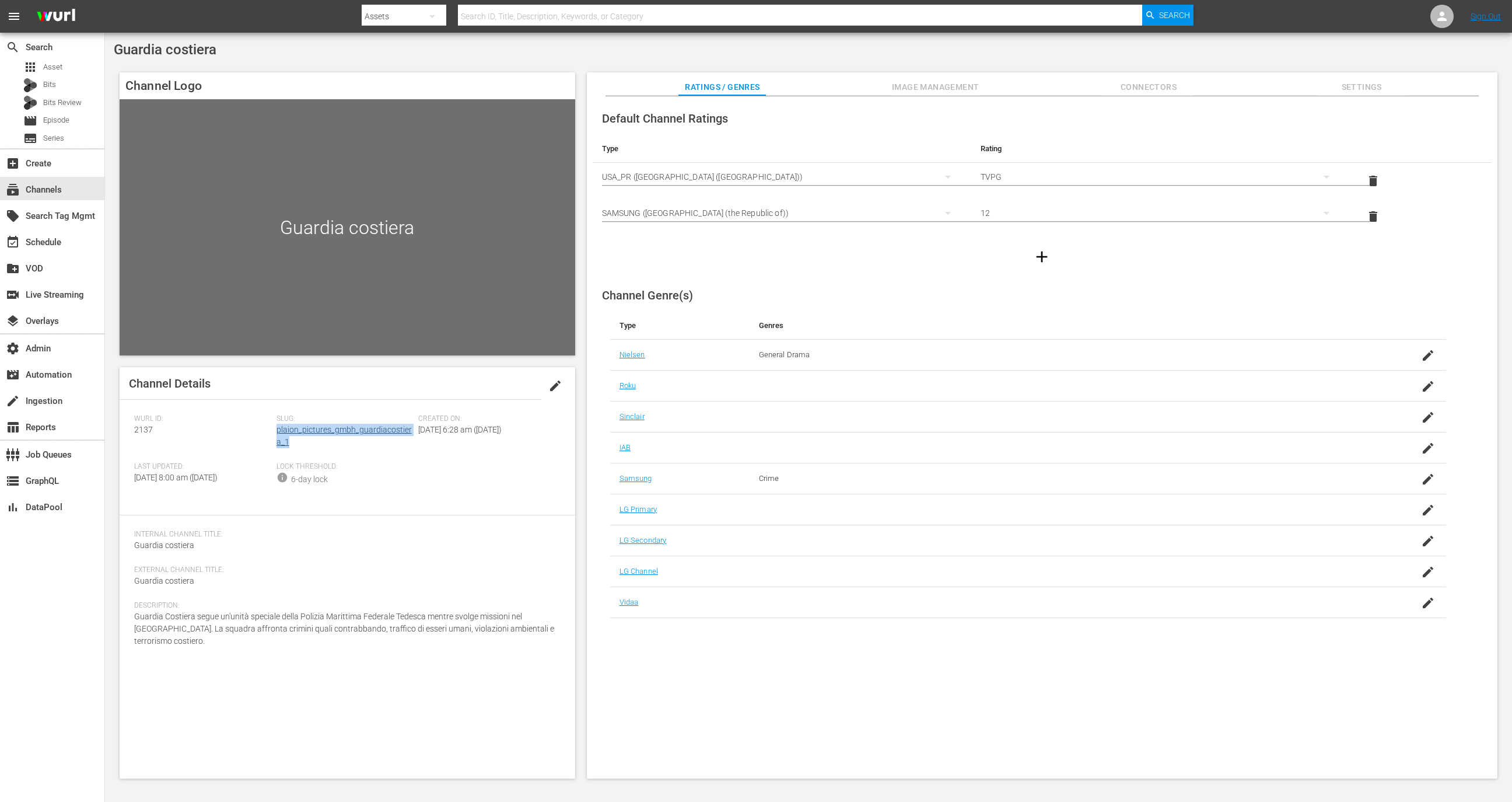
drag, startPoint x: 301, startPoint y: 441, endPoint x: 276, endPoint y: 434, distance: 26.0
click at [276, 434] on div "Slug: plaion_pictures_gmbh_guardiacostiera_1" at bounding box center [347, 438] width 142 height 48
copy link "plaion_pictures_gmbh_guardiacostiera_1"
click at [965, 95] on button "Image Management" at bounding box center [936, 84] width 87 height 23
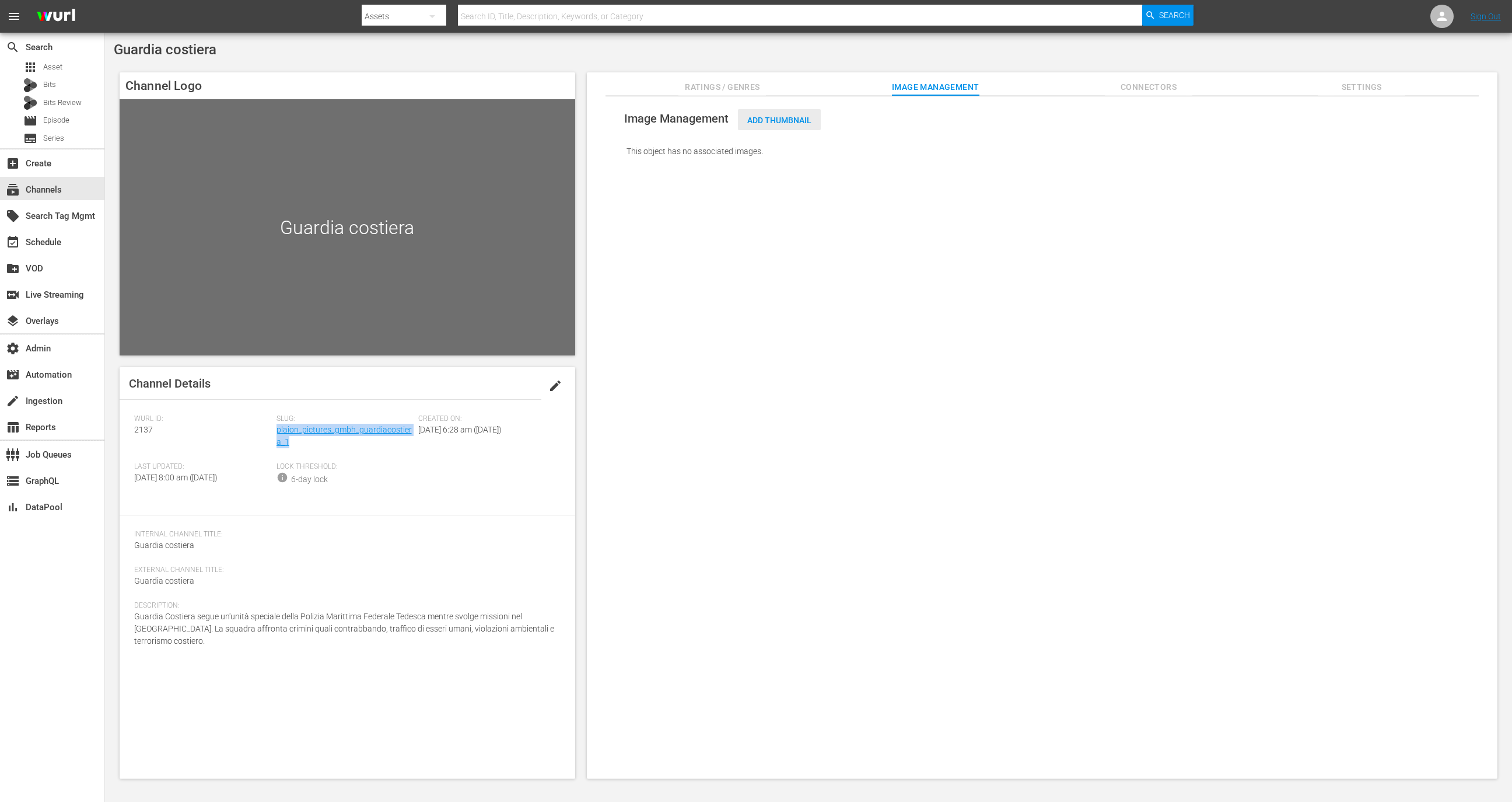
click at [782, 121] on span "Add Thumbnail" at bounding box center [779, 120] width 83 height 9
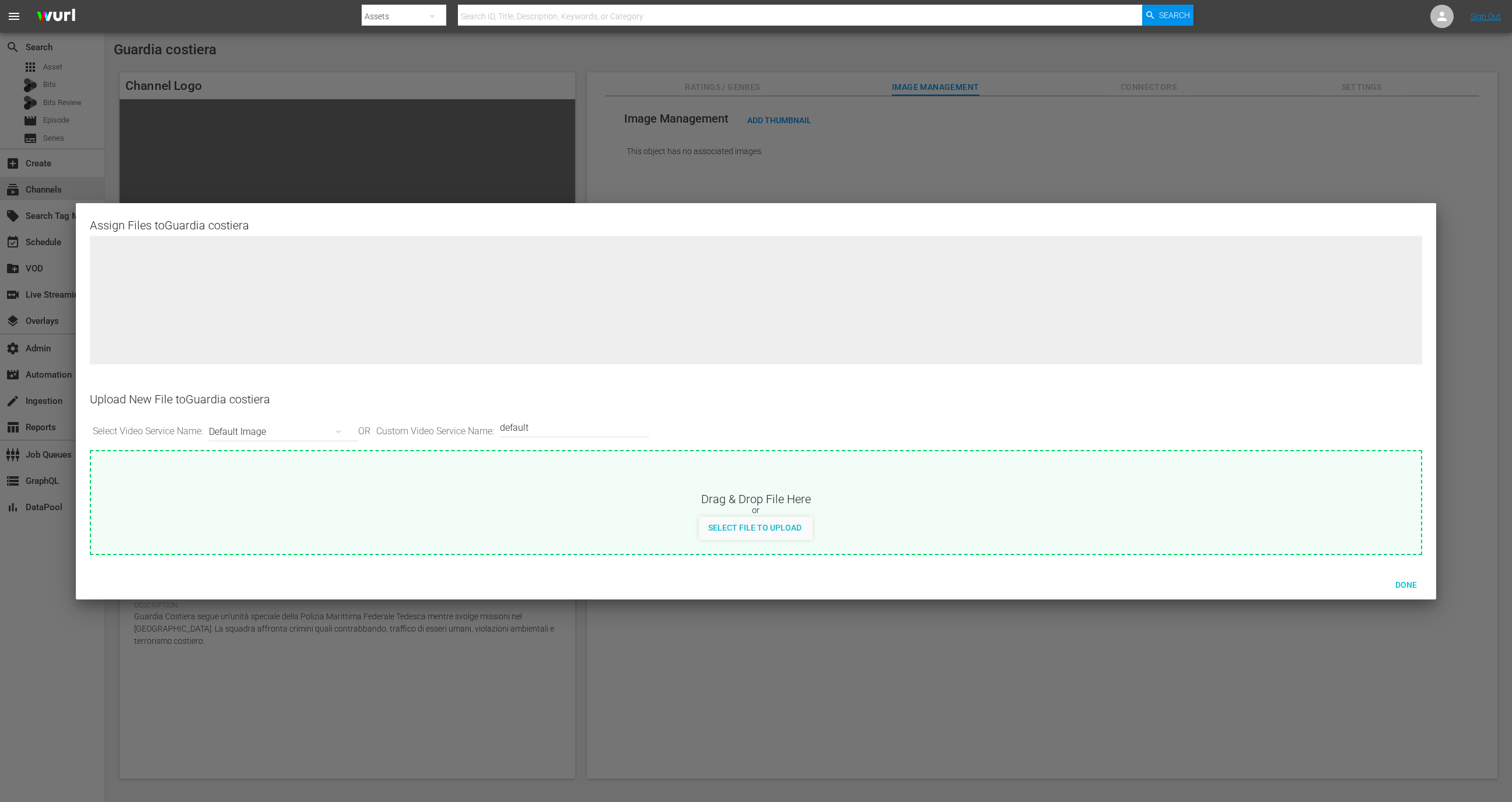
click at [744, 512] on div "or" at bounding box center [756, 511] width 1331 height 12
type input "C:\fakepath\default_v1 (8).jpg"
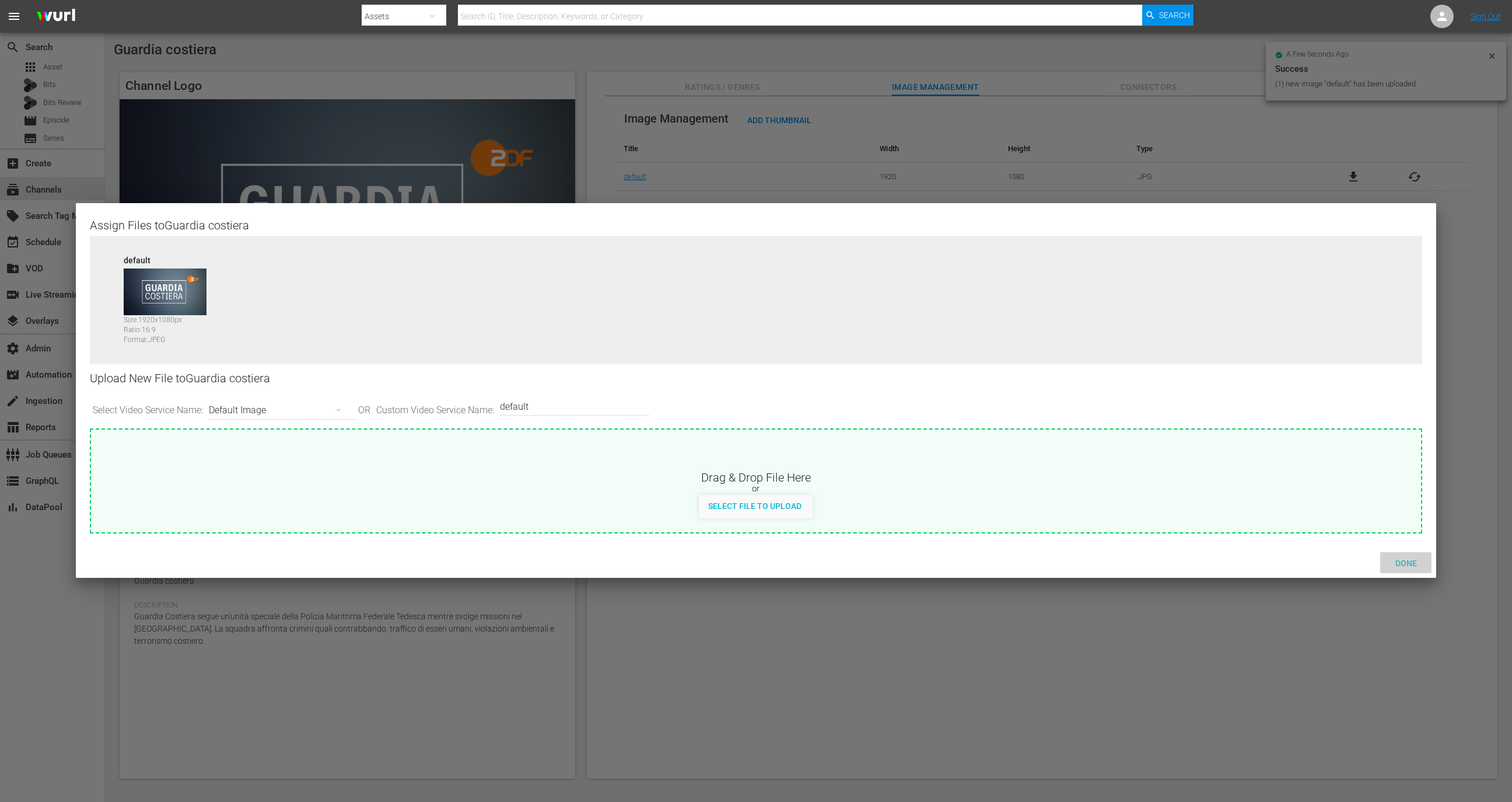
click at [1398, 562] on span "Done" at bounding box center [1406, 563] width 41 height 9
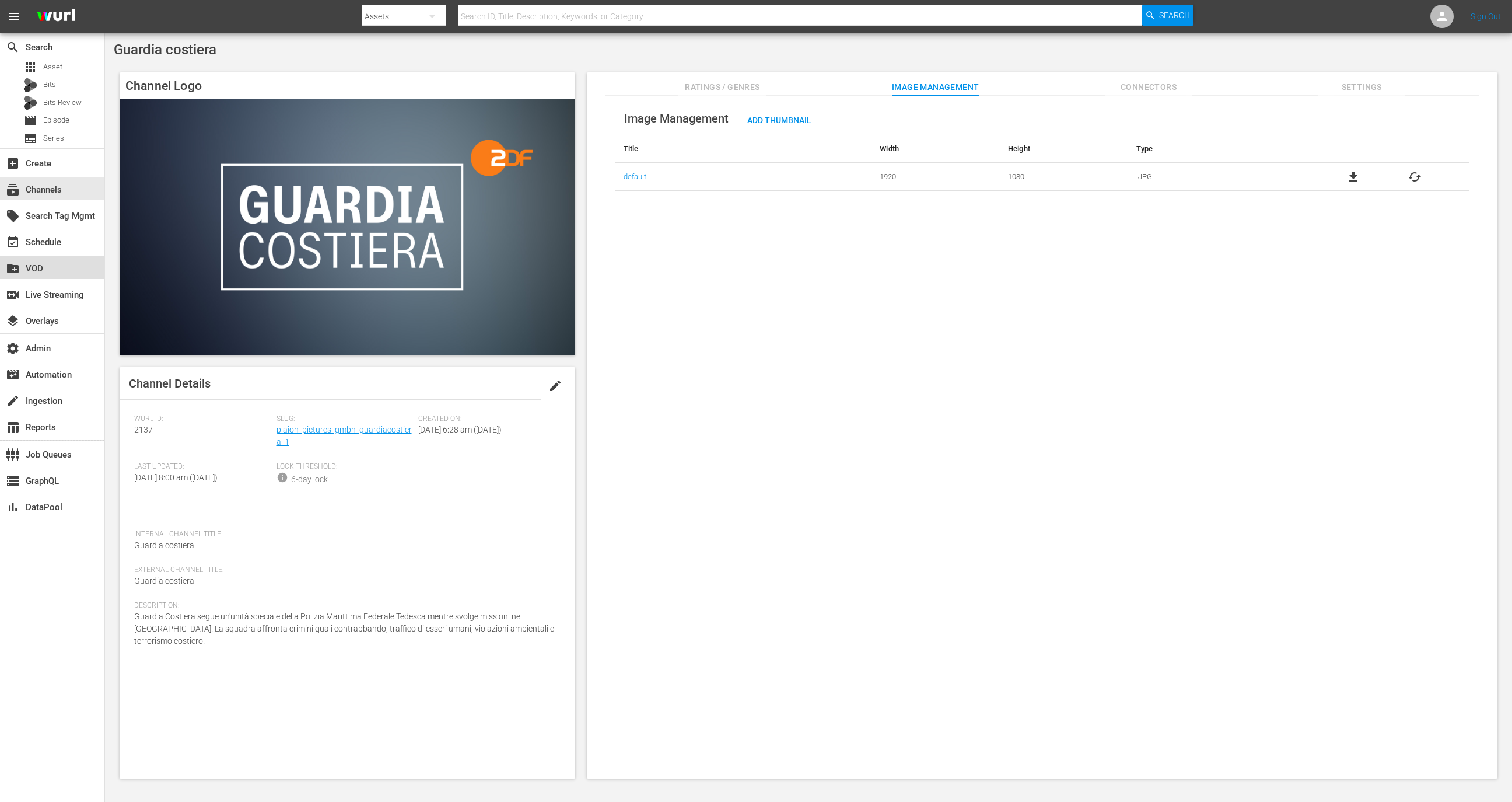
click at [73, 270] on div "create_new_folder VOD" at bounding box center [52, 267] width 104 height 23
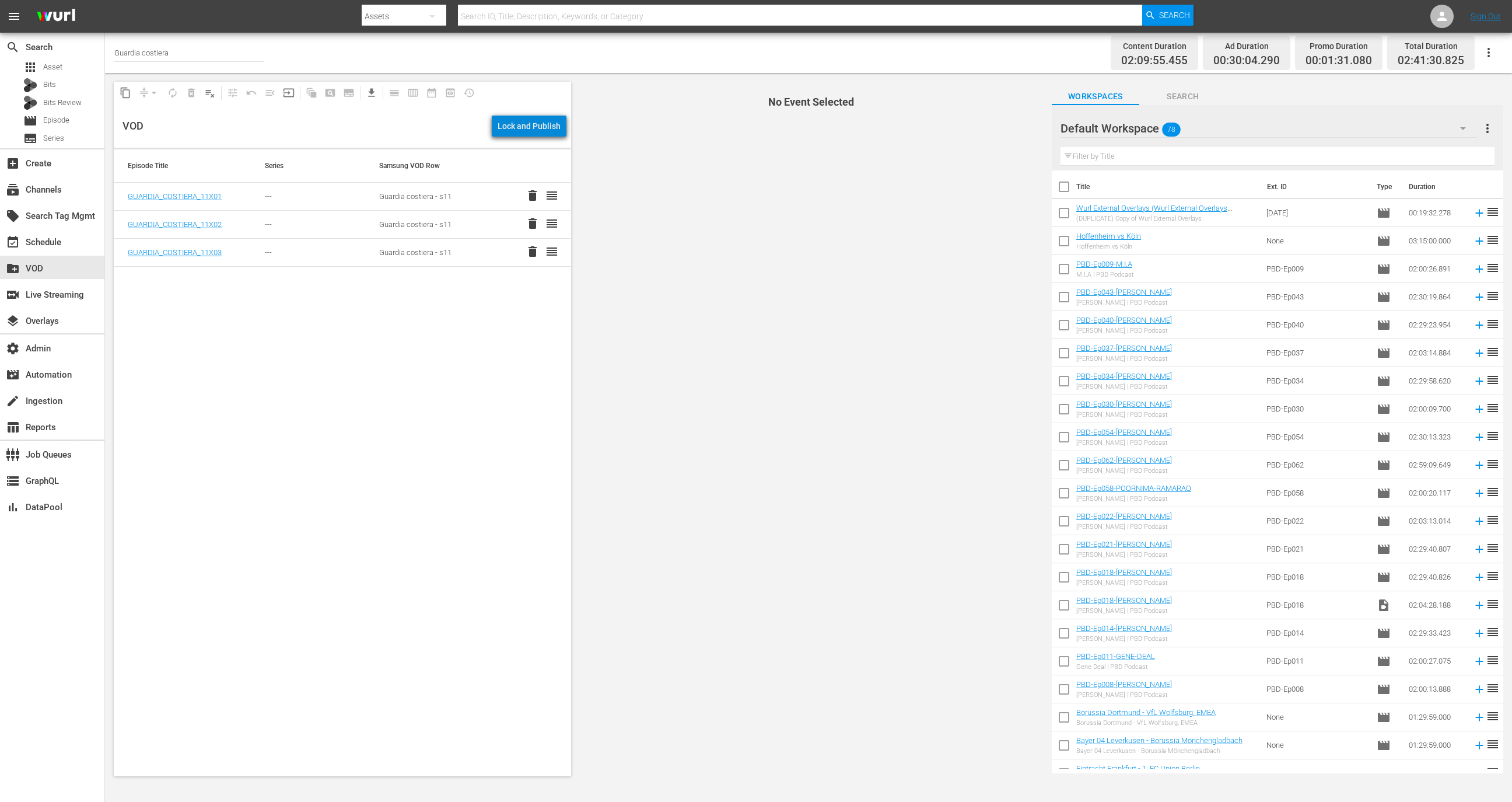
click at [542, 128] on div "Lock and Publish" at bounding box center [529, 126] width 63 height 21
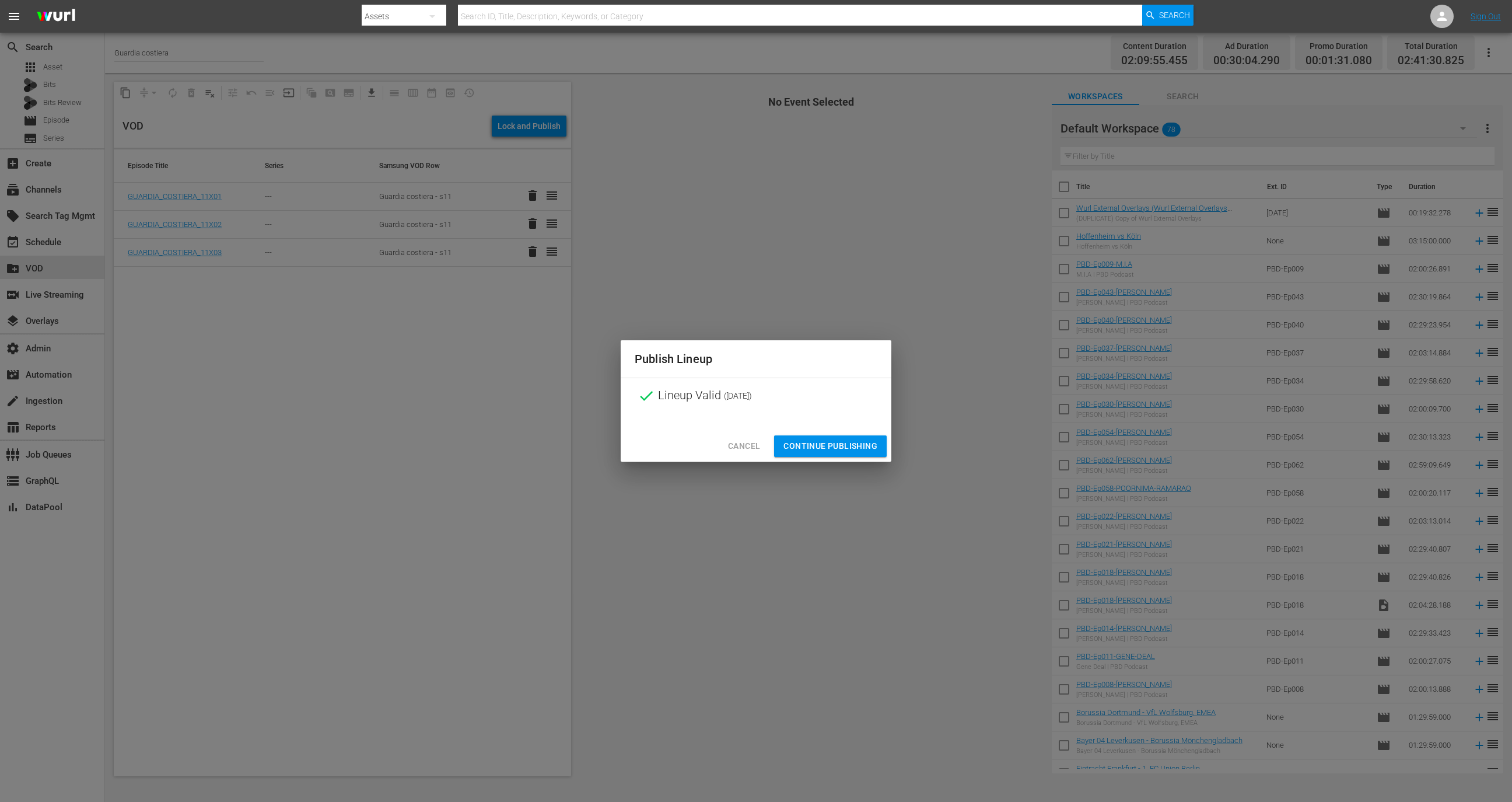
click at [846, 440] on span "Continue Publishing" at bounding box center [831, 446] width 94 height 15
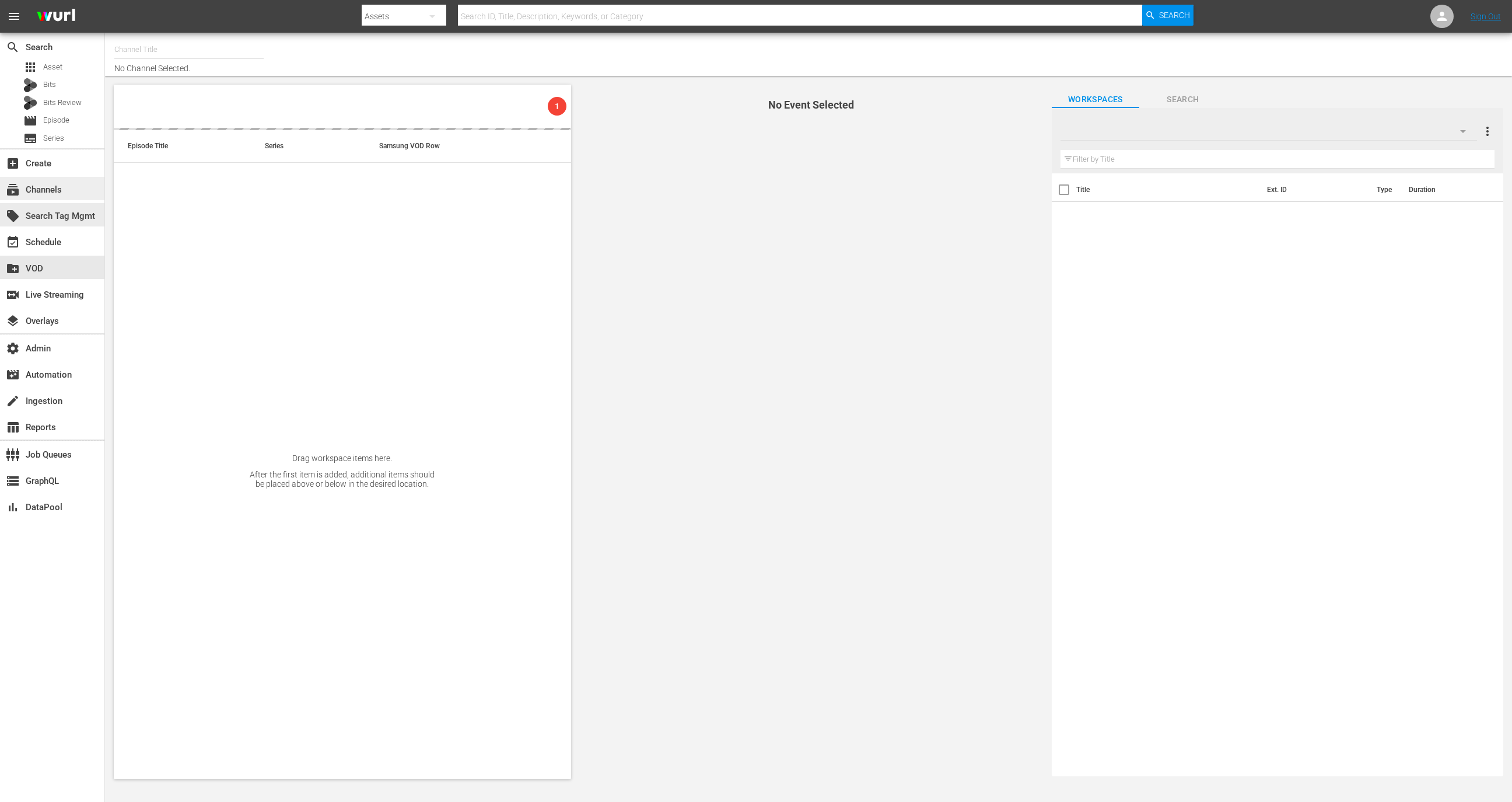
type input "Cine [PERSON_NAME][DATE])"
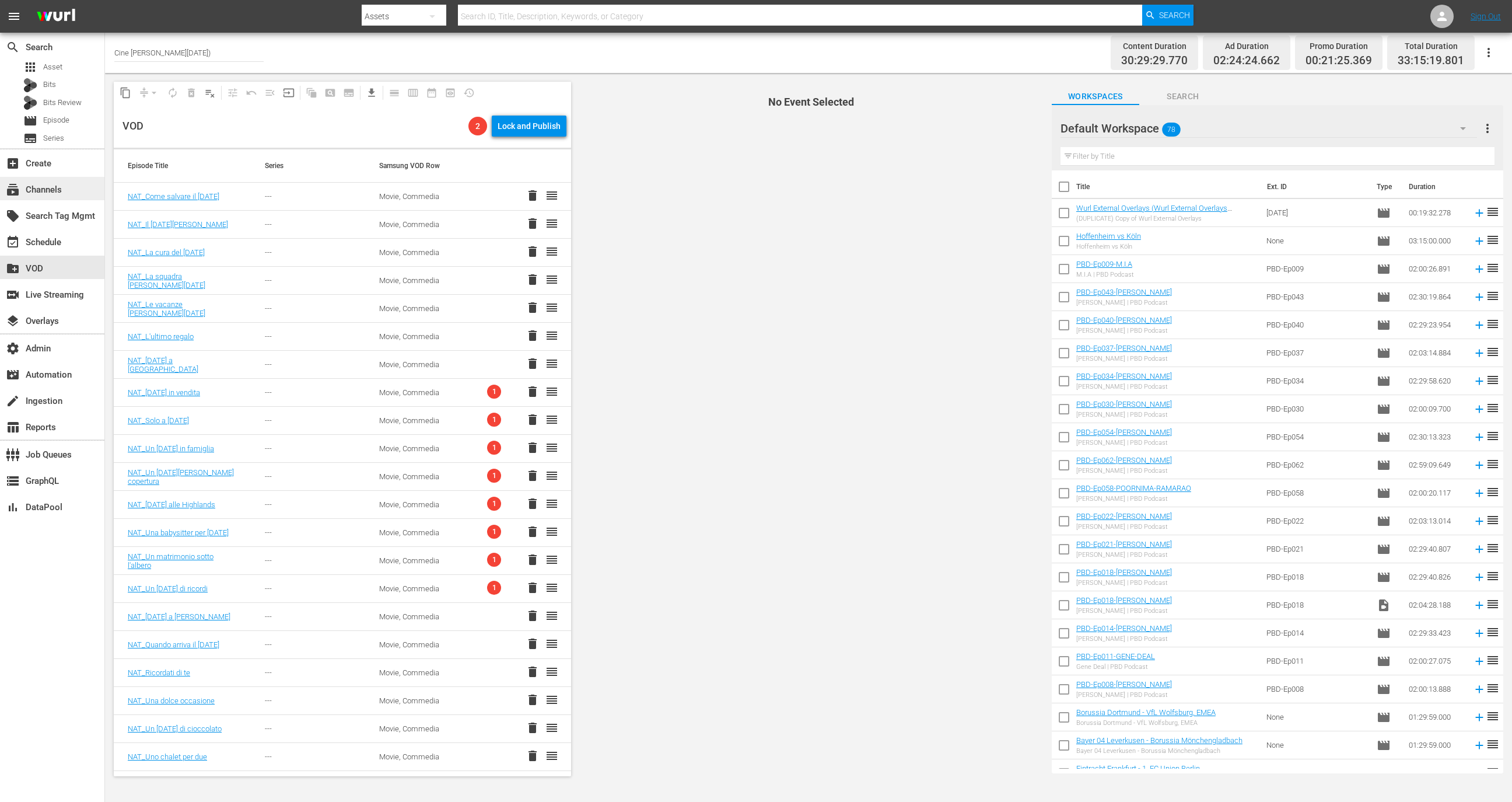
click at [72, 188] on div "subscriptions Channels" at bounding box center [52, 188] width 104 height 23
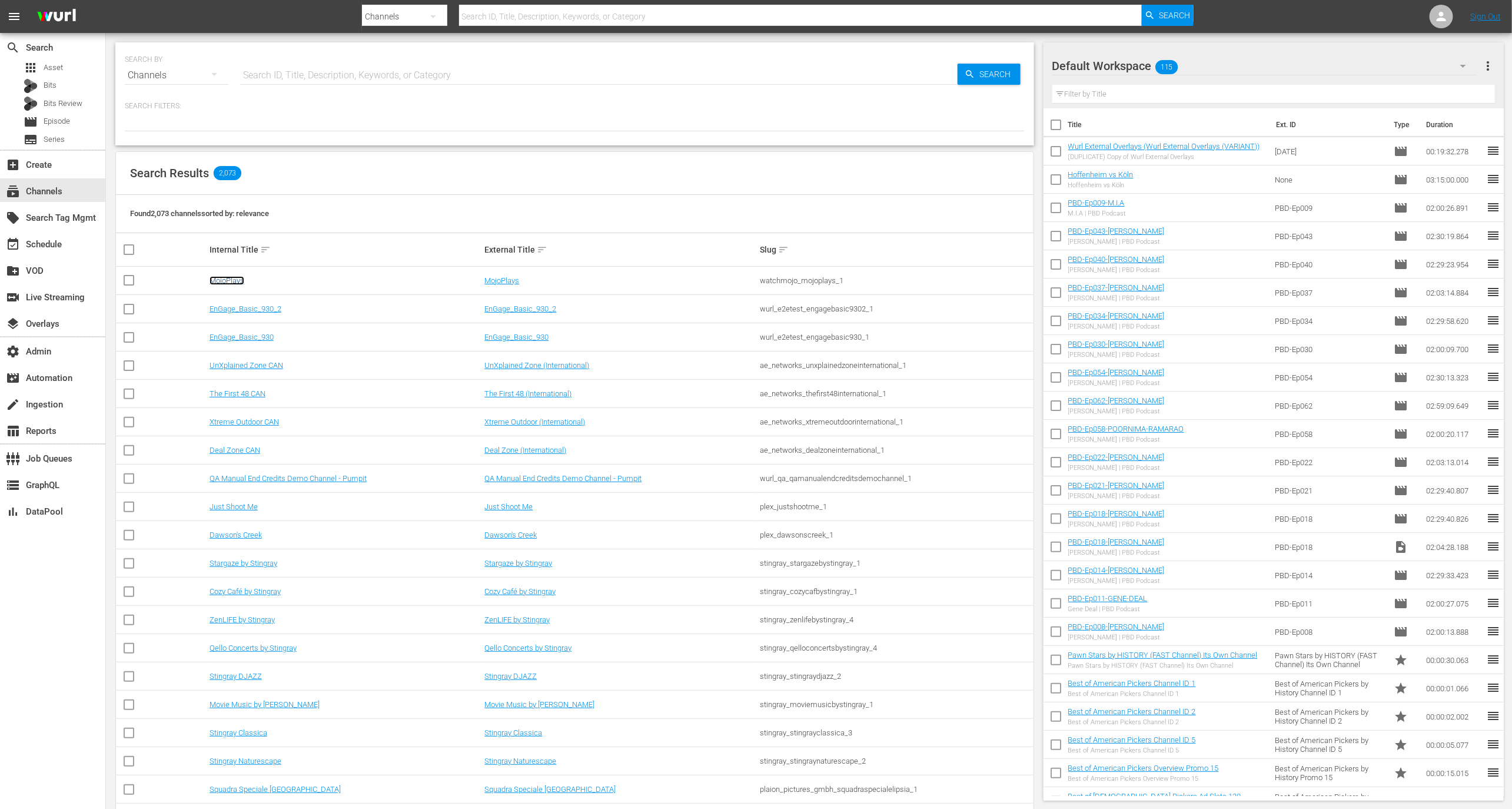
click at [235, 278] on link "MojoPlays" at bounding box center [227, 280] width 35 height 9
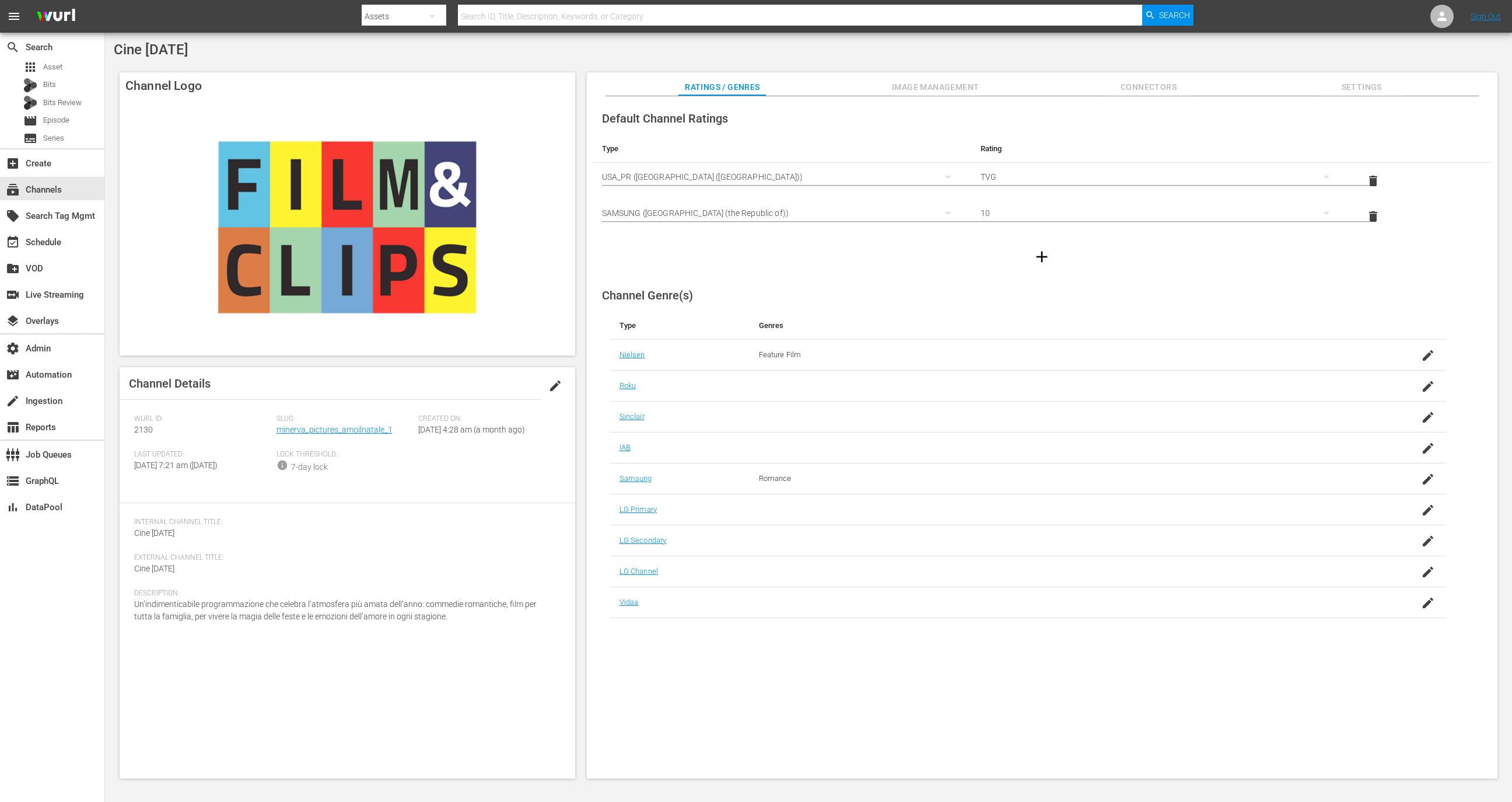
click at [393, 428] on div "Slug: minerva_pictures_amoilnatale_1" at bounding box center [347, 432] width 142 height 36
copy link "minerva_pictures_amoilnatale_1"
click at [926, 84] on span "Image Management" at bounding box center [936, 87] width 87 height 15
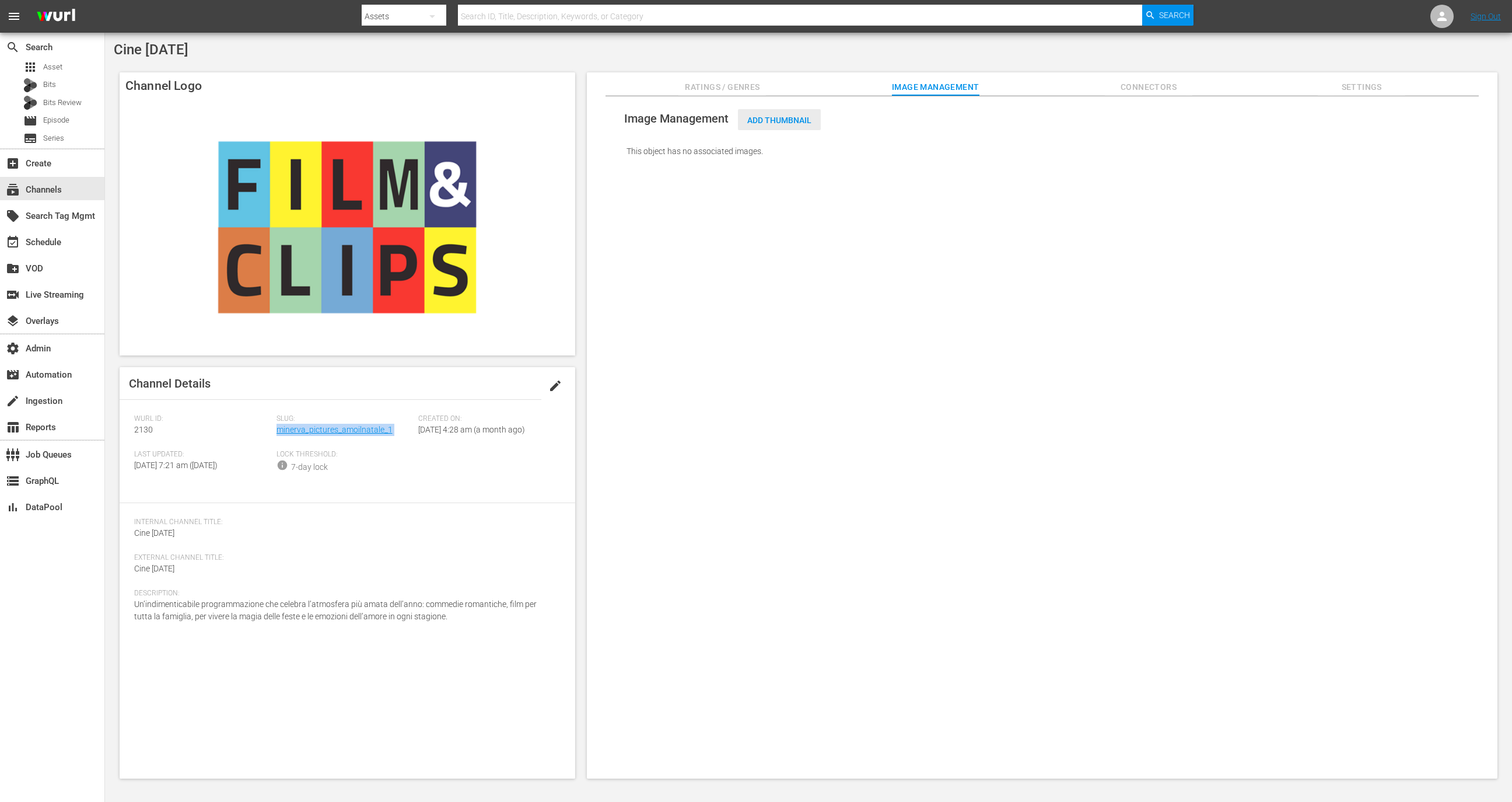
click at [761, 116] on span "Add Thumbnail" at bounding box center [779, 120] width 83 height 9
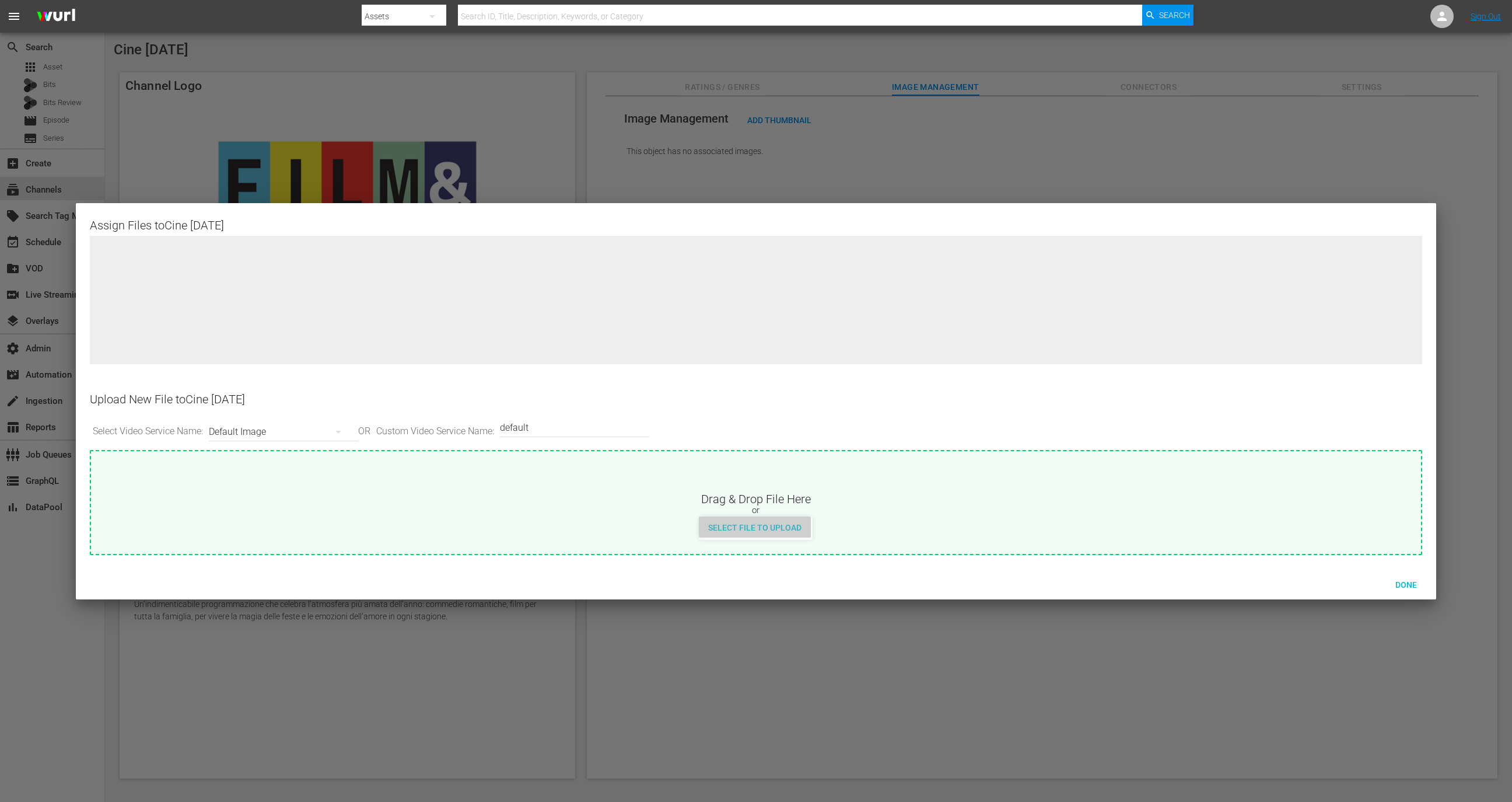
click at [768, 525] on span "Select File to Upload" at bounding box center [755, 527] width 112 height 9
type input "C:\fakepath\default_v1 (3).png"
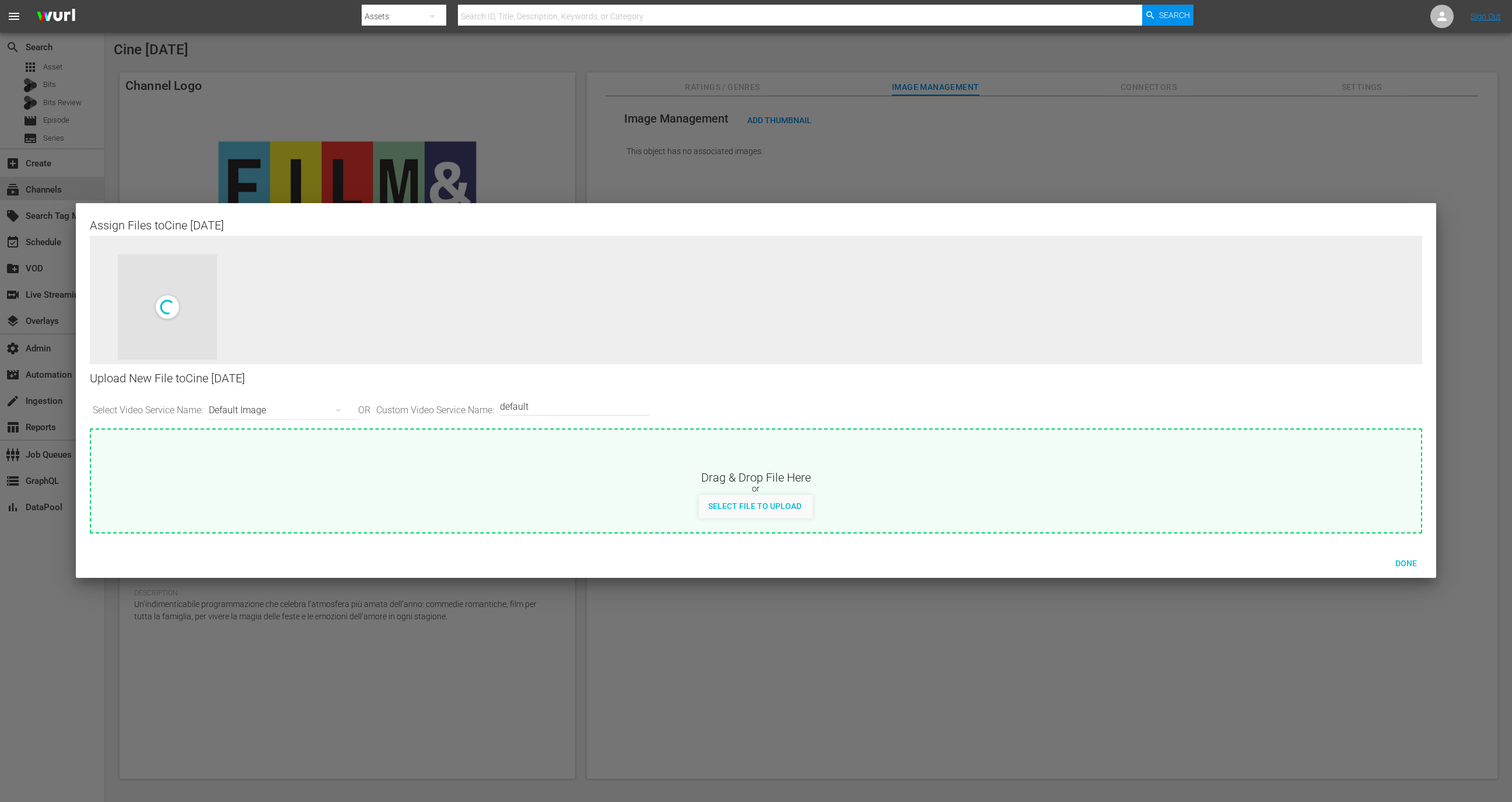
click at [905, 679] on div at bounding box center [756, 401] width 1512 height 802
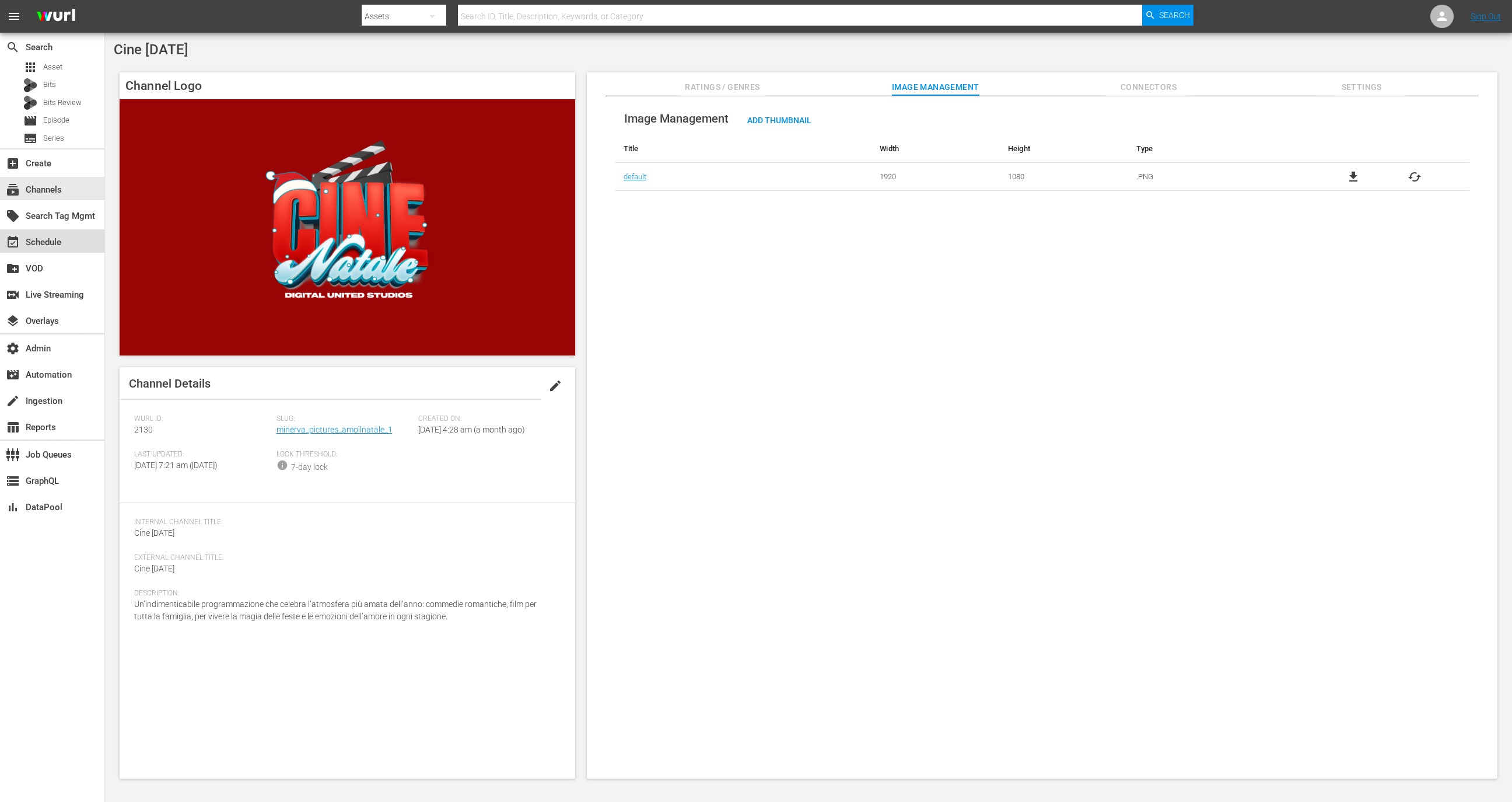
click at [63, 244] on div "event_available Schedule" at bounding box center [32, 241] width 65 height 11
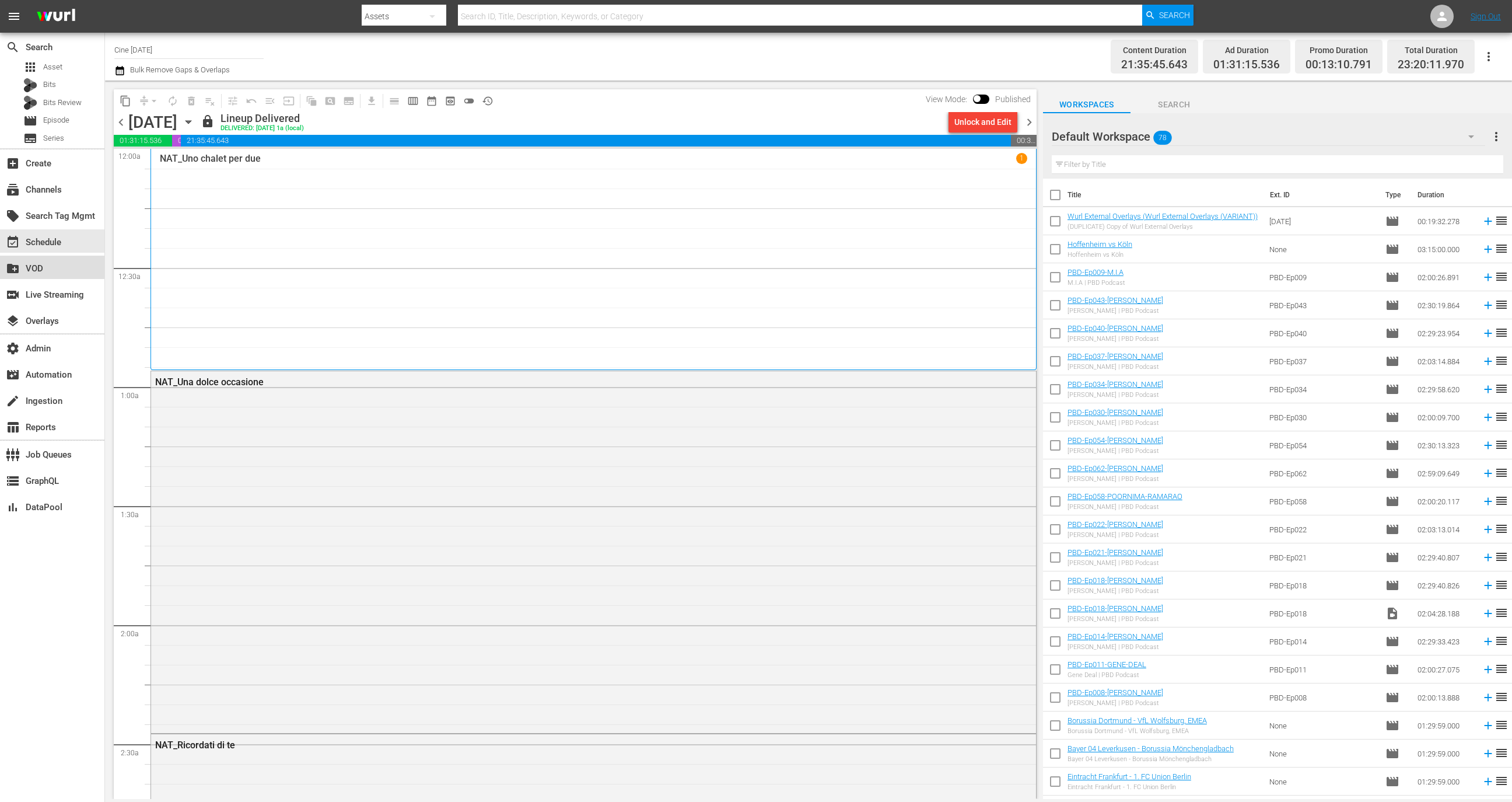
click at [66, 268] on div "create_new_folder VOD" at bounding box center [52, 267] width 104 height 23
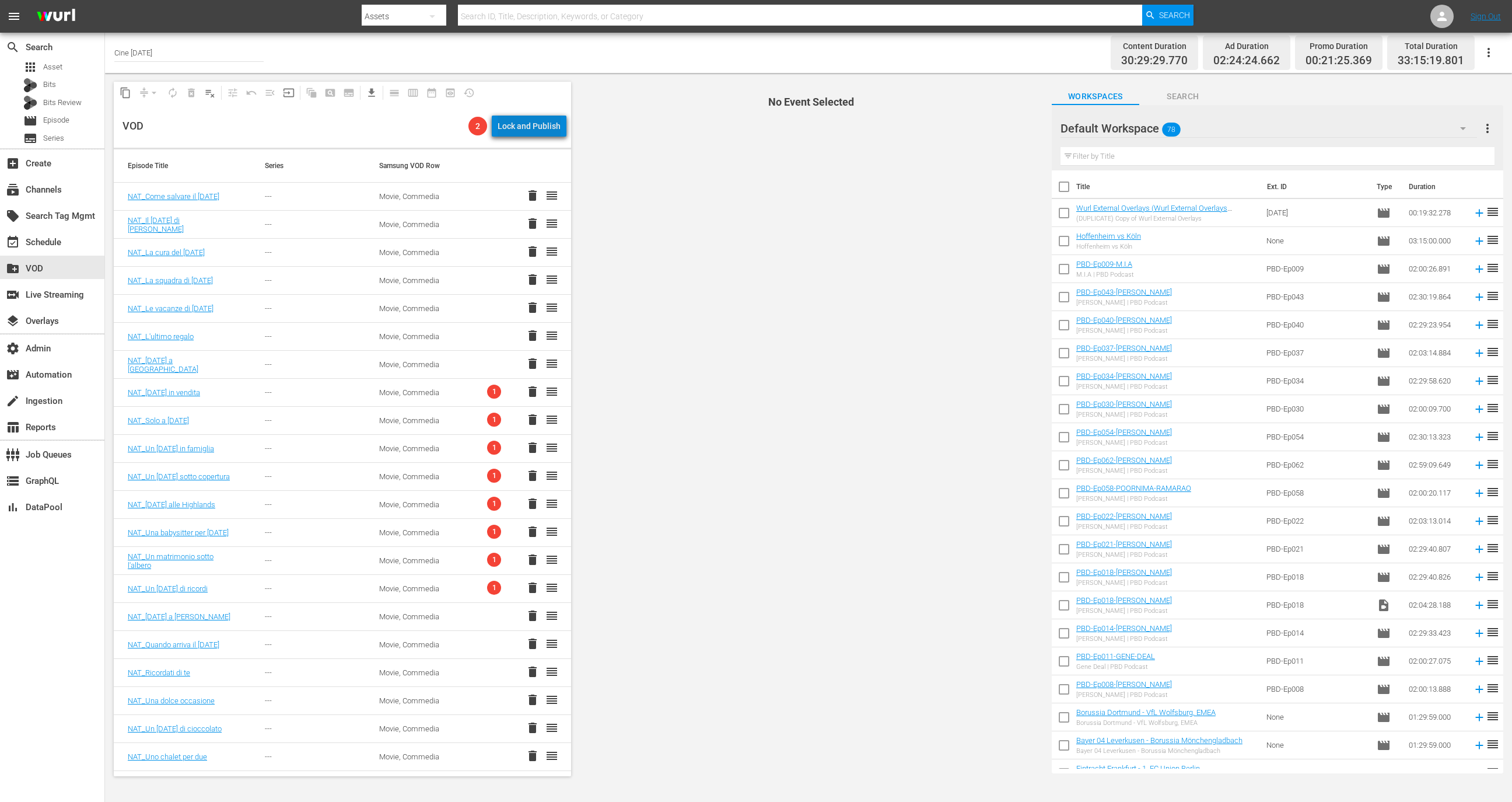
click at [546, 124] on div "Lock and Publish" at bounding box center [529, 126] width 63 height 21
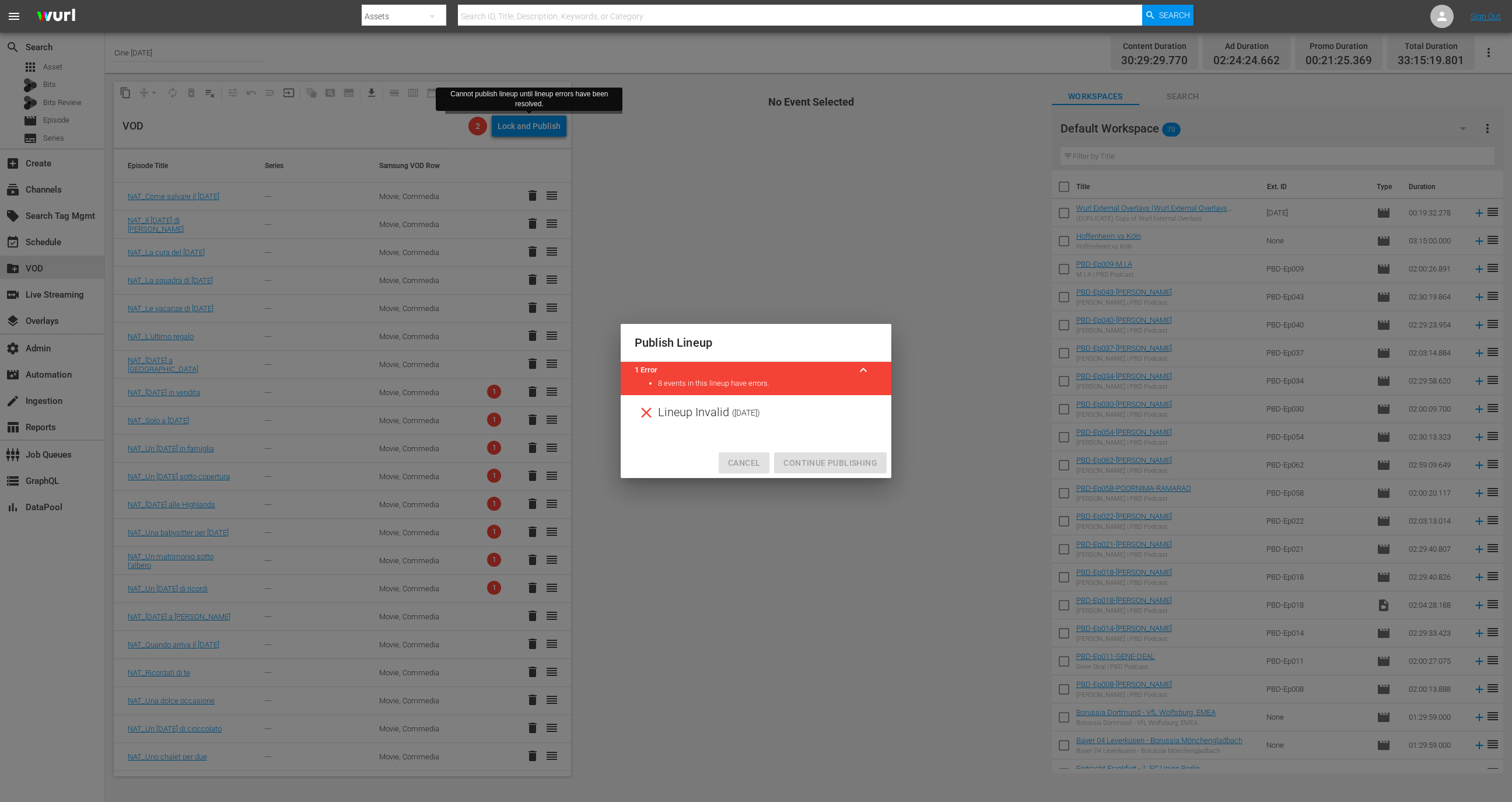
click at [752, 462] on span "Cancel" at bounding box center [744, 463] width 32 height 15
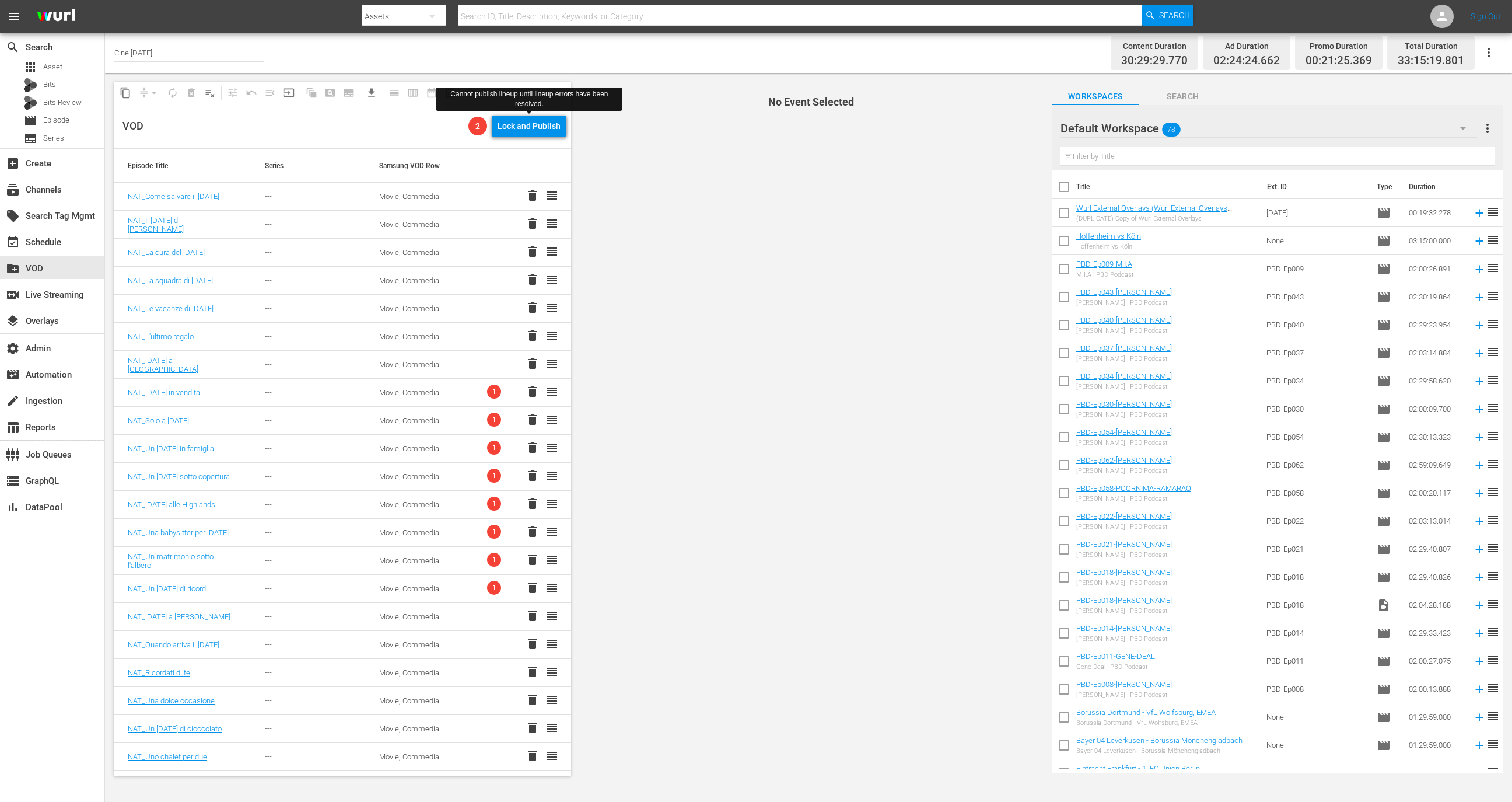
click at [467, 395] on td "Movie, Commedia" at bounding box center [422, 393] width 114 height 28
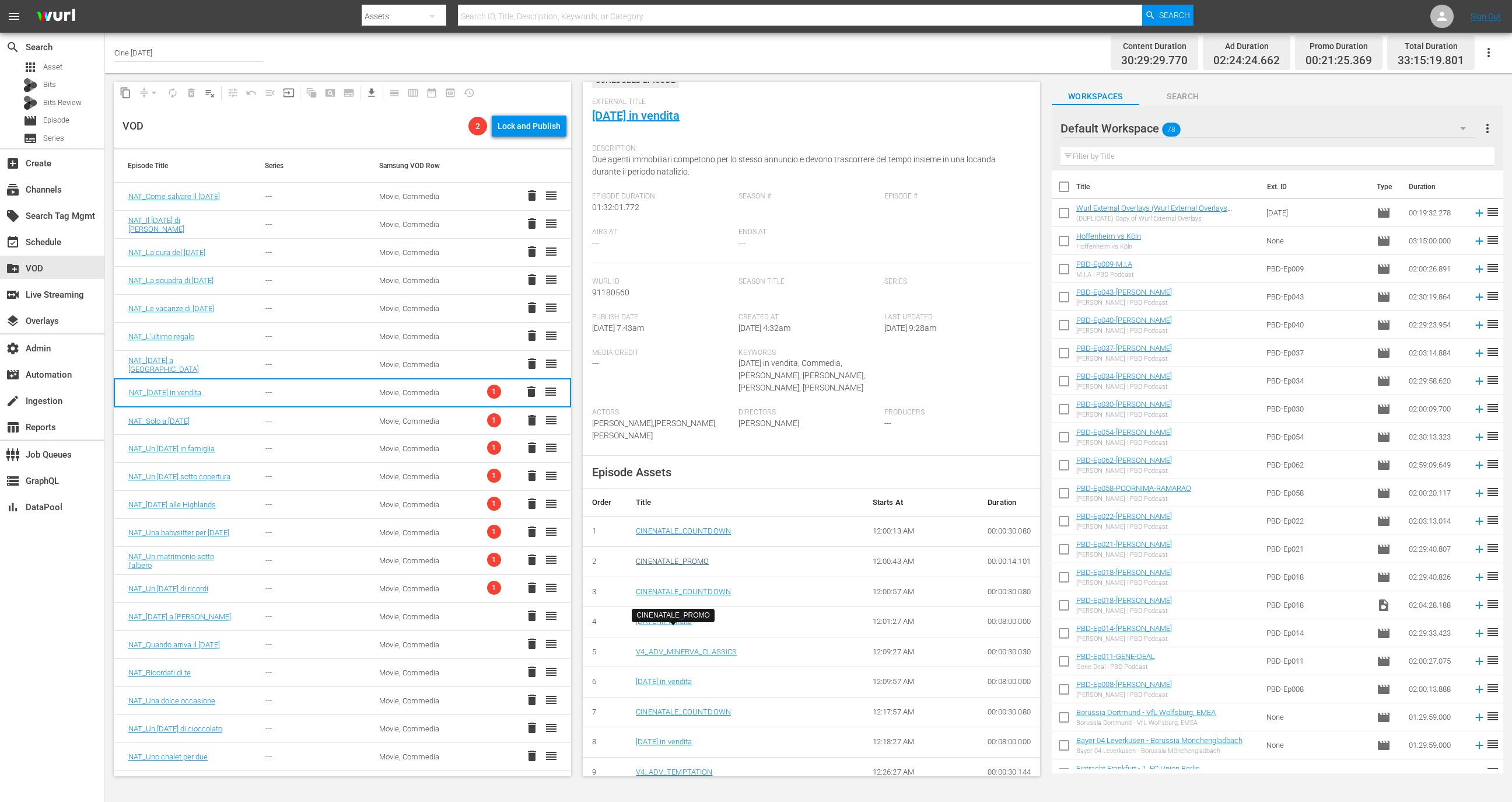
scroll to position [109, 0]
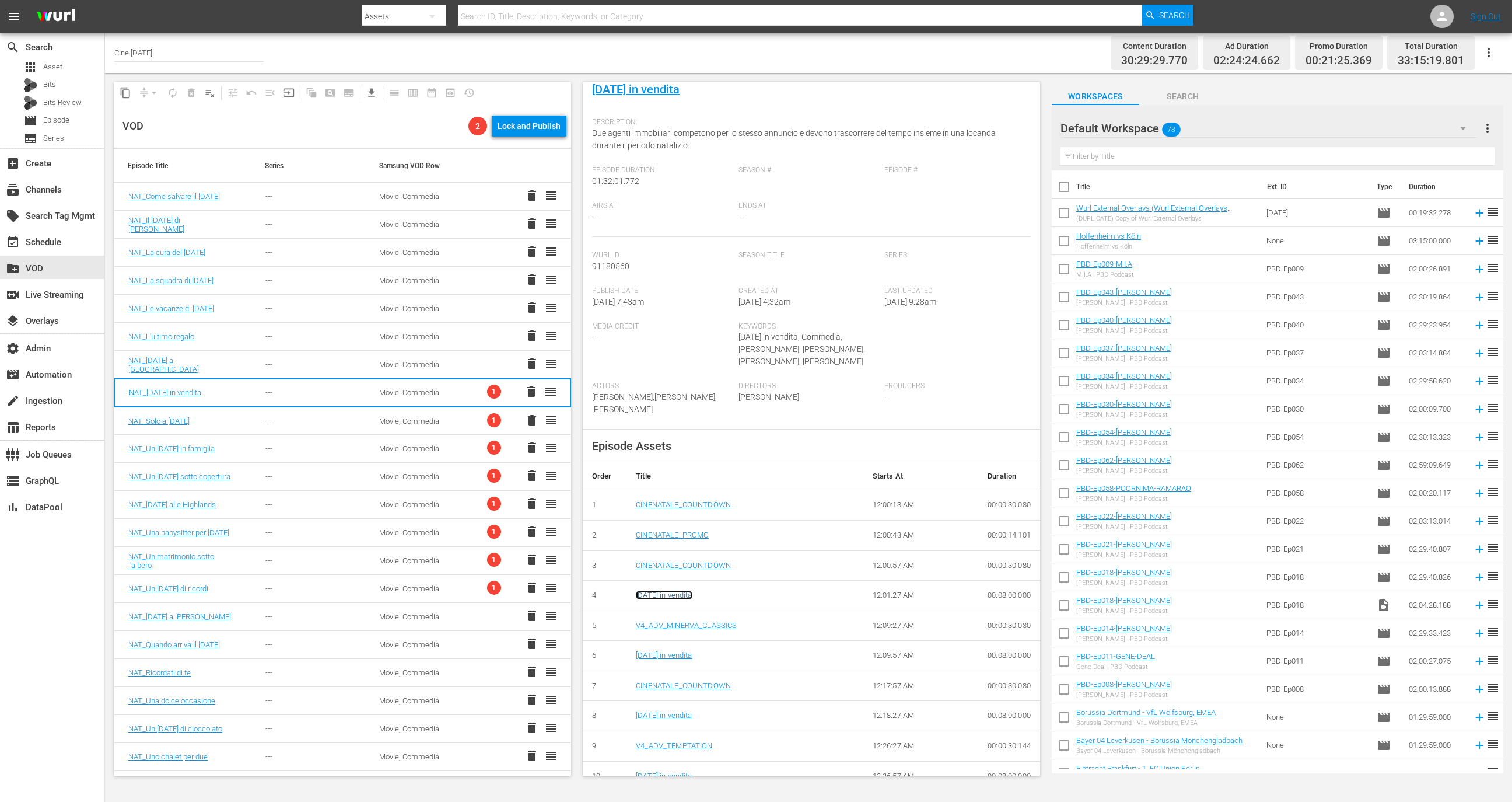
click at [673, 591] on link "Natale in vendita" at bounding box center [663, 595] width 56 height 9
click at [450, 414] on td "Movie, Commedia" at bounding box center [422, 421] width 114 height 28
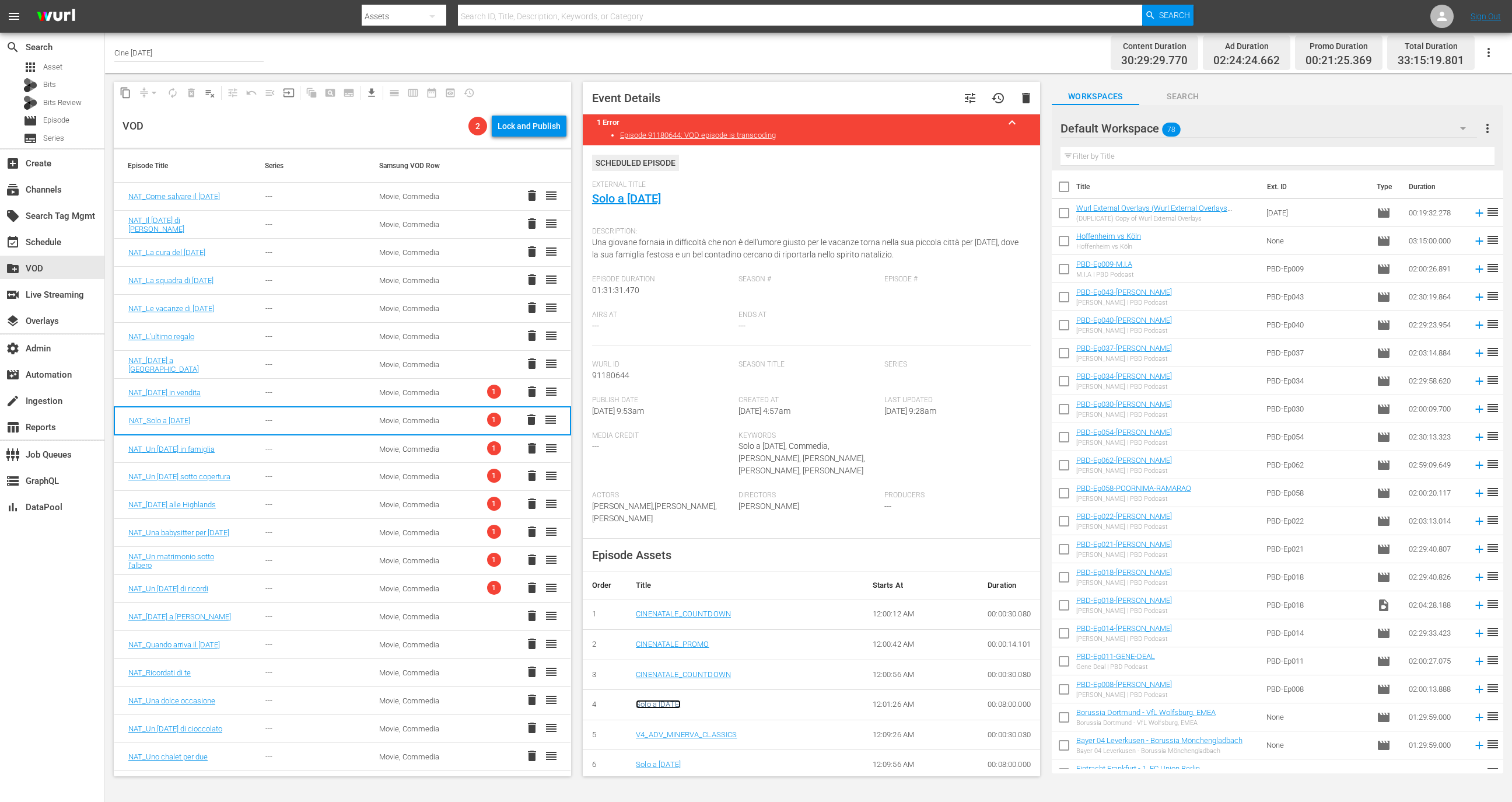
click at [665, 702] on link "Solo a Natale" at bounding box center [658, 704] width 45 height 9
click at [458, 457] on td "Movie, Commedia" at bounding box center [422, 449] width 114 height 28
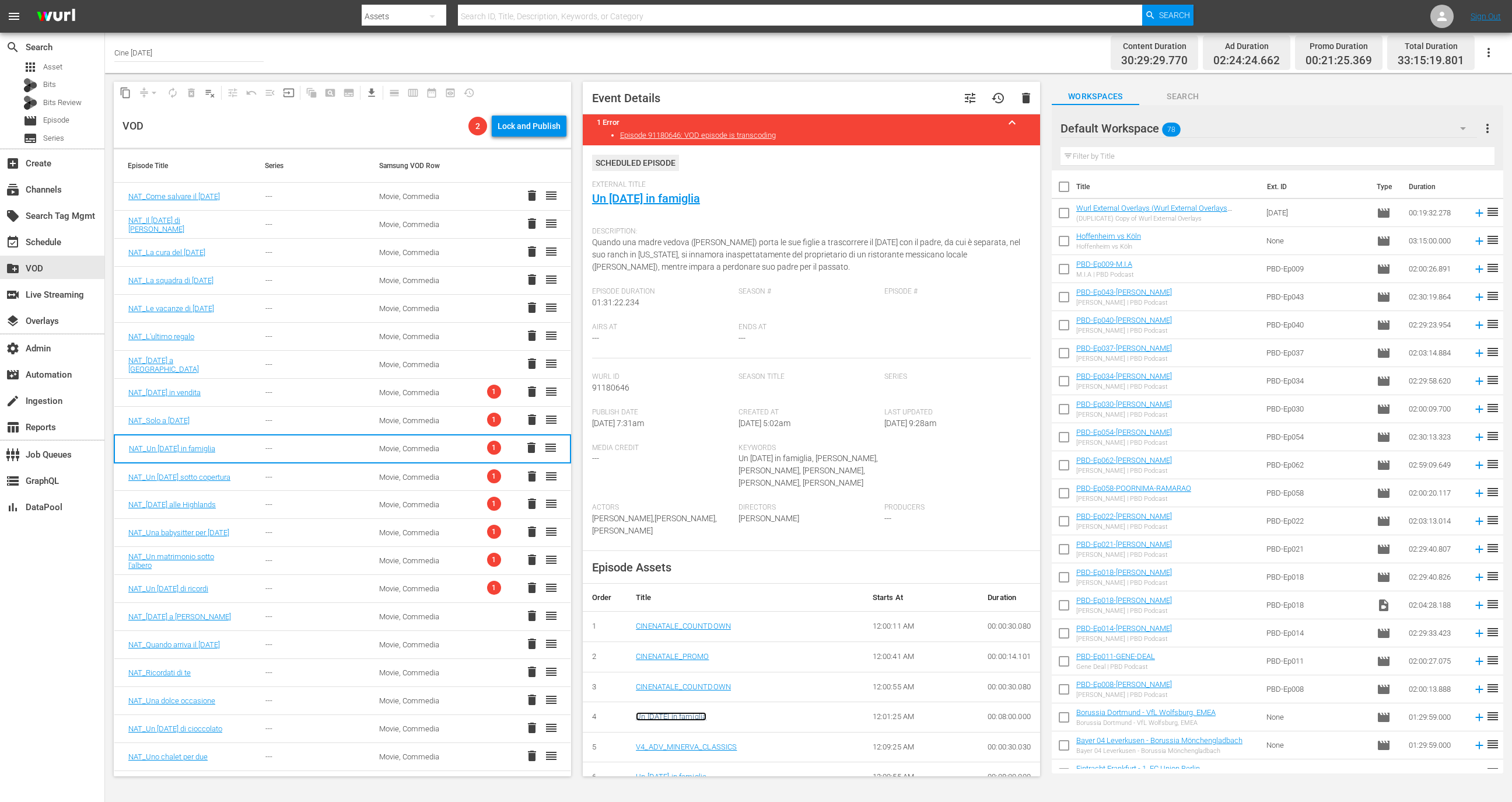
click at [676, 720] on link "Un Natale in famiglia" at bounding box center [671, 716] width 70 height 9
click at [451, 476] on div "Movie, Commedia" at bounding box center [422, 477] width 86 height 9
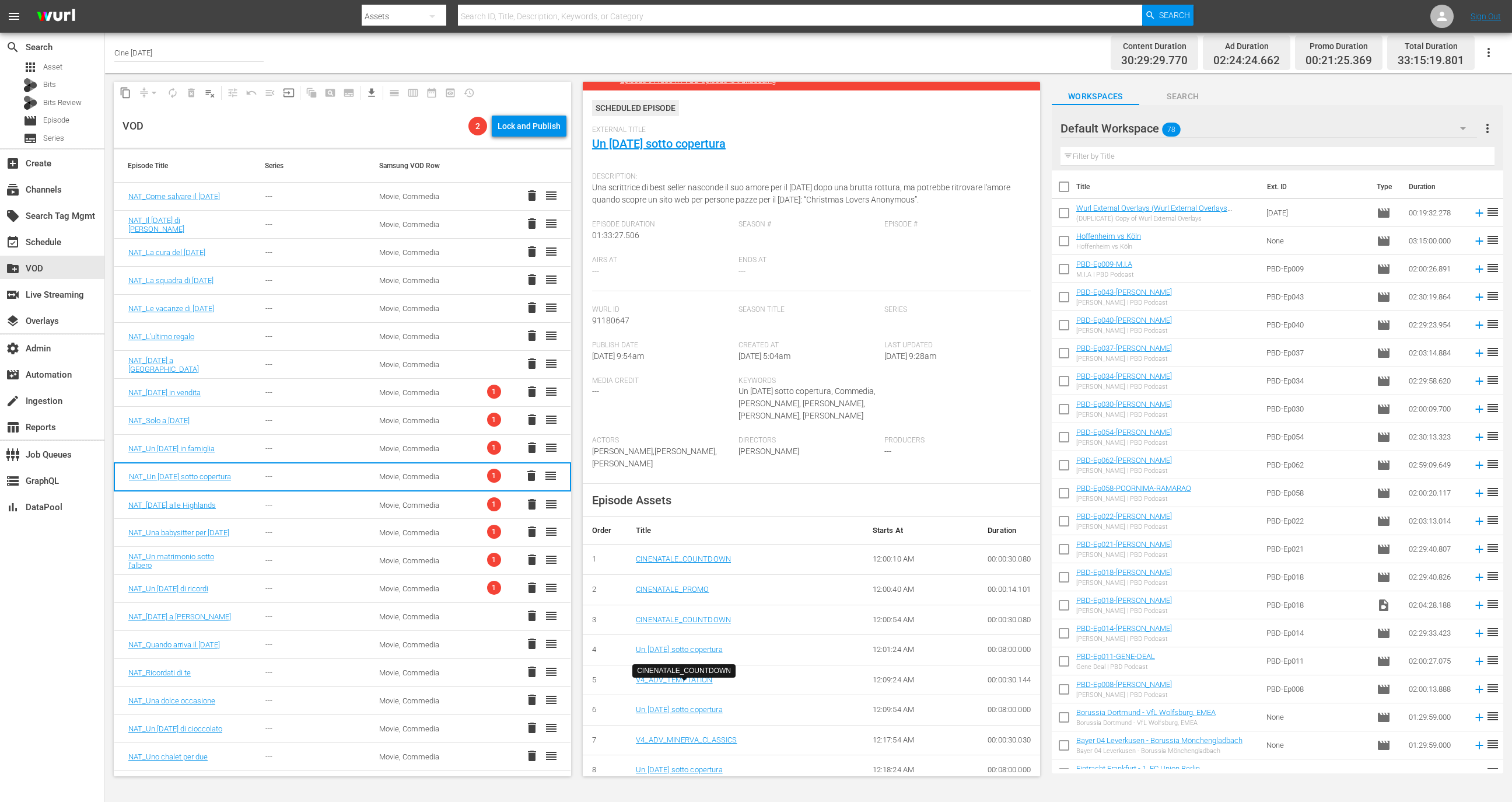
scroll to position [63, 0]
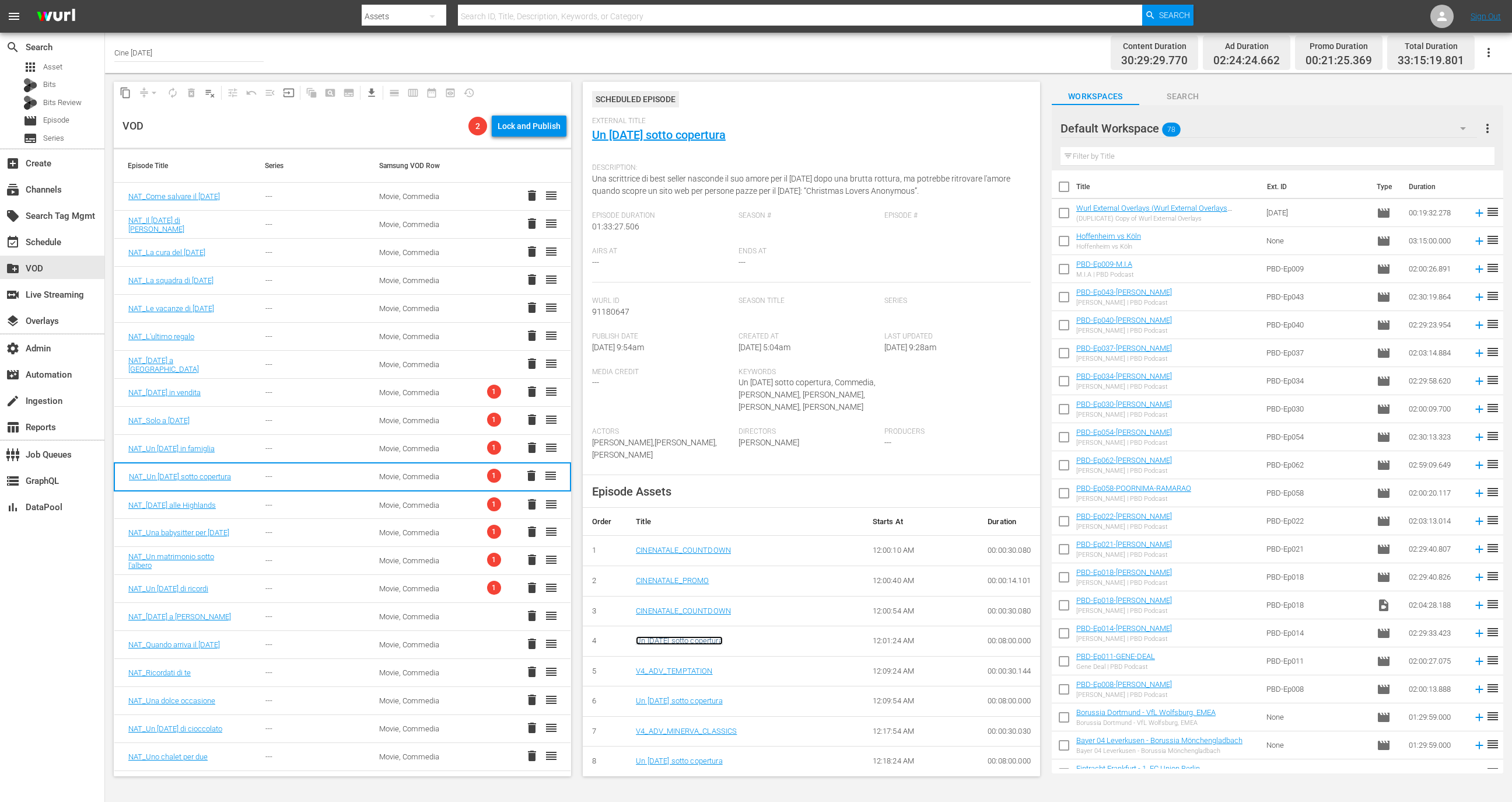
click at [691, 645] on link "Un Natale sotto copertura" at bounding box center [679, 640] width 86 height 9
click at [467, 504] on td "Movie, Commedia" at bounding box center [422, 505] width 114 height 28
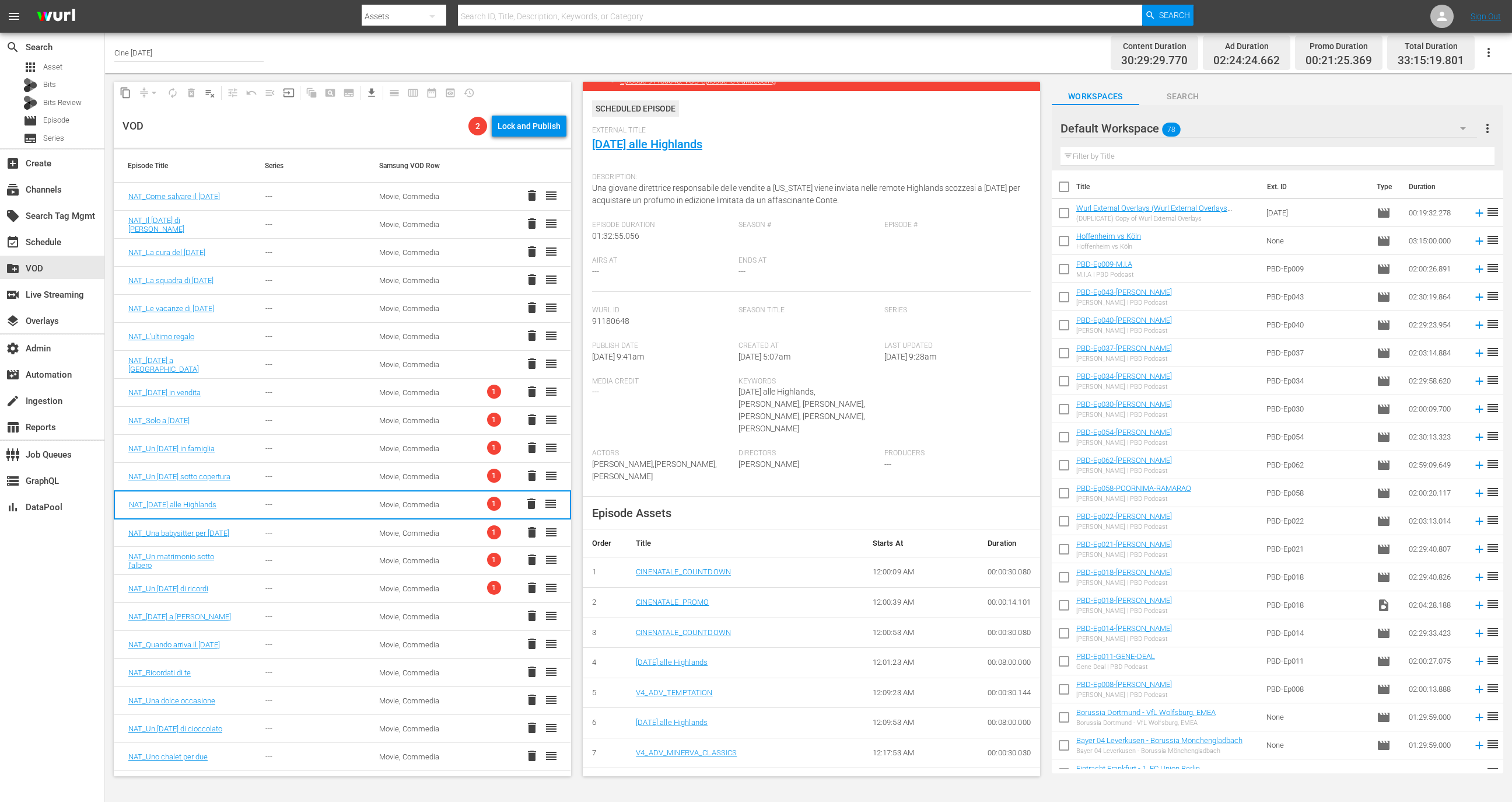
scroll to position [82, 0]
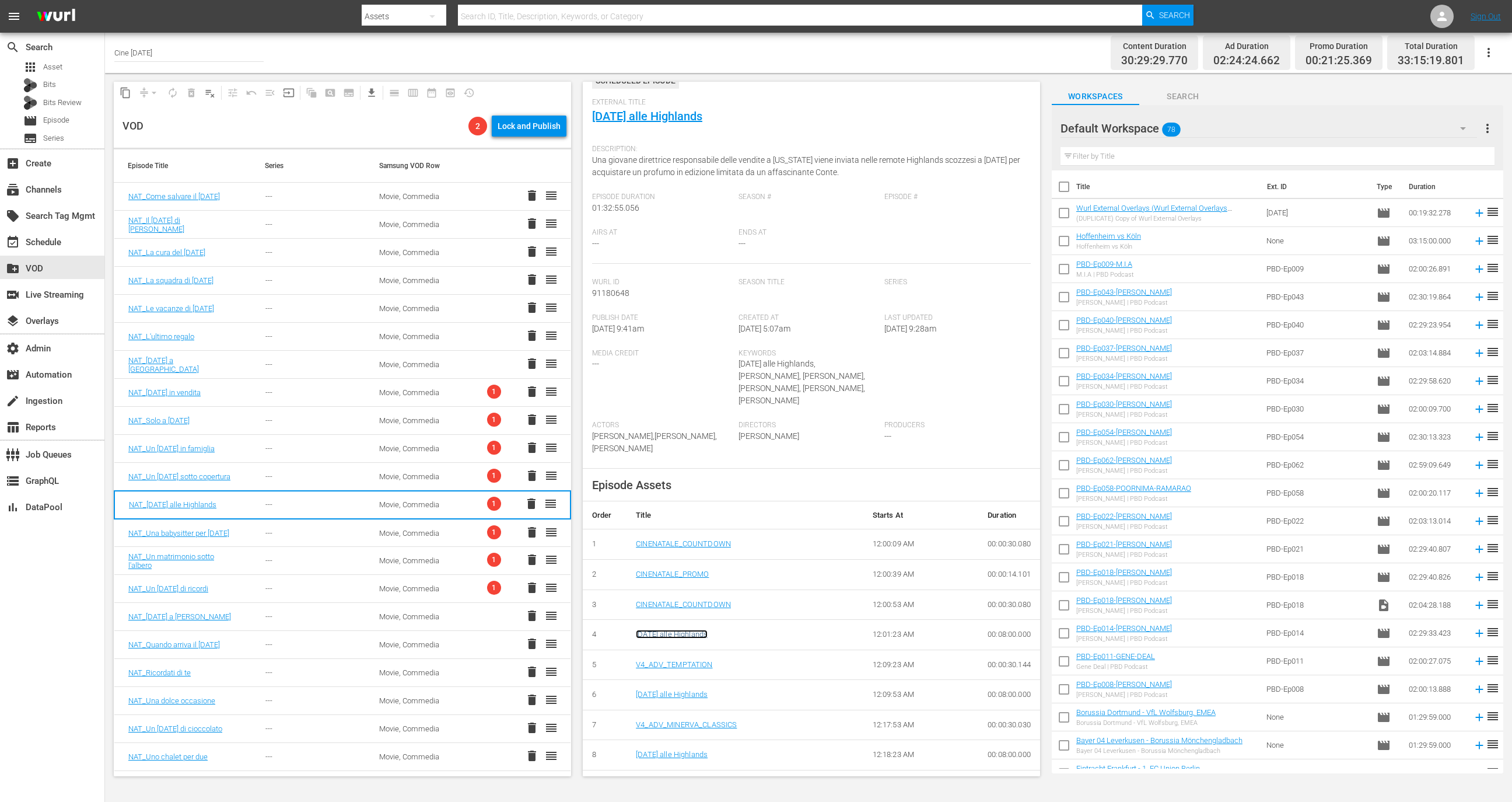
click at [681, 629] on link "Natale alle Highlands" at bounding box center [671, 633] width 72 height 9
click at [449, 534] on div "Movie, Commedia" at bounding box center [422, 533] width 86 height 9
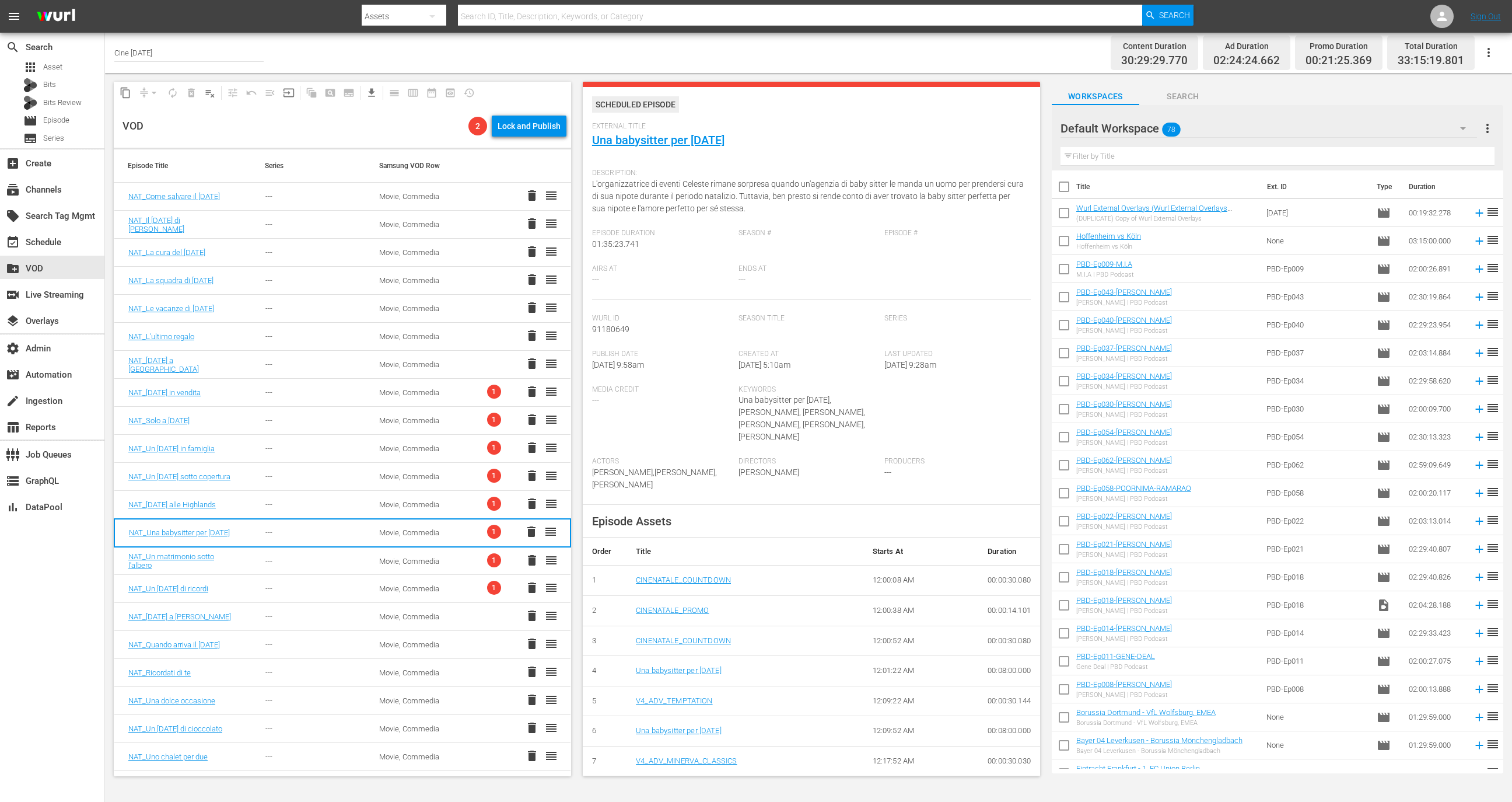
scroll to position [88, 0]
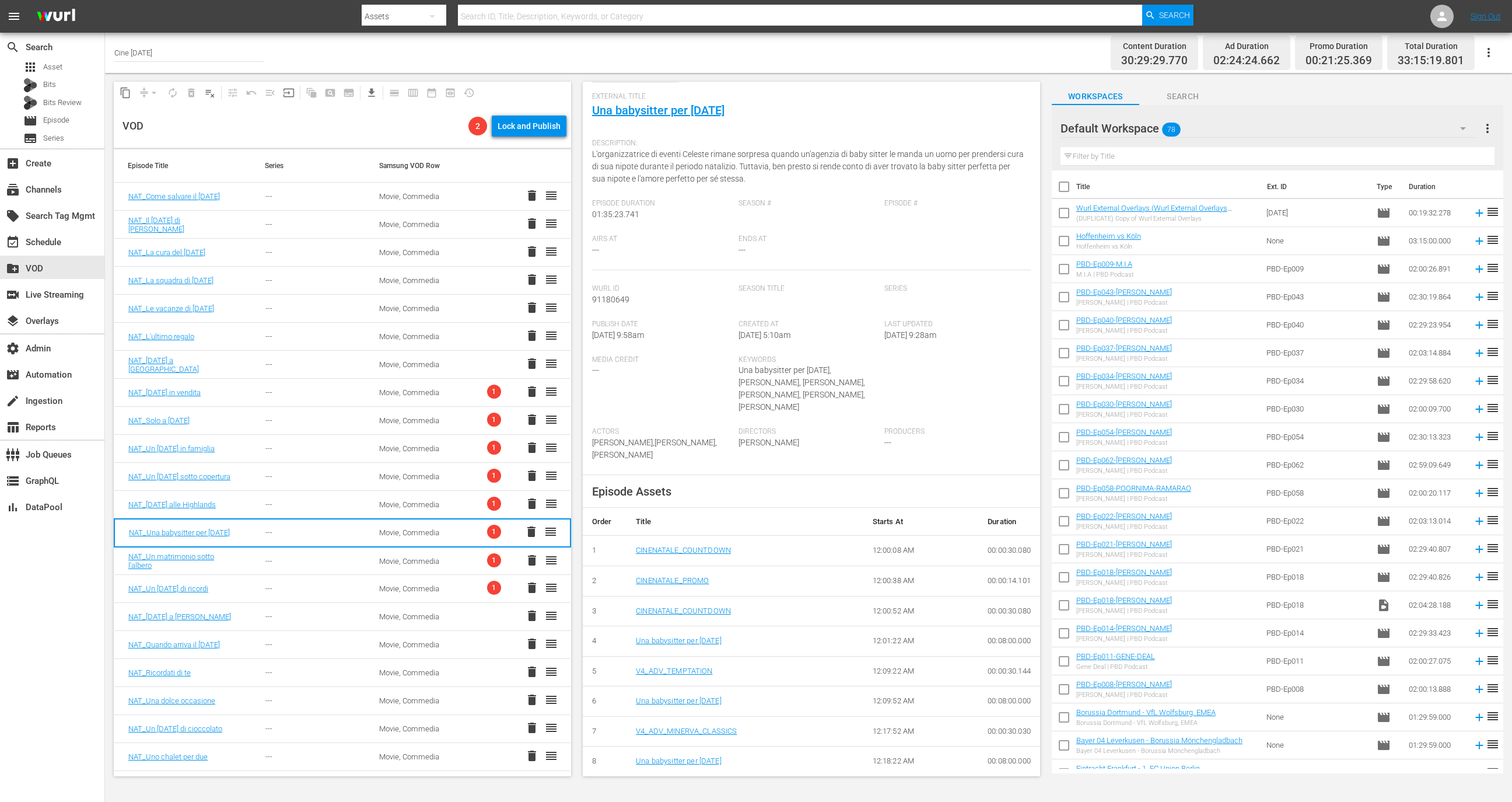
click at [700, 635] on div "Una babysitter per Natale" at bounding box center [744, 641] width 218 height 11
click at [703, 636] on link "Una babysitter per Natale" at bounding box center [678, 640] width 85 height 9
click at [419, 560] on div "Movie, Commedia" at bounding box center [422, 561] width 86 height 9
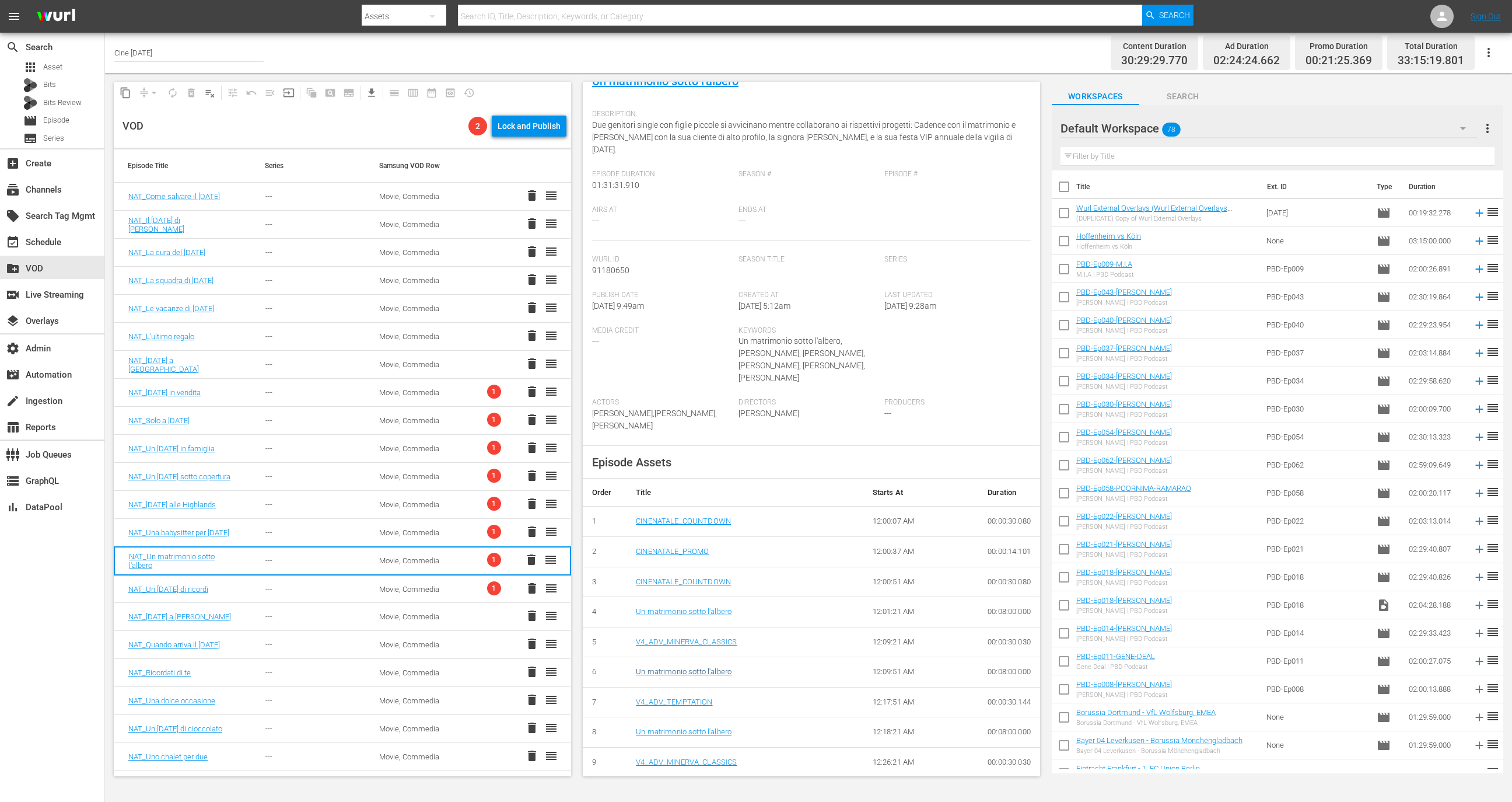
scroll to position [120, 0]
click at [704, 604] on div "Un matrimonio sotto l'albero" at bounding box center [744, 609] width 218 height 11
click at [704, 605] on link "Un matrimonio sotto l'albero" at bounding box center [683, 609] width 96 height 9
click at [480, 590] on td "1 delete reorder" at bounding box center [525, 589] width 91 height 28
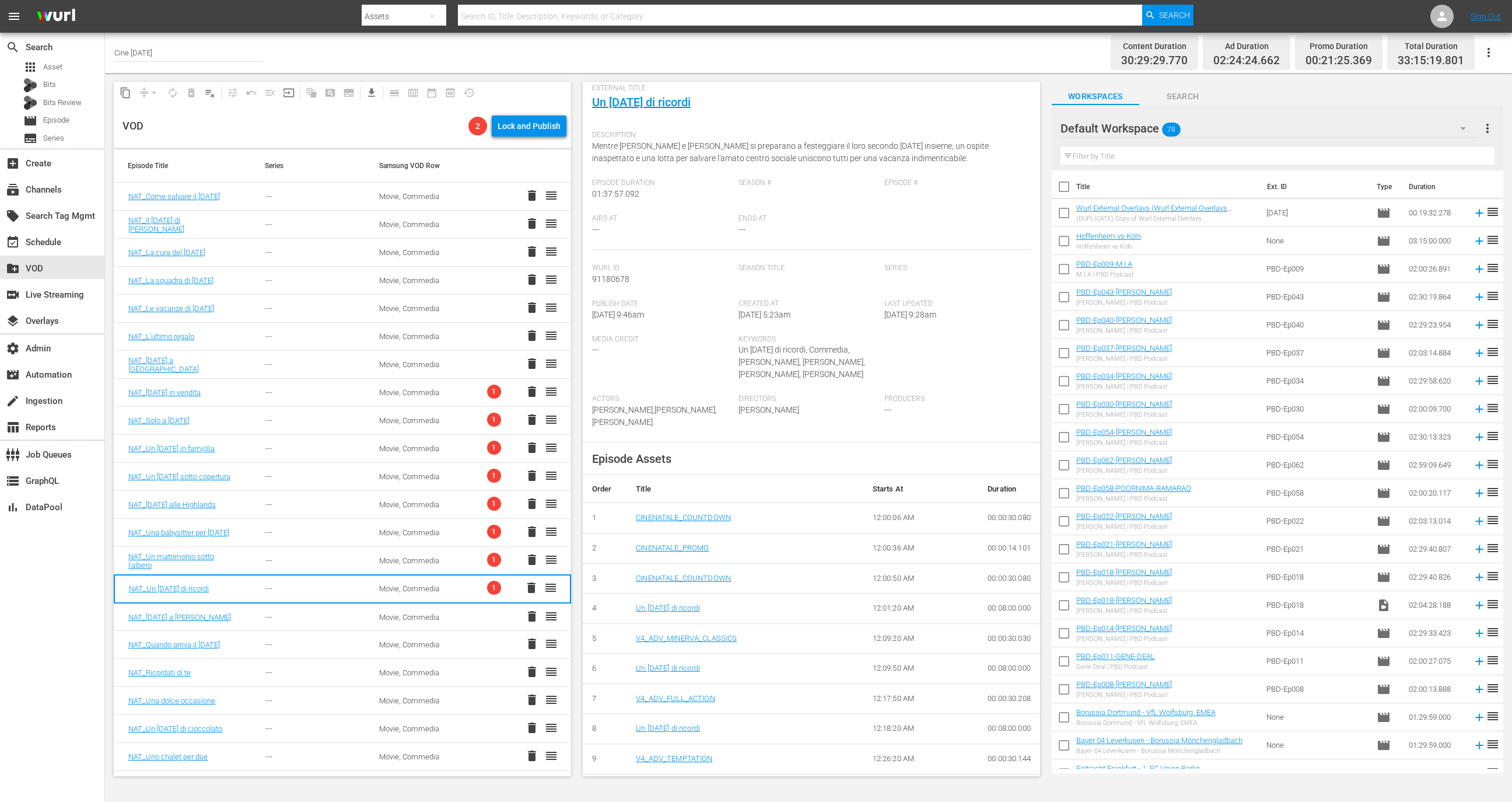
scroll to position [179, 0]
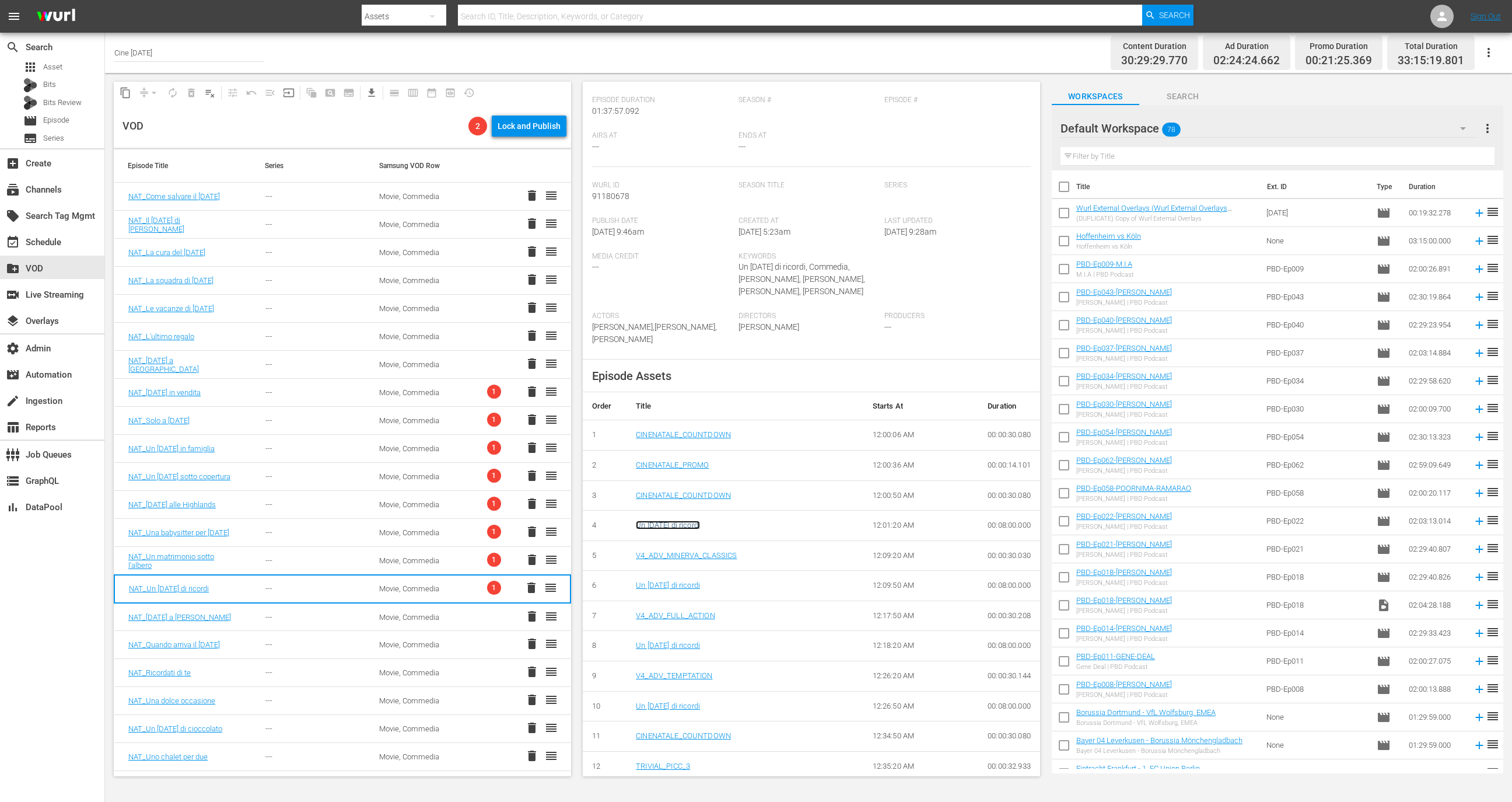
click at [683, 520] on link "Un [DATE] di ricordi" at bounding box center [667, 524] width 64 height 9
